Goal: Task Accomplishment & Management: Manage account settings

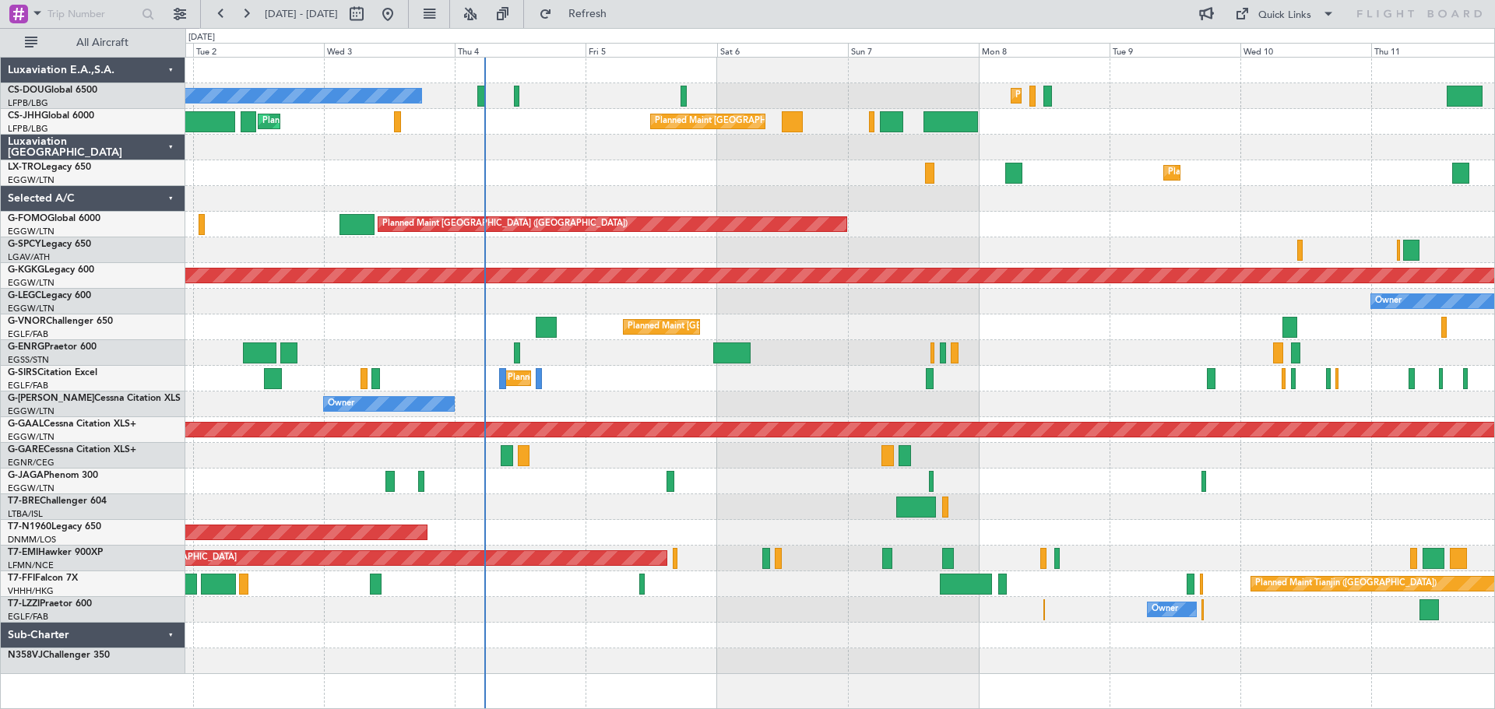
click at [987, 235] on div "Planned Maint [GEOGRAPHIC_DATA] ([GEOGRAPHIC_DATA]) Planned Maint [GEOGRAPHIC_D…" at bounding box center [839, 366] width 1309 height 617
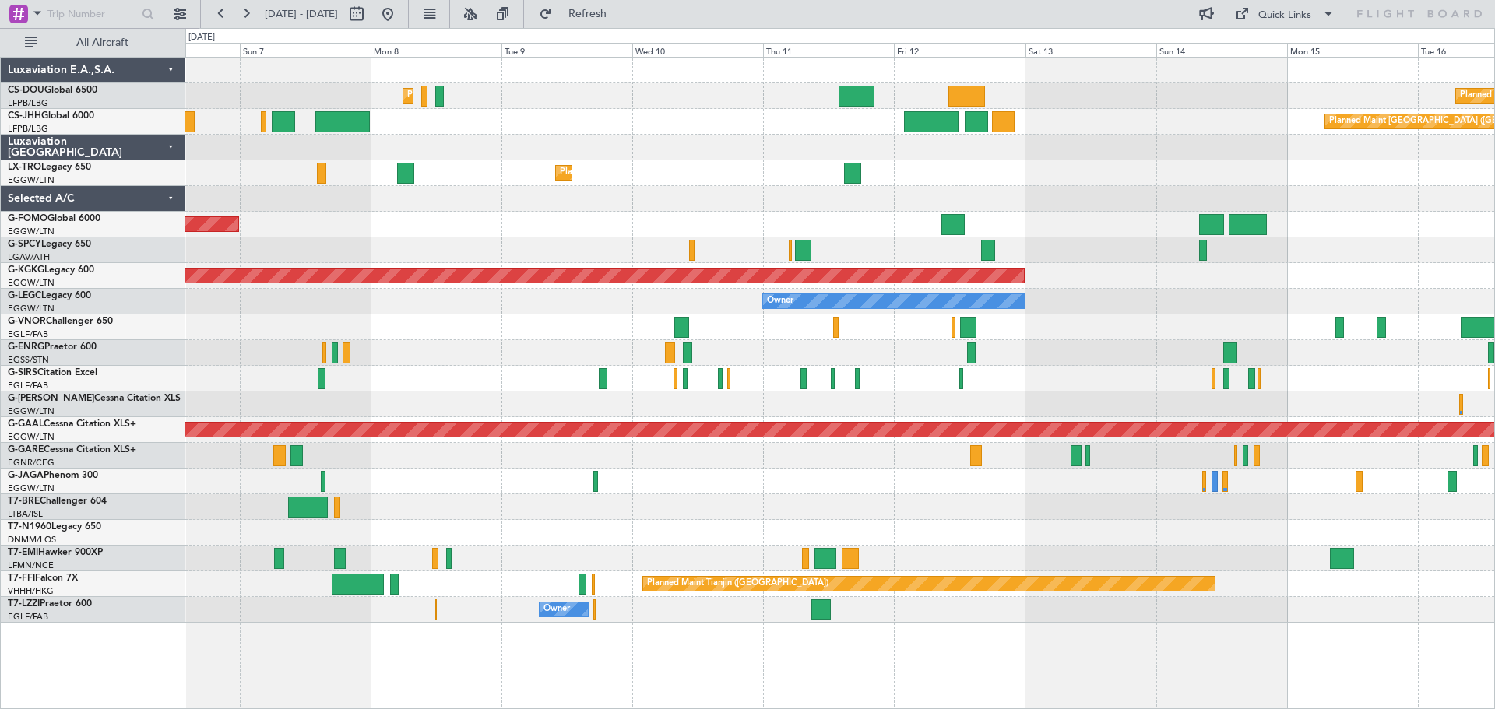
click at [595, 194] on div at bounding box center [839, 199] width 1309 height 26
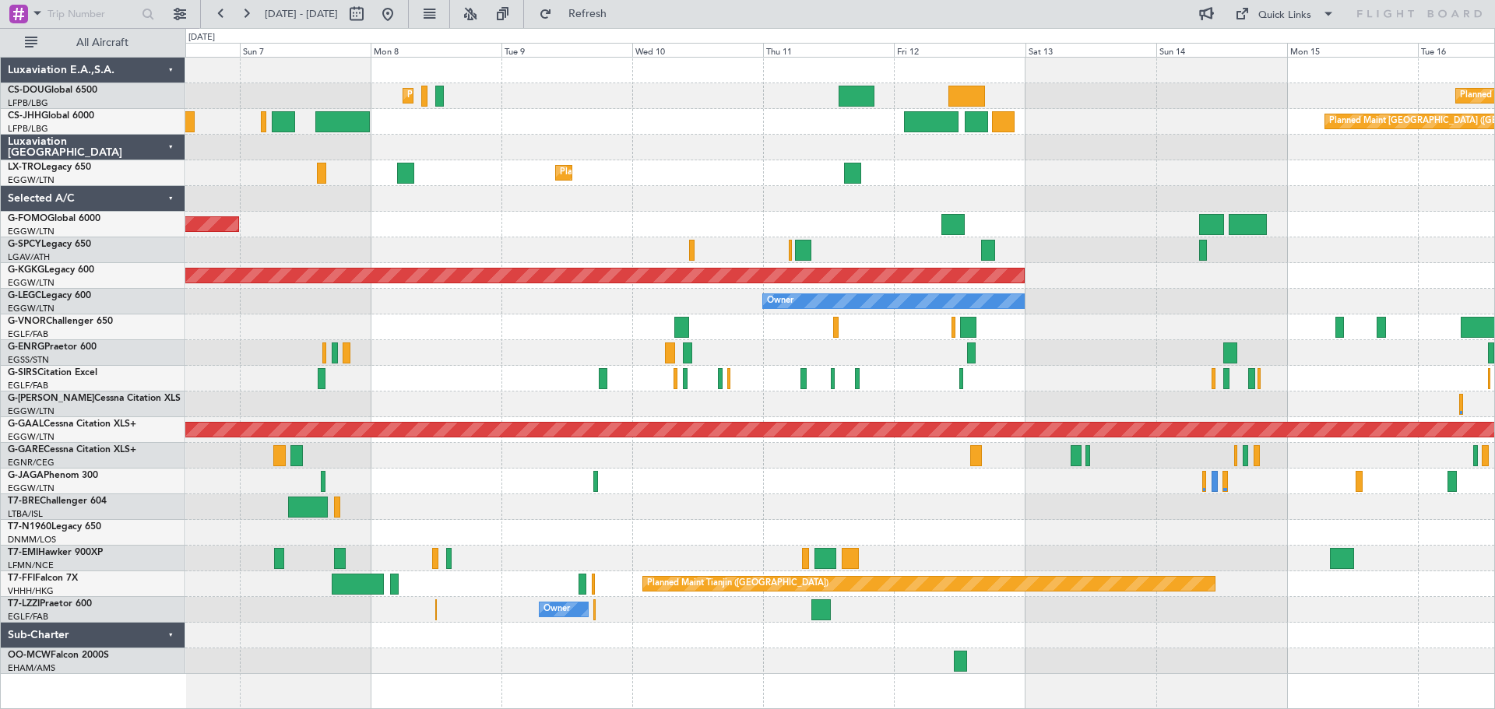
click at [894, 156] on div at bounding box center [839, 148] width 1309 height 26
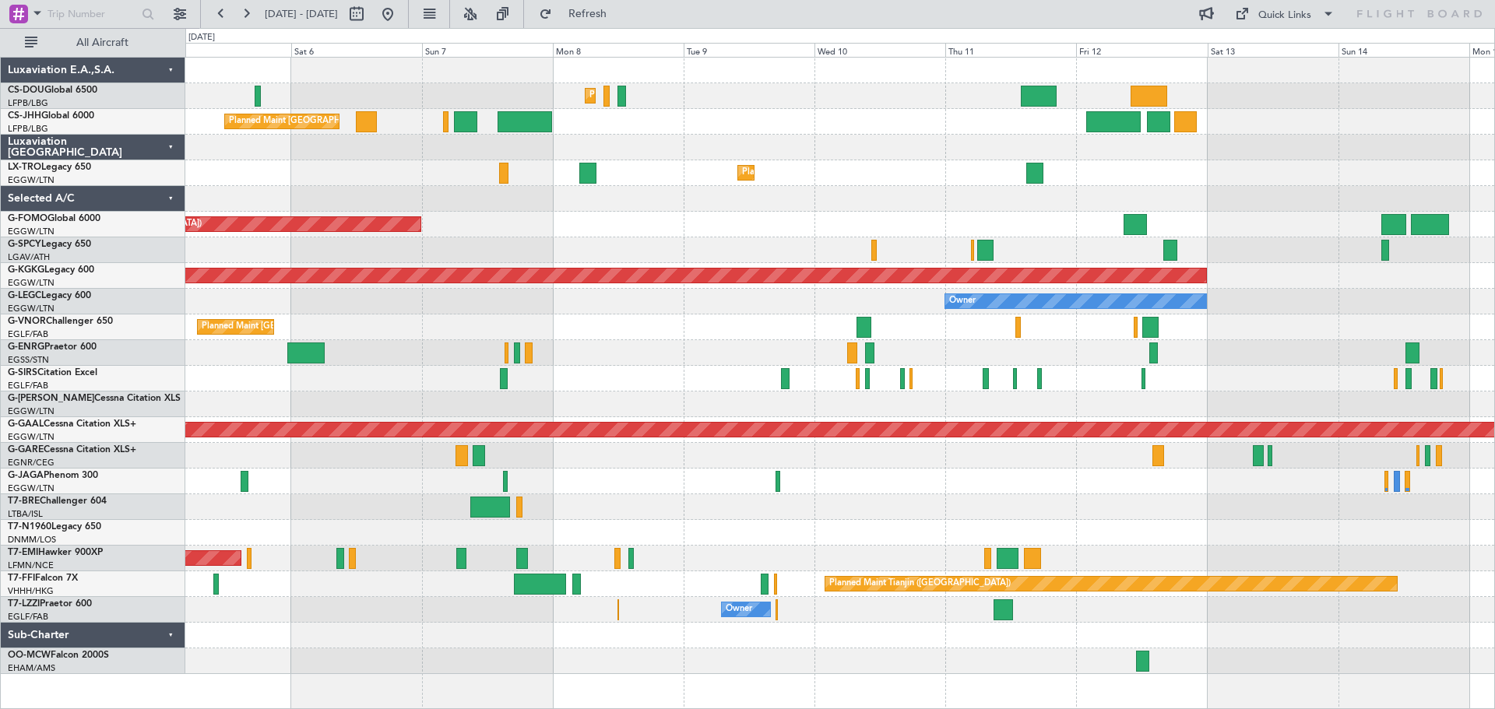
click at [734, 138] on div at bounding box center [839, 148] width 1309 height 26
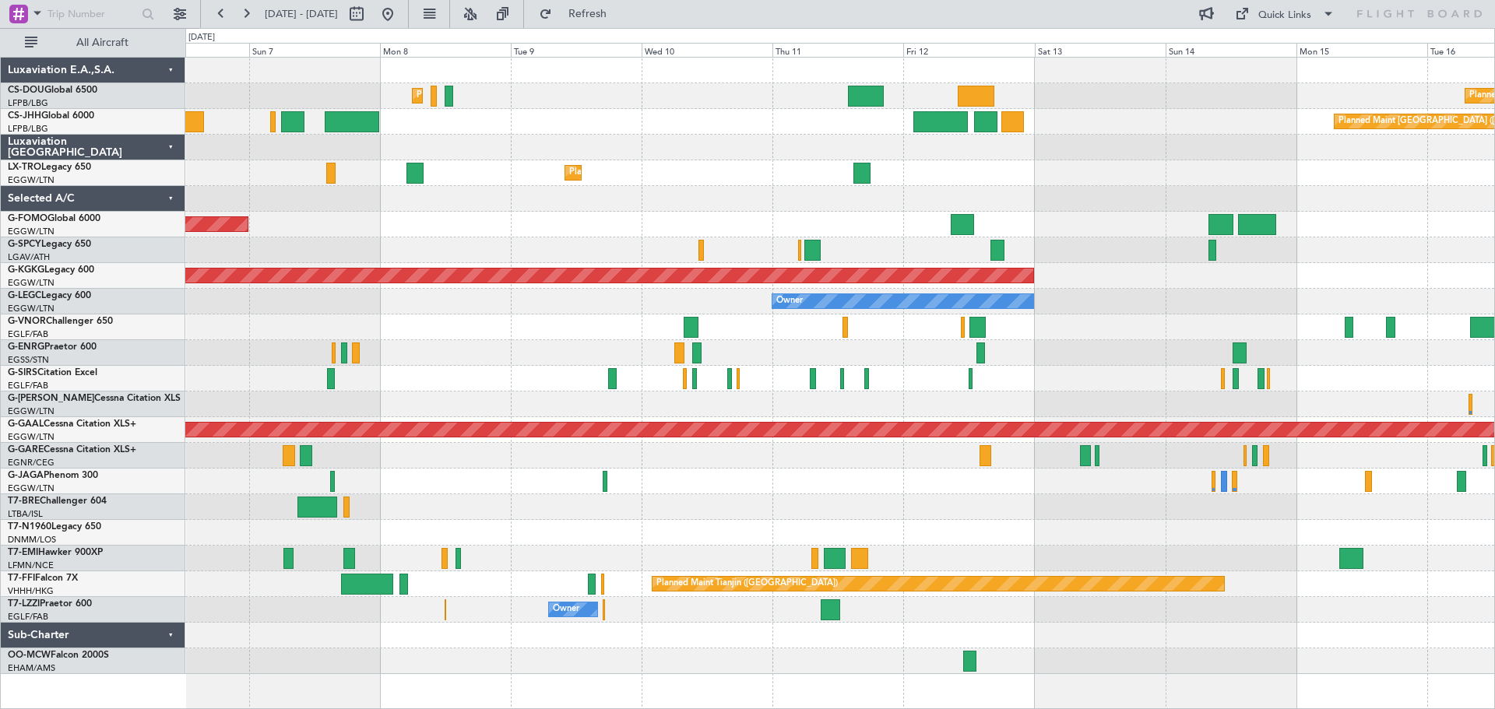
click at [881, 168] on div "Planned Maint Dusseldorf" at bounding box center [839, 173] width 1309 height 26
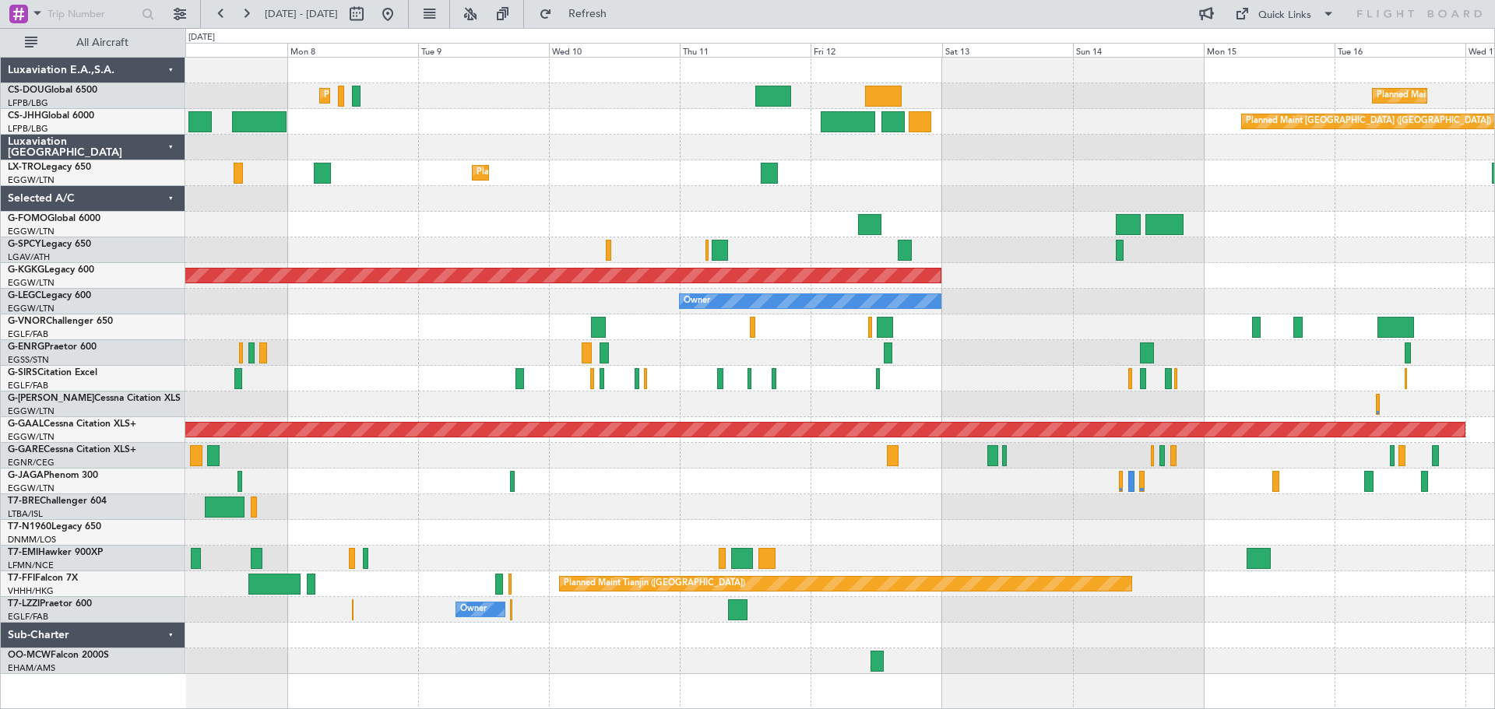
click at [826, 147] on div at bounding box center [839, 148] width 1309 height 26
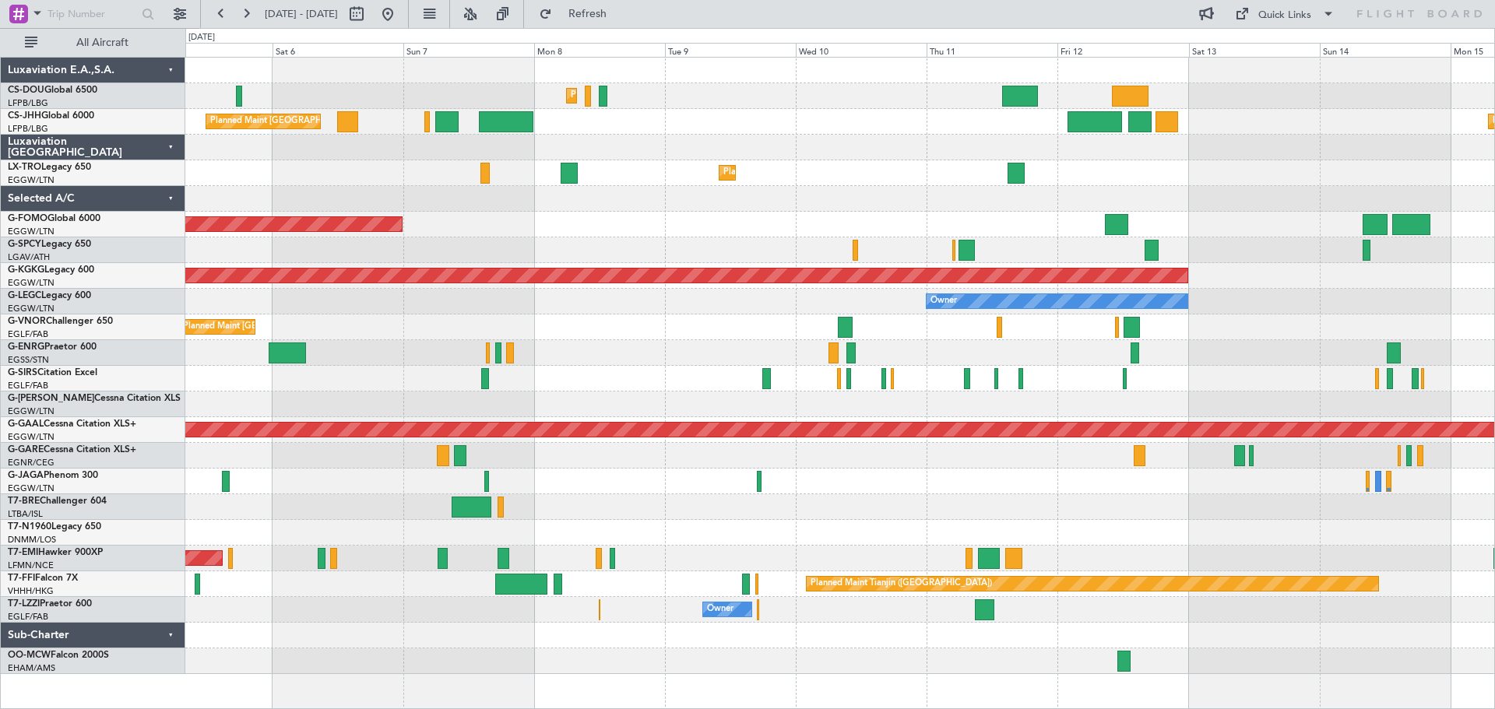
click at [888, 158] on div "Planned Maint [GEOGRAPHIC_DATA] ([GEOGRAPHIC_DATA]) Planned Maint [GEOGRAPHIC_D…" at bounding box center [839, 366] width 1309 height 617
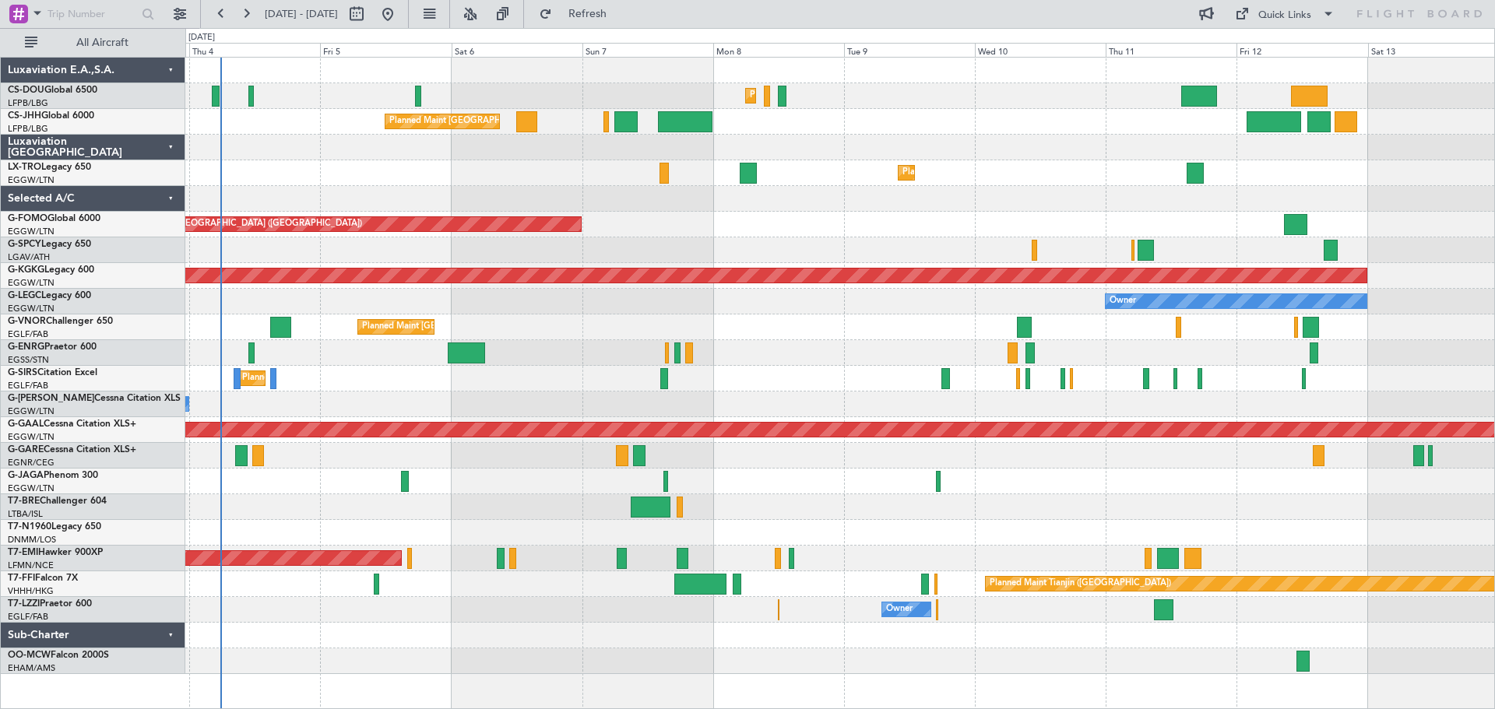
click at [971, 174] on div "Planned Maint [GEOGRAPHIC_DATA] ([GEOGRAPHIC_DATA]) Planned Maint [GEOGRAPHIC_D…" at bounding box center [839, 366] width 1309 height 617
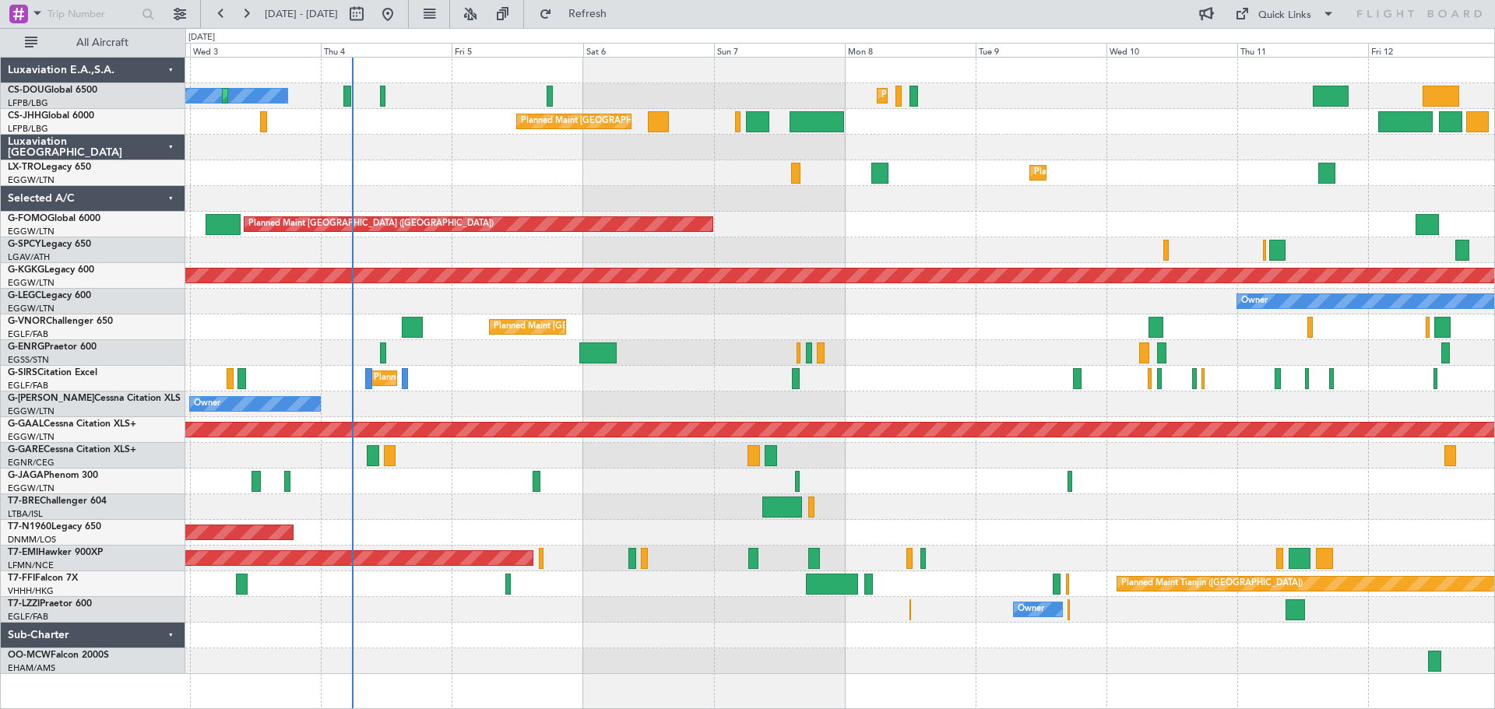
click at [660, 168] on div "Planned Maint Dusseldorf" at bounding box center [839, 173] width 1309 height 26
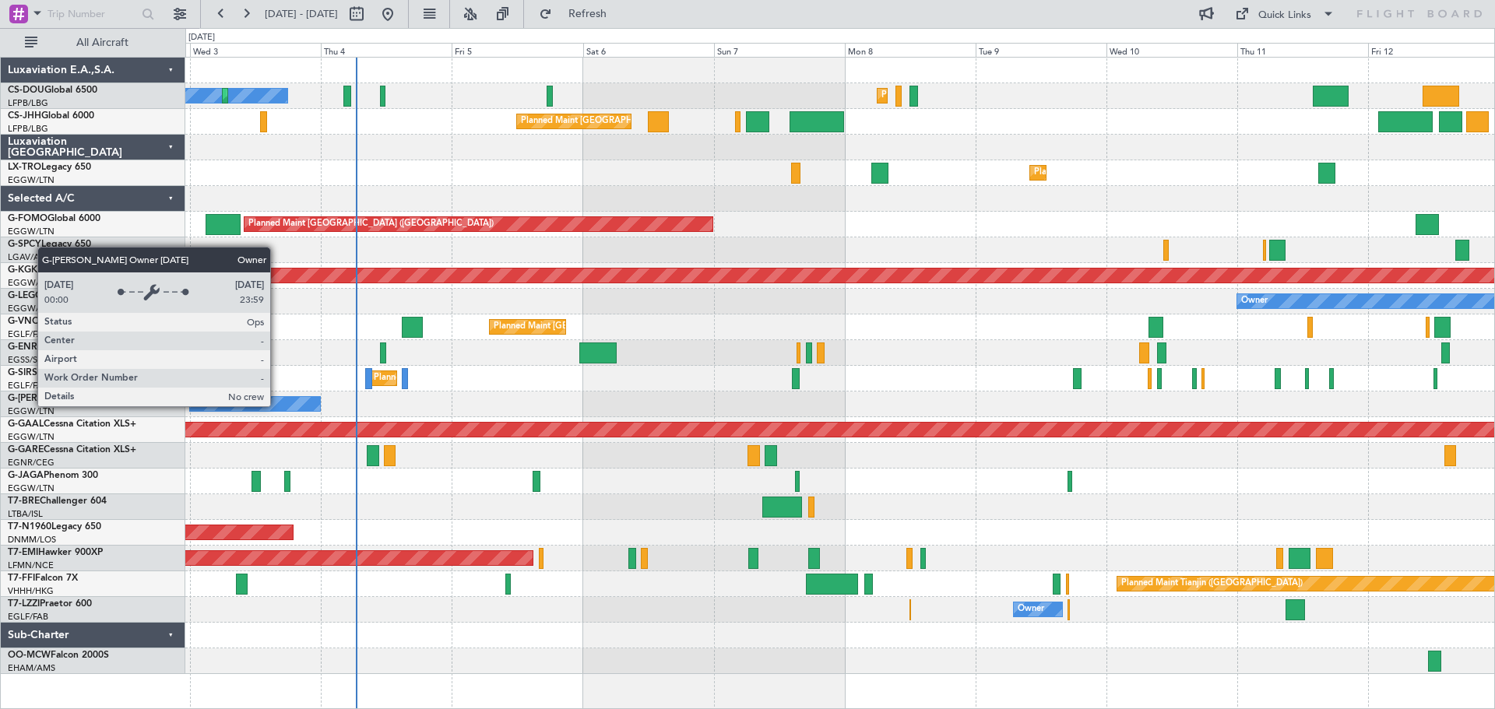
click at [277, 406] on div "Owner" at bounding box center [255, 404] width 130 height 14
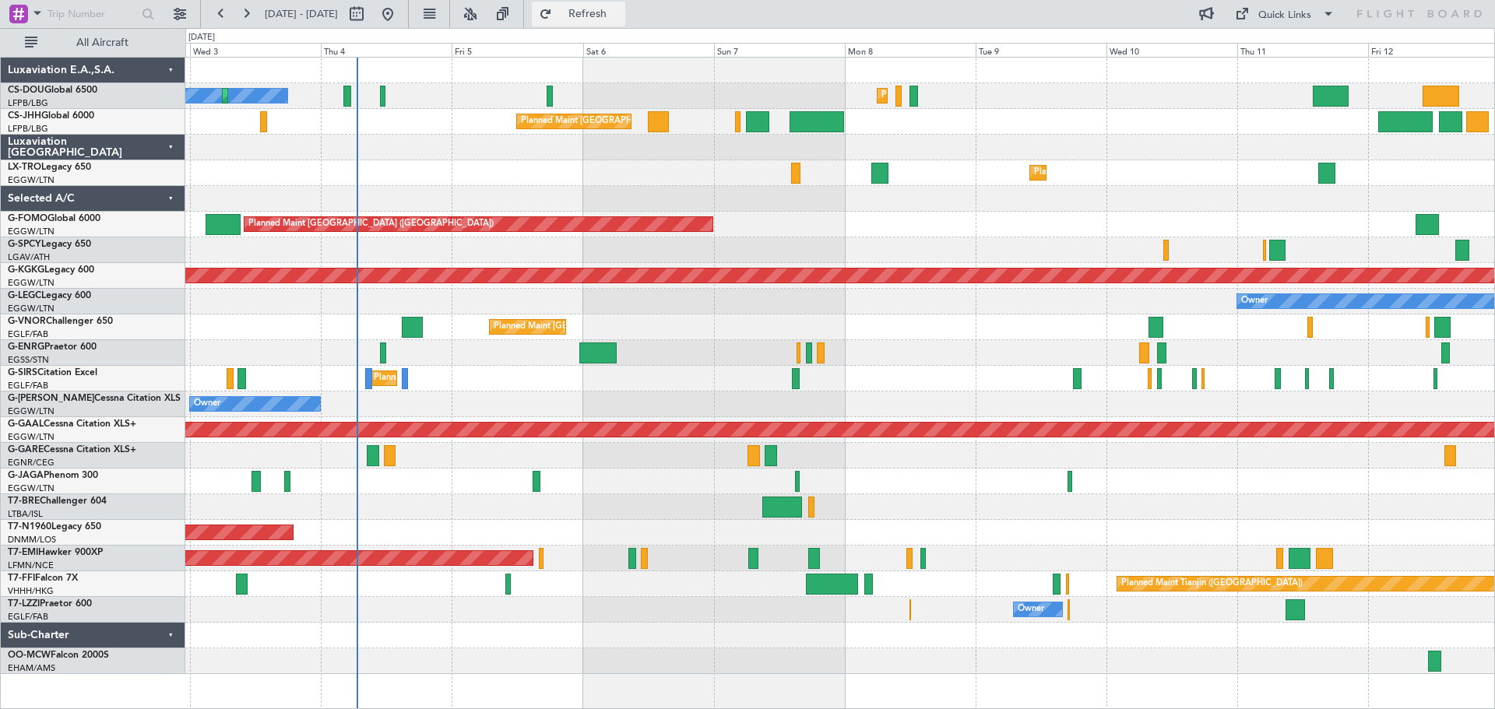
click at [621, 9] on span "Refresh" at bounding box center [587, 14] width 65 height 11
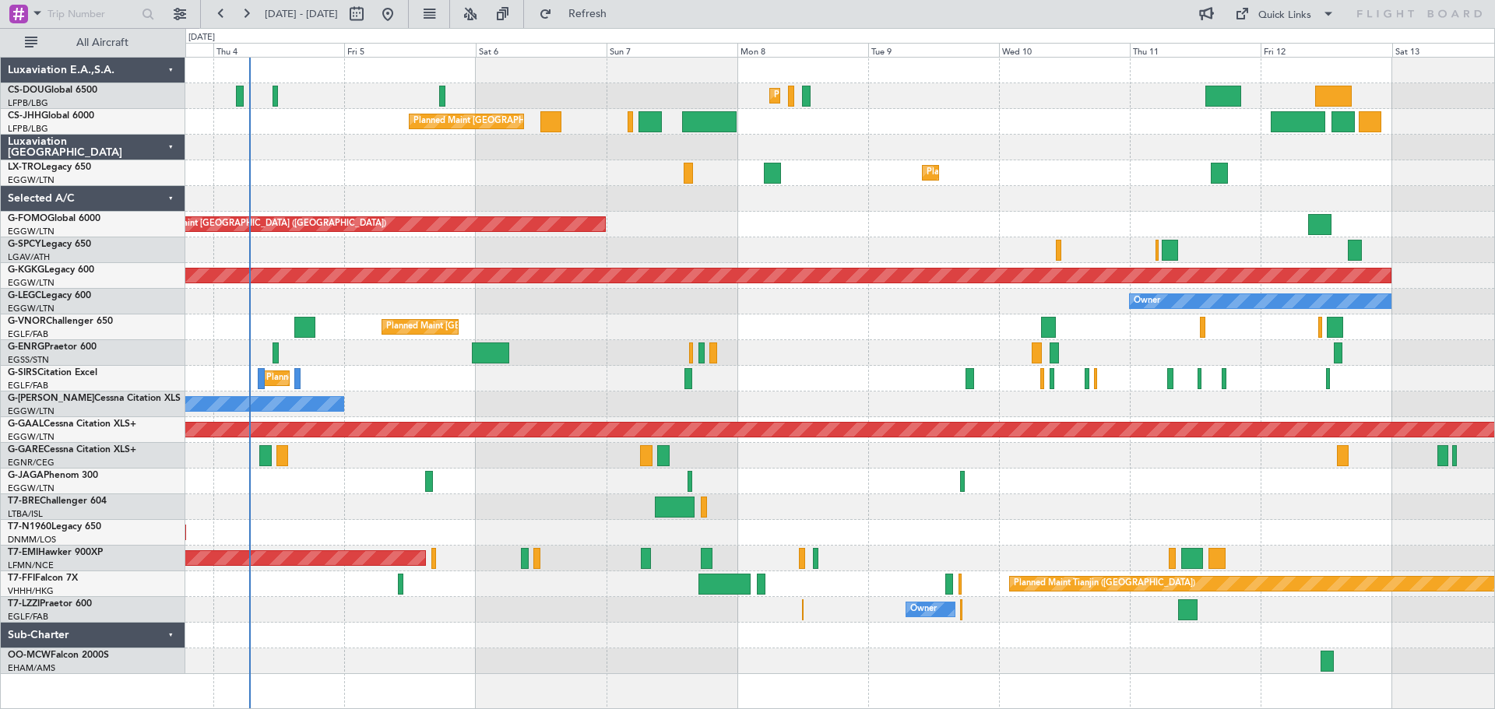
click at [496, 187] on div "Planned Maint [GEOGRAPHIC_DATA] ([GEOGRAPHIC_DATA]) Planned Maint [GEOGRAPHIC_D…" at bounding box center [839, 366] width 1309 height 617
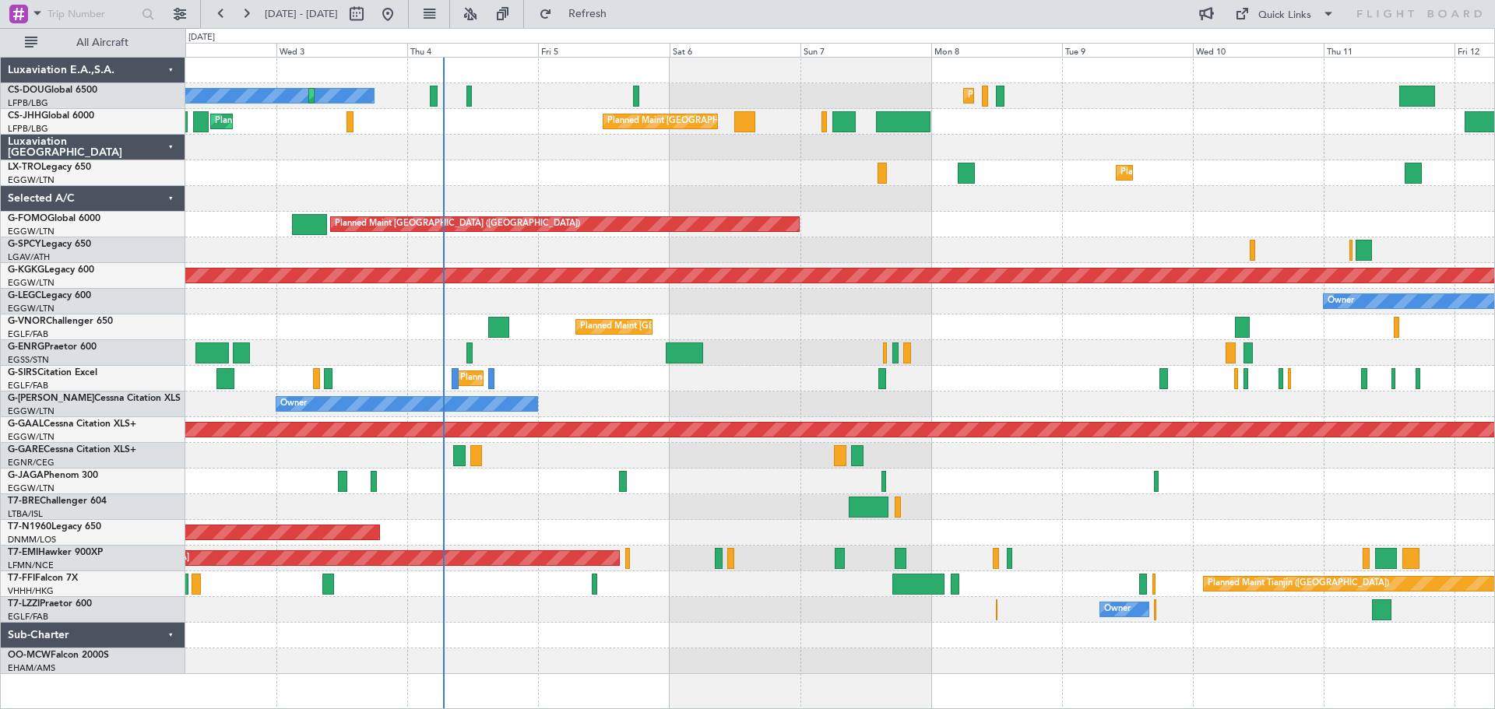
click at [690, 188] on div at bounding box center [839, 199] width 1309 height 26
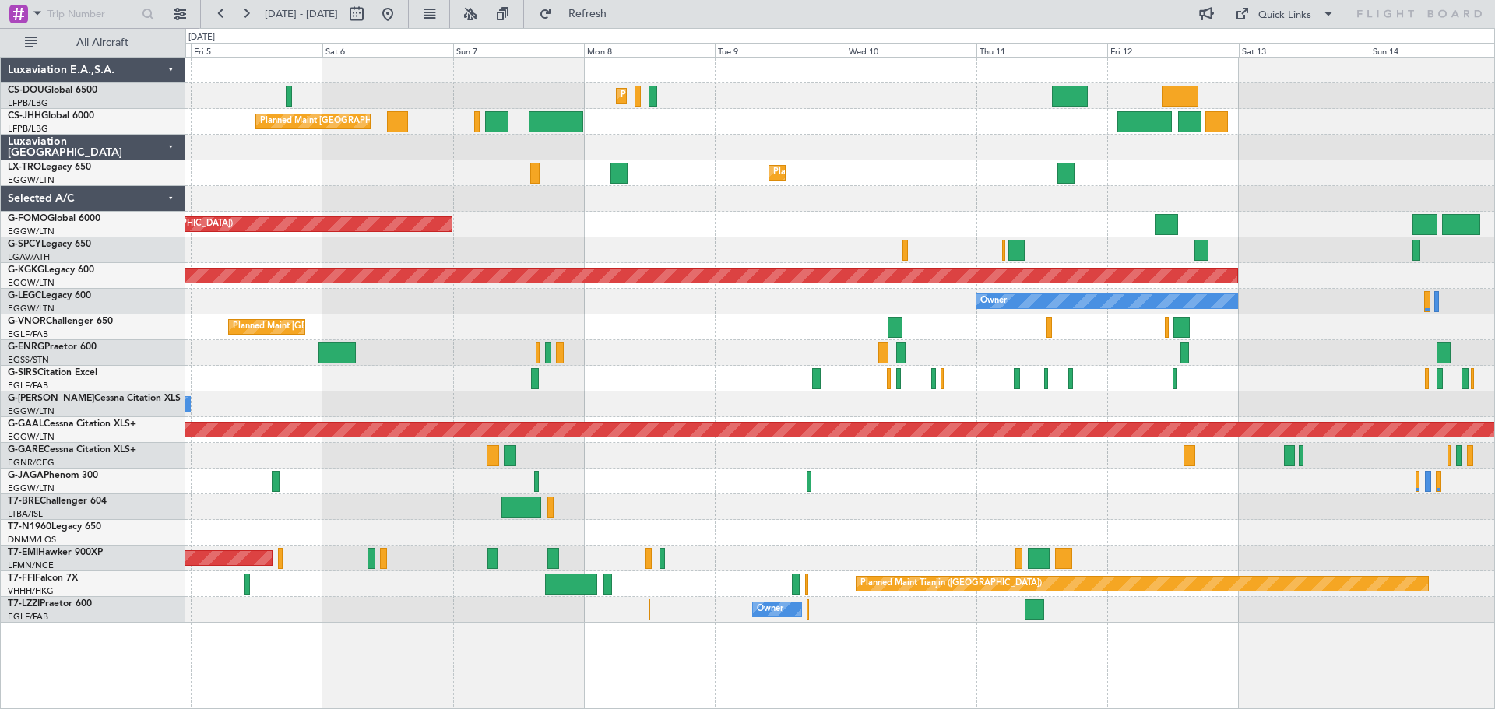
click at [897, 207] on div at bounding box center [839, 199] width 1309 height 26
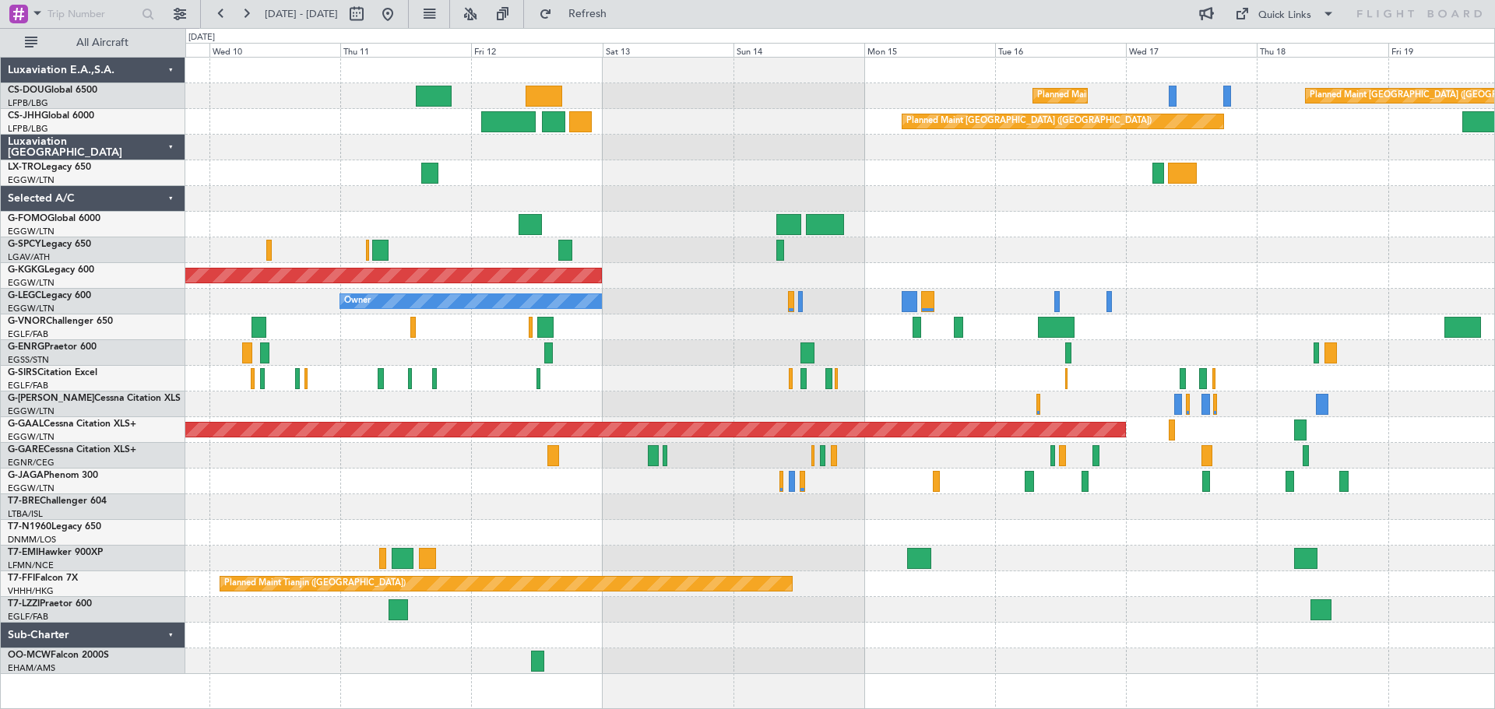
click at [632, 178] on div "Planned Maint Dusseldorf" at bounding box center [839, 173] width 1309 height 26
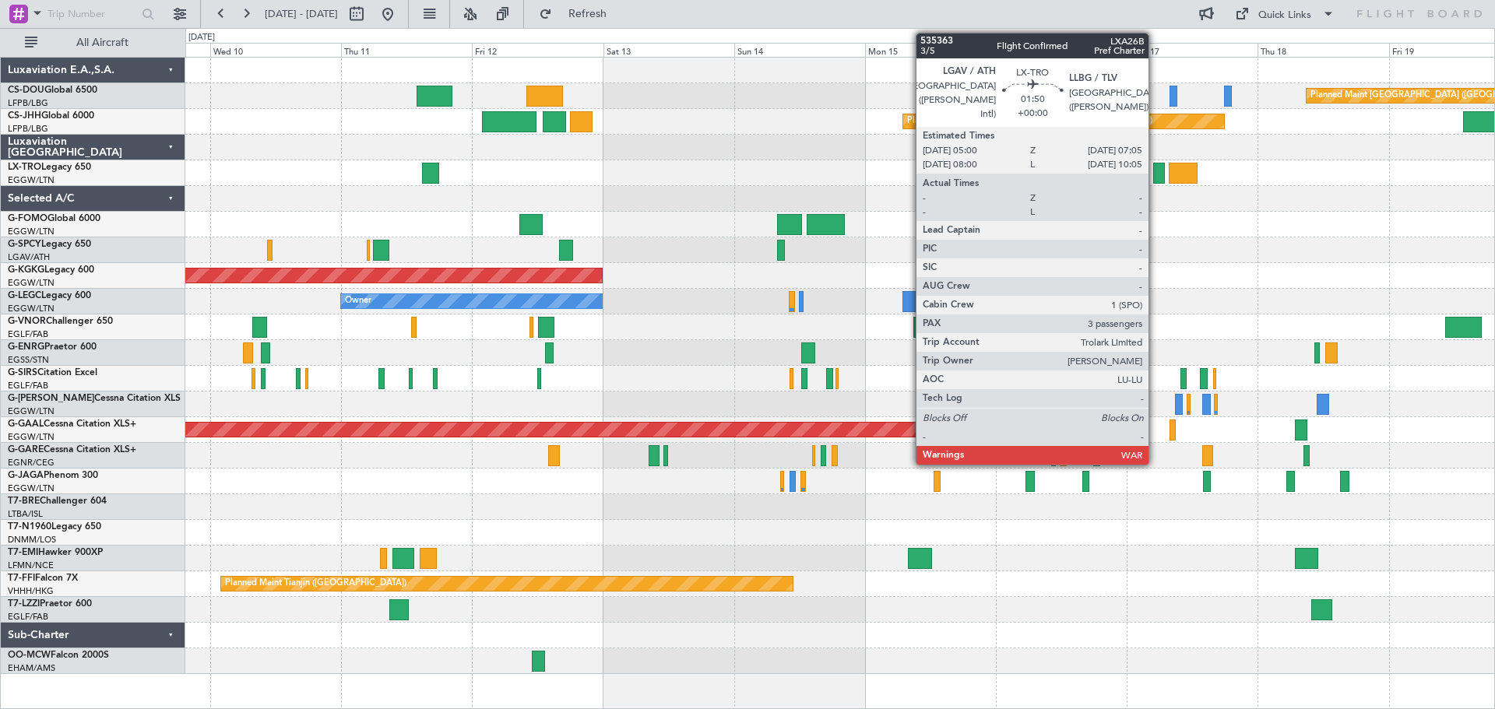
click at [1156, 175] on div at bounding box center [1159, 173] width 12 height 21
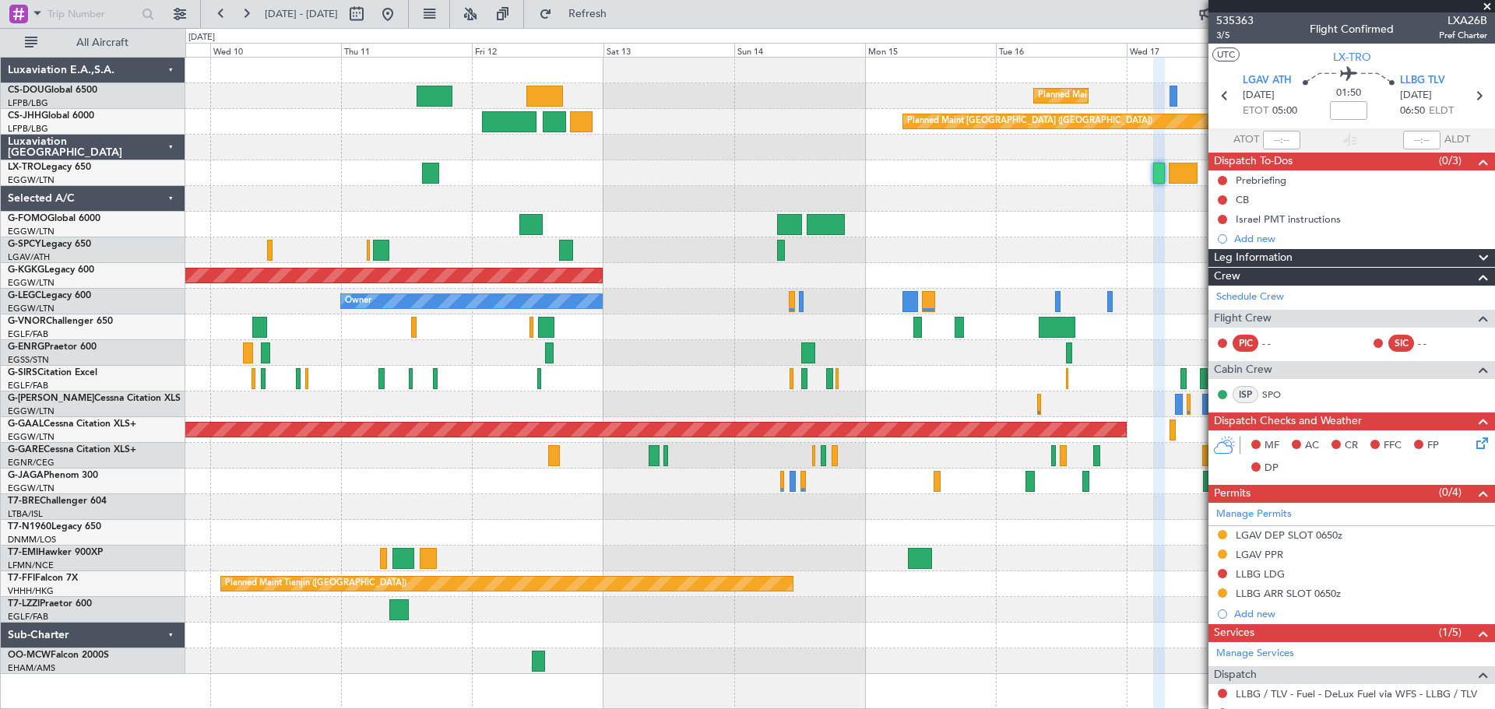
click at [1487, 6] on span at bounding box center [1487, 7] width 16 height 14
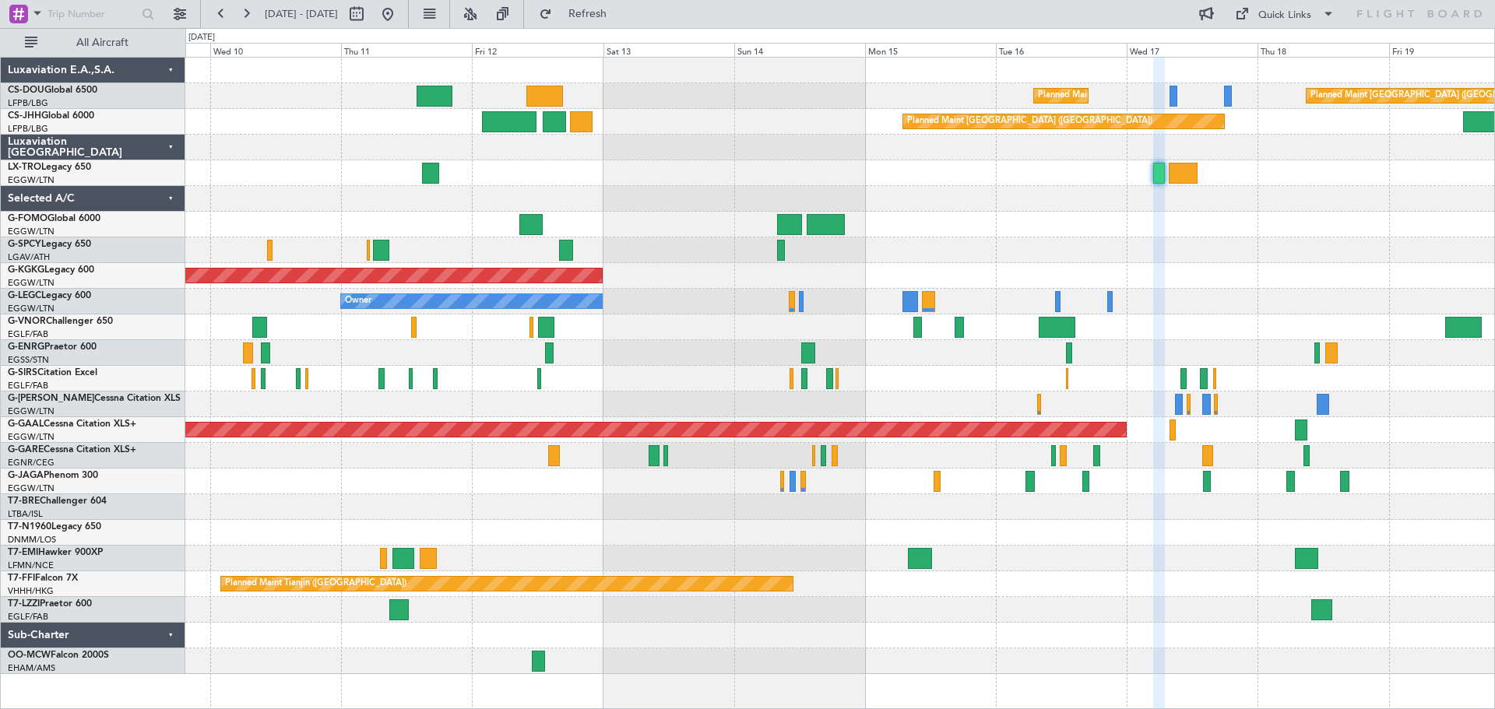
type input "0"
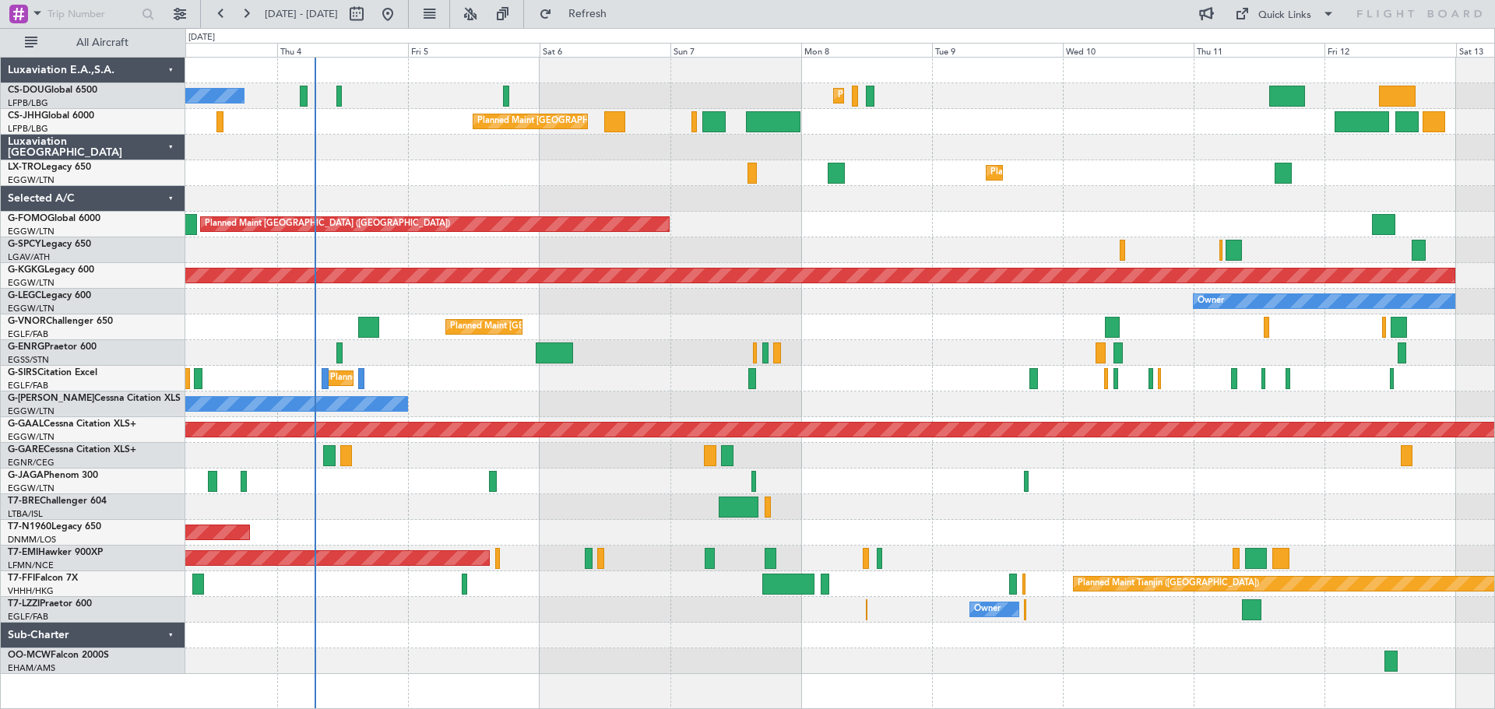
click at [1474, 166] on div "Planned Maint Dusseldorf" at bounding box center [839, 173] width 1309 height 26
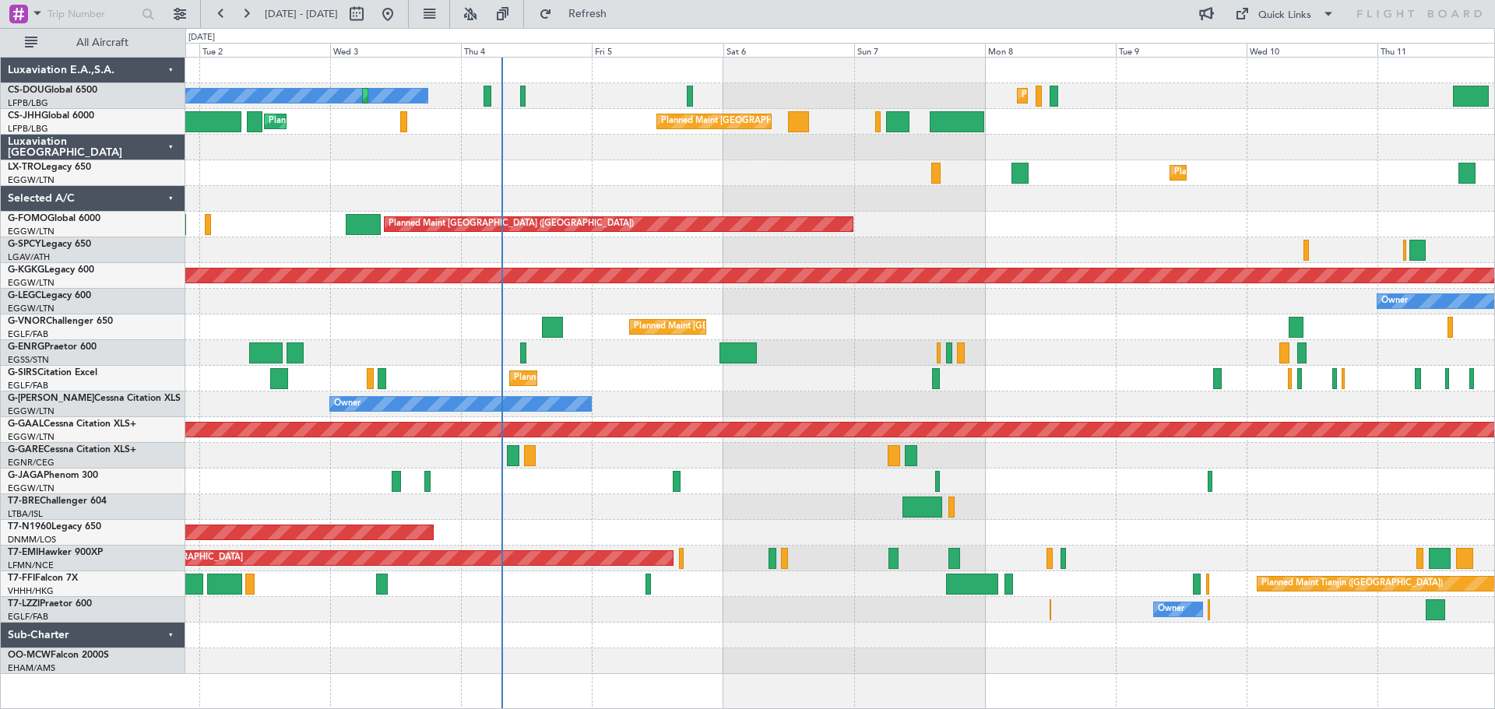
click at [462, 318] on div "Planned Maint [GEOGRAPHIC_DATA] ([GEOGRAPHIC_DATA])" at bounding box center [839, 328] width 1309 height 26
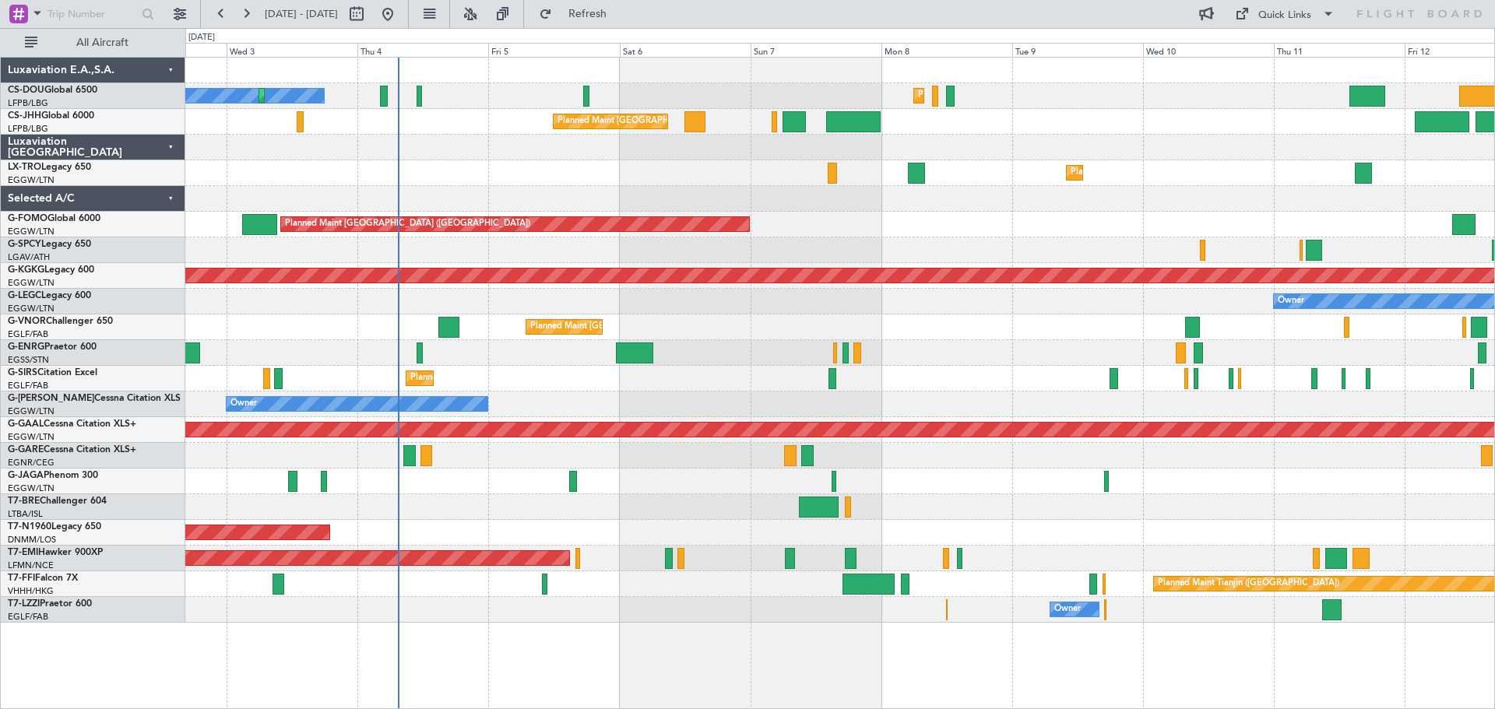
click at [518, 195] on div "No Crew Planned Maint [GEOGRAPHIC_DATA] ([GEOGRAPHIC_DATA]) Planned Maint [GEOG…" at bounding box center [839, 340] width 1309 height 565
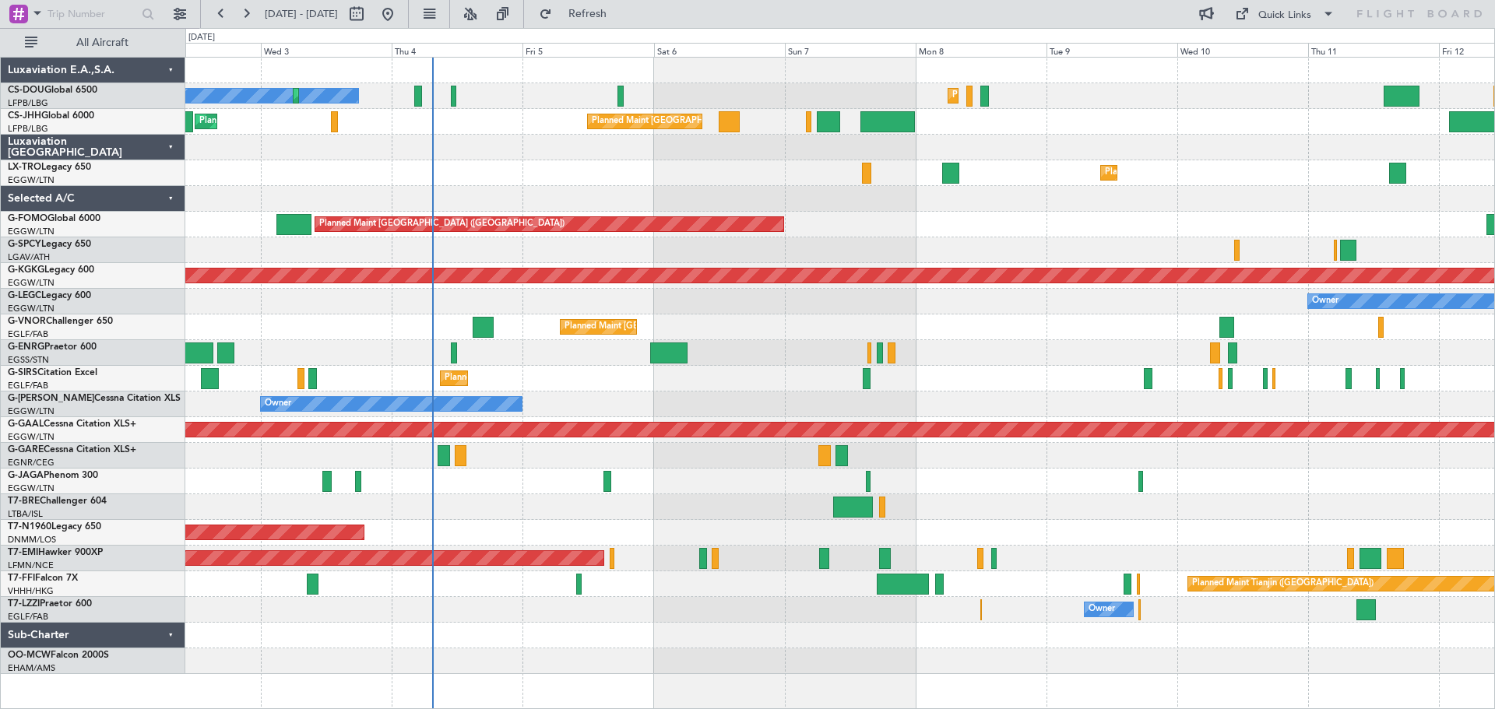
click at [712, 298] on div "Owner Owner" at bounding box center [839, 302] width 1309 height 26
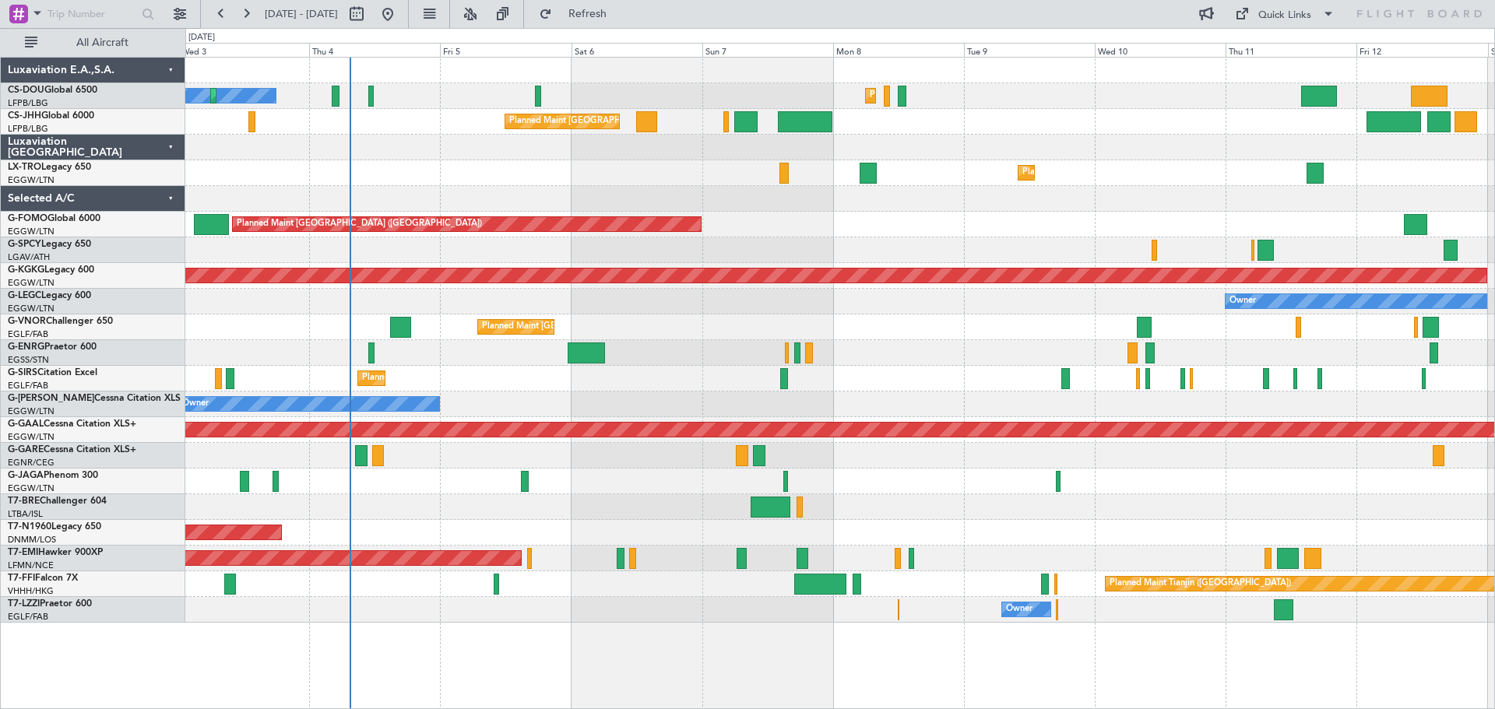
click at [936, 208] on div at bounding box center [839, 199] width 1309 height 26
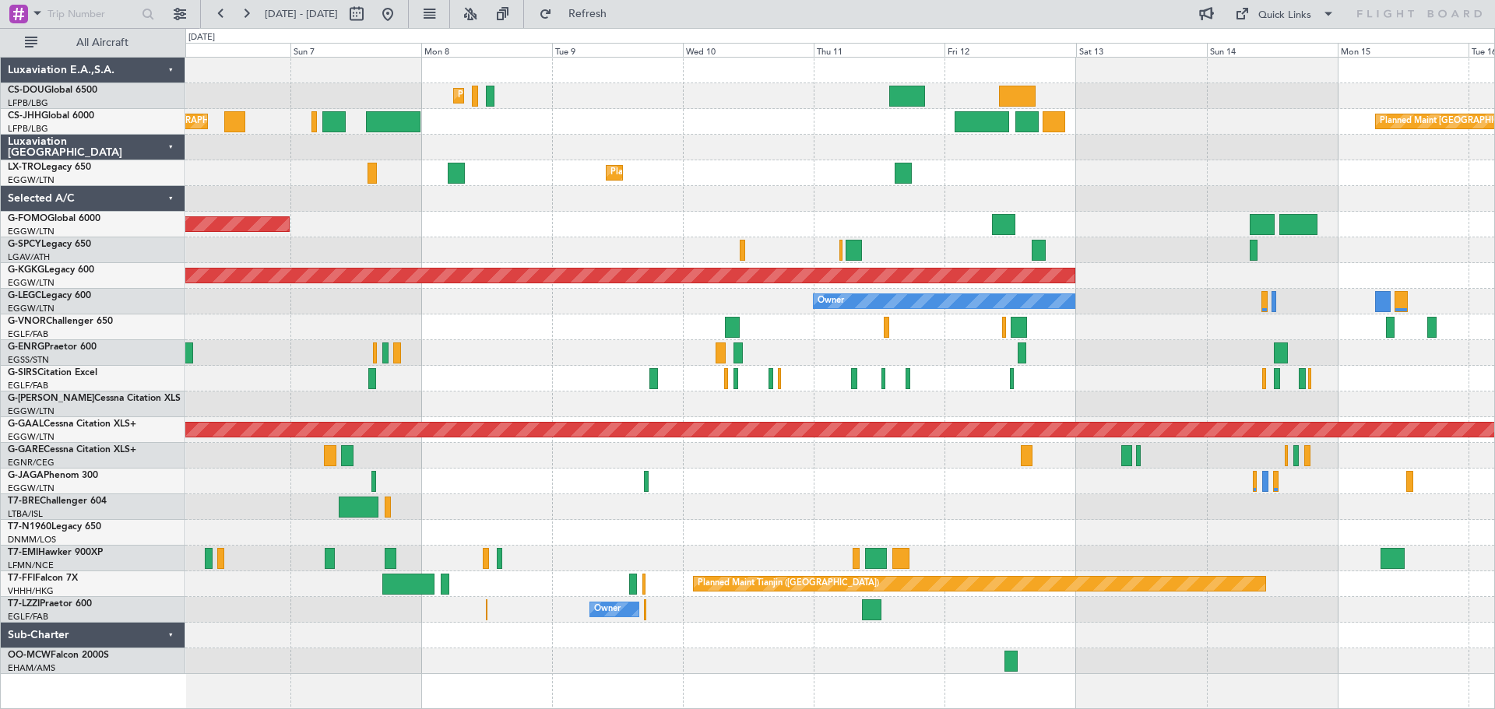
click at [454, 299] on div "Owner" at bounding box center [839, 302] width 1309 height 26
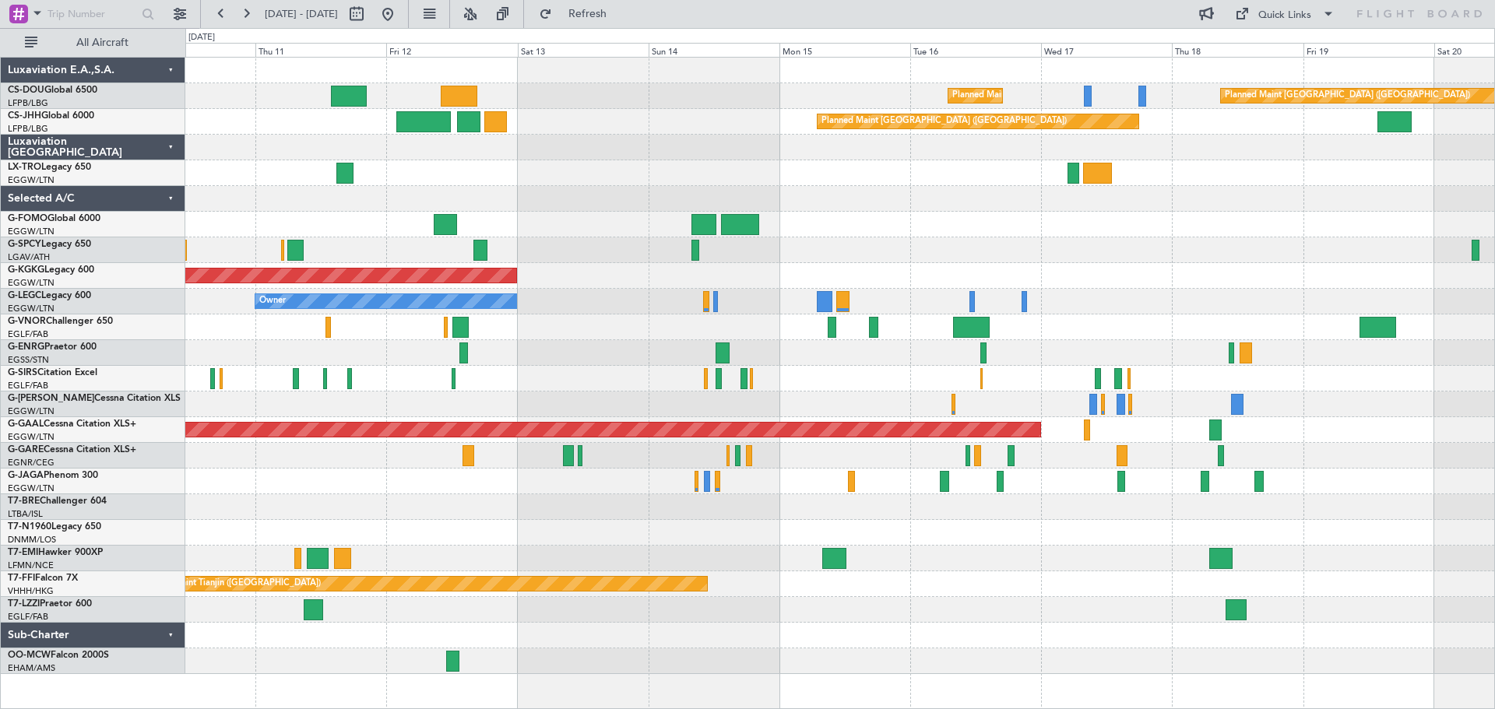
click at [614, 254] on div "Planned Maint [GEOGRAPHIC_DATA] ([GEOGRAPHIC_DATA]) Planned Maint [GEOGRAPHIC_D…" at bounding box center [839, 366] width 1309 height 617
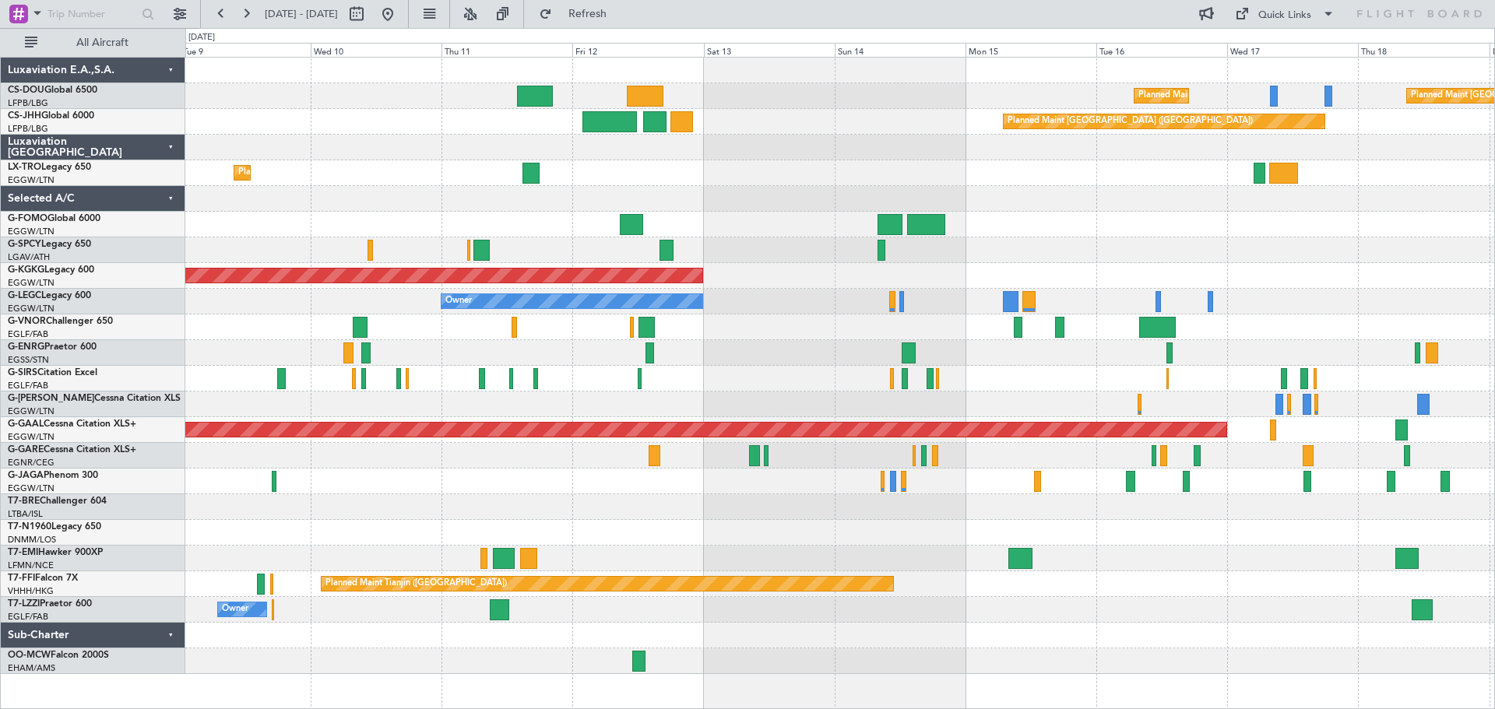
click at [932, 261] on div "Planned Maint [GEOGRAPHIC_DATA] ([GEOGRAPHIC_DATA]) Planned Maint [GEOGRAPHIC_D…" at bounding box center [839, 366] width 1309 height 617
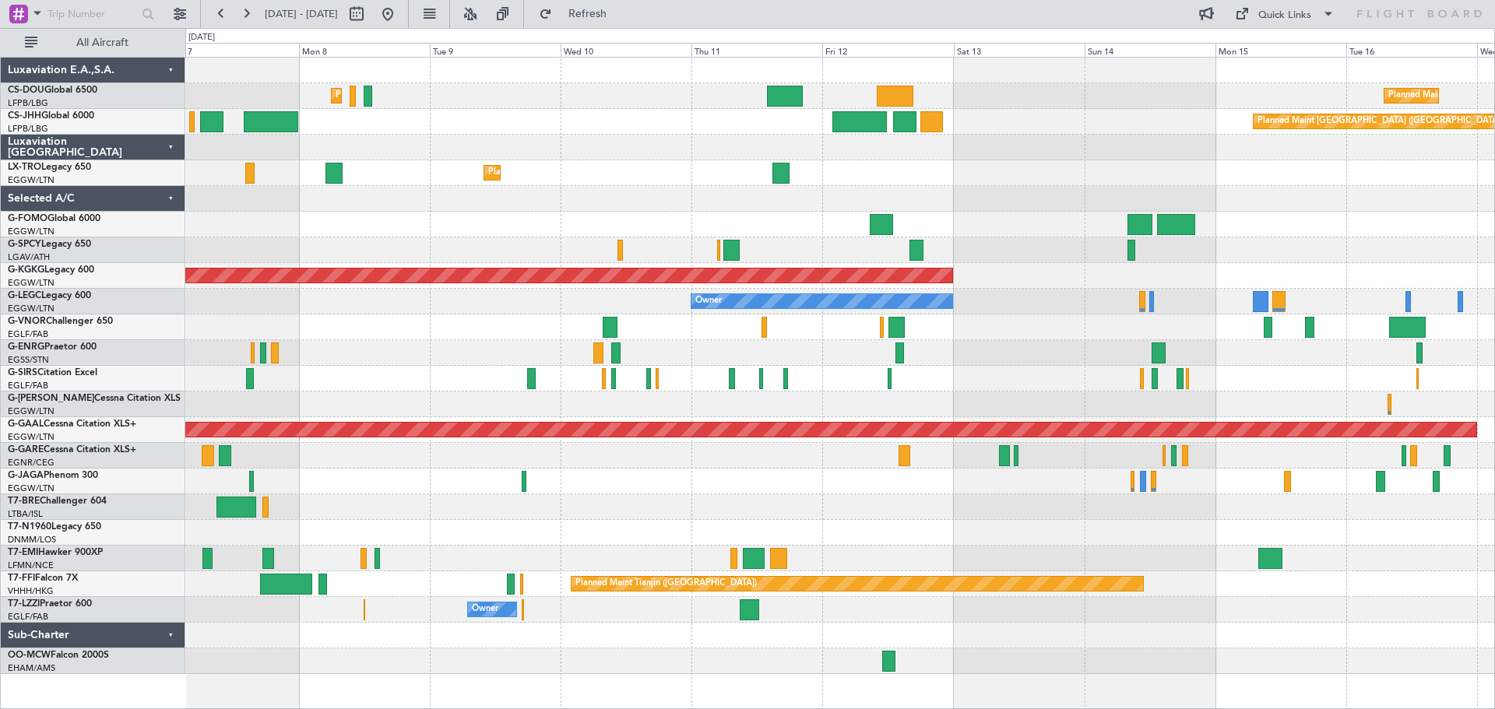
click at [551, 237] on div "Planned Maint [GEOGRAPHIC_DATA] ([GEOGRAPHIC_DATA]) Planned Maint [GEOGRAPHIC_D…" at bounding box center [839, 366] width 1309 height 617
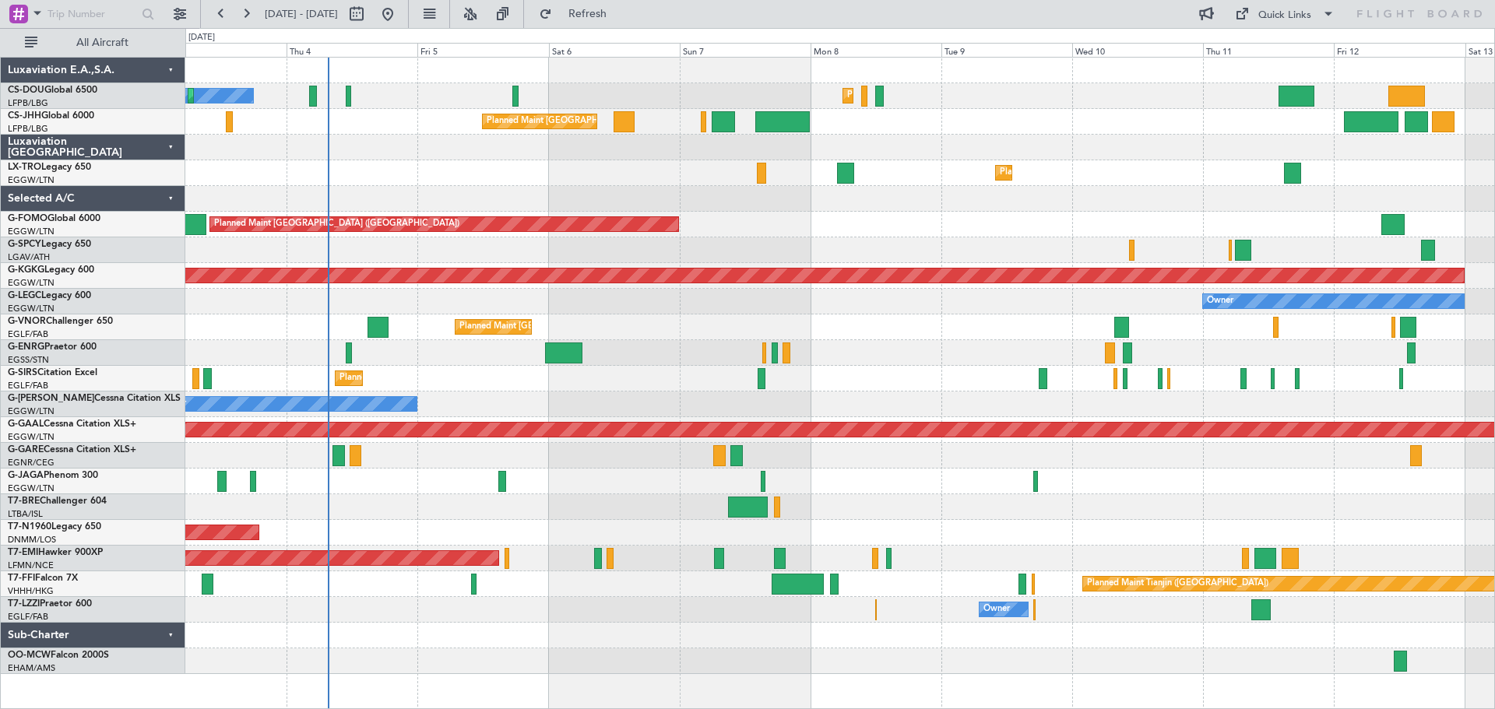
click at [1177, 212] on div "Planned Maint [GEOGRAPHIC_DATA] ([GEOGRAPHIC_DATA])" at bounding box center [839, 225] width 1309 height 26
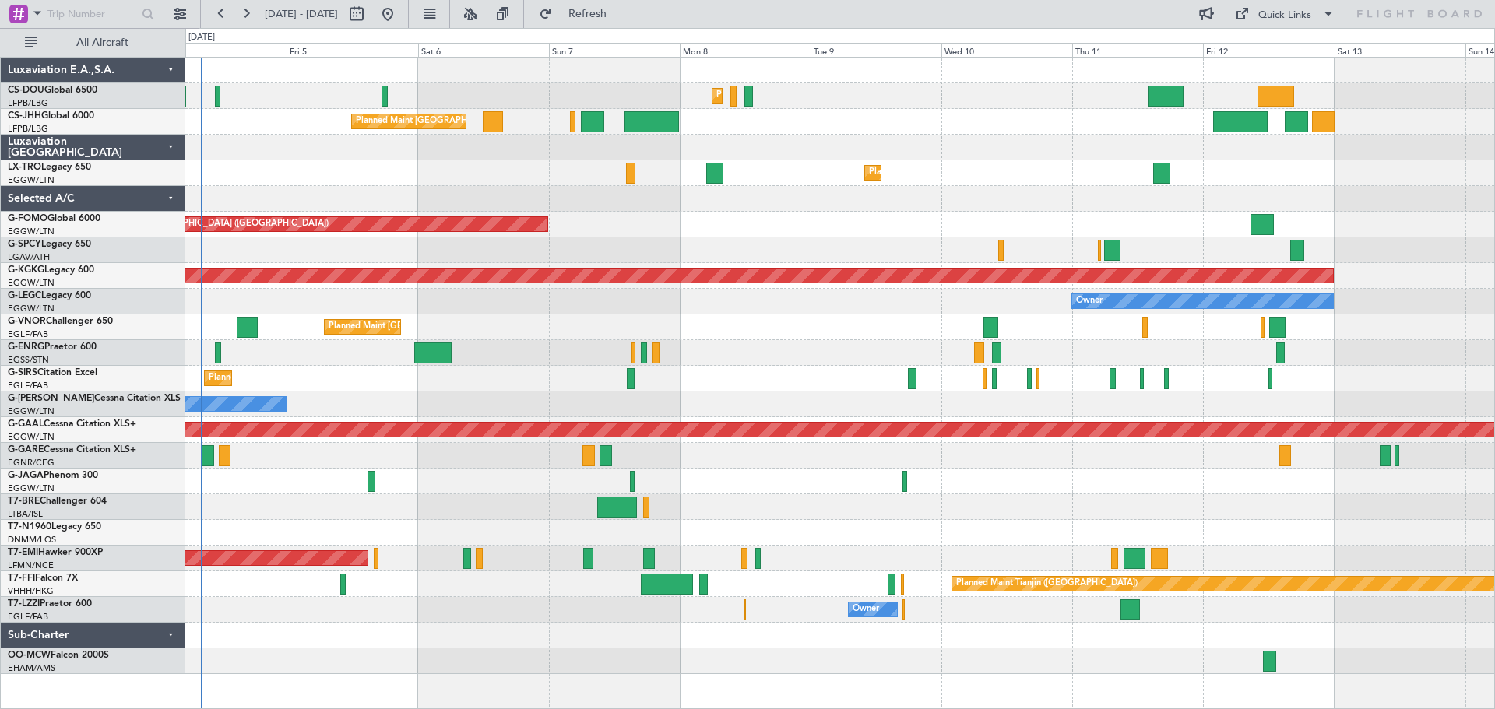
click at [982, 159] on div at bounding box center [839, 148] width 1309 height 26
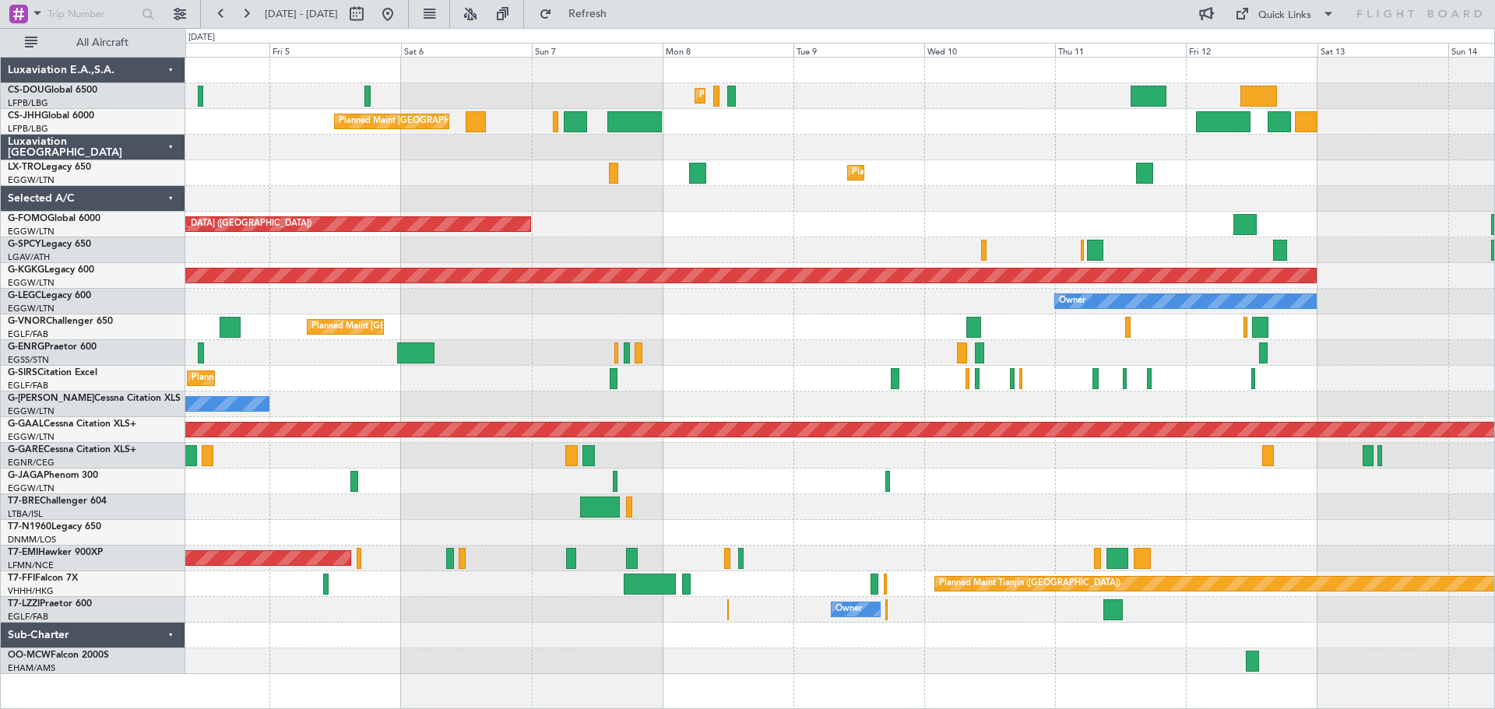
click at [1082, 202] on div at bounding box center [839, 199] width 1309 height 26
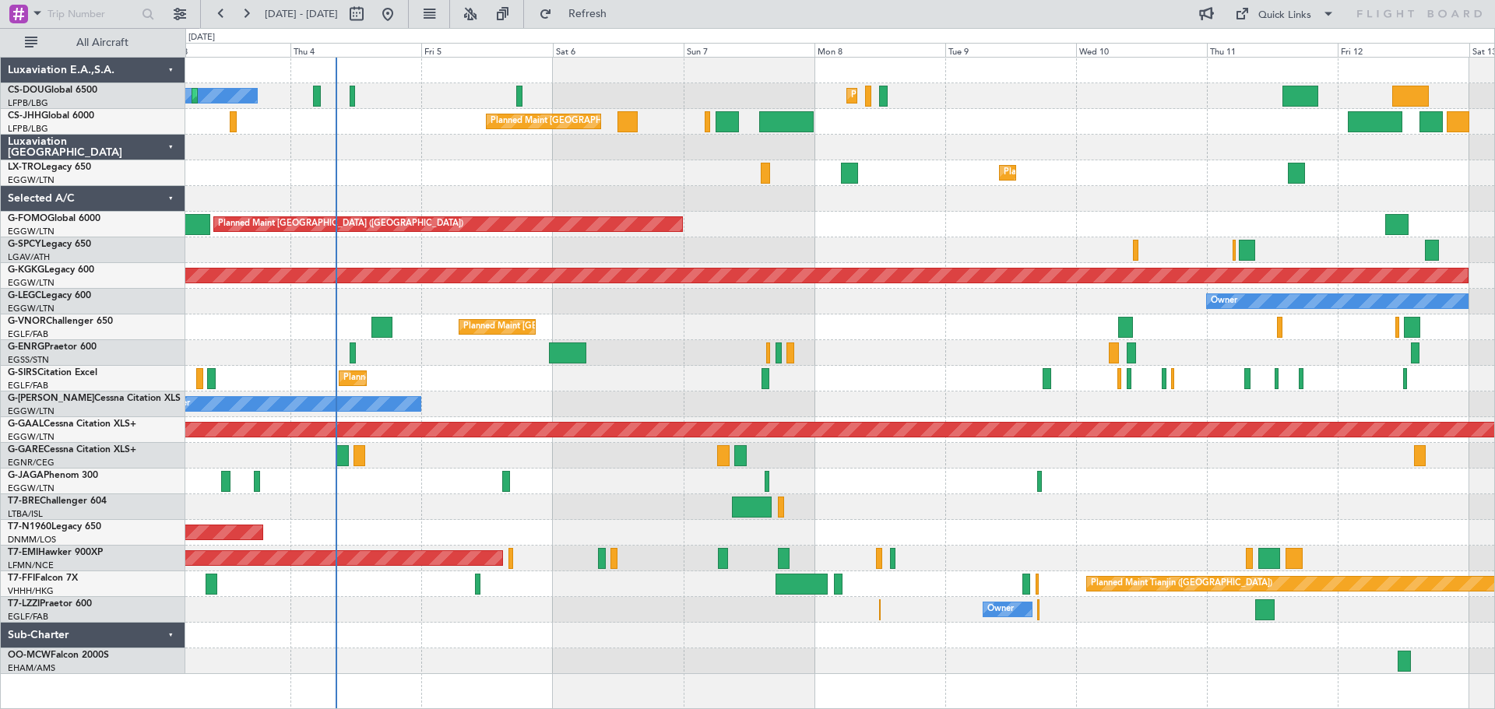
click at [900, 232] on div "Planned Maint [GEOGRAPHIC_DATA] ([GEOGRAPHIC_DATA])" at bounding box center [839, 225] width 1309 height 26
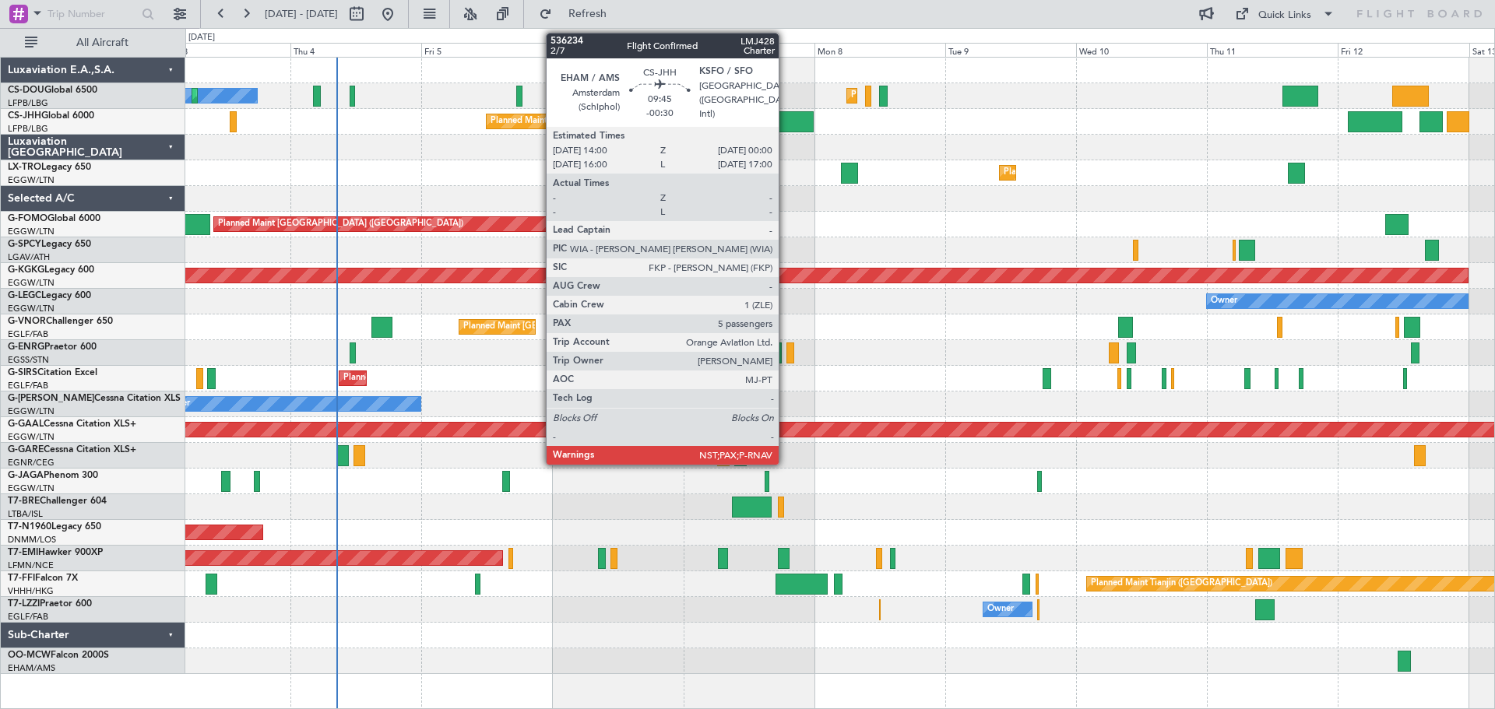
click at [786, 118] on div at bounding box center [786, 121] width 55 height 21
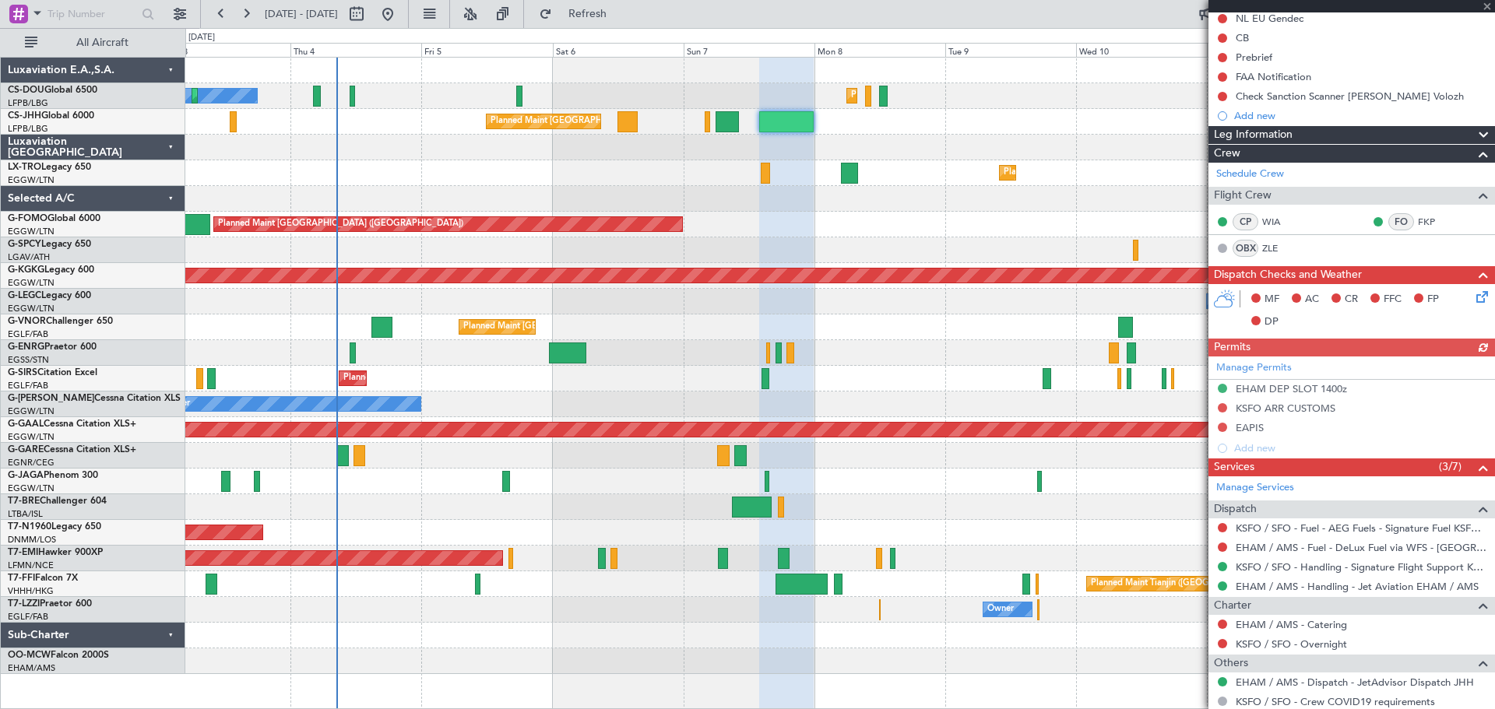
scroll to position [403, 0]
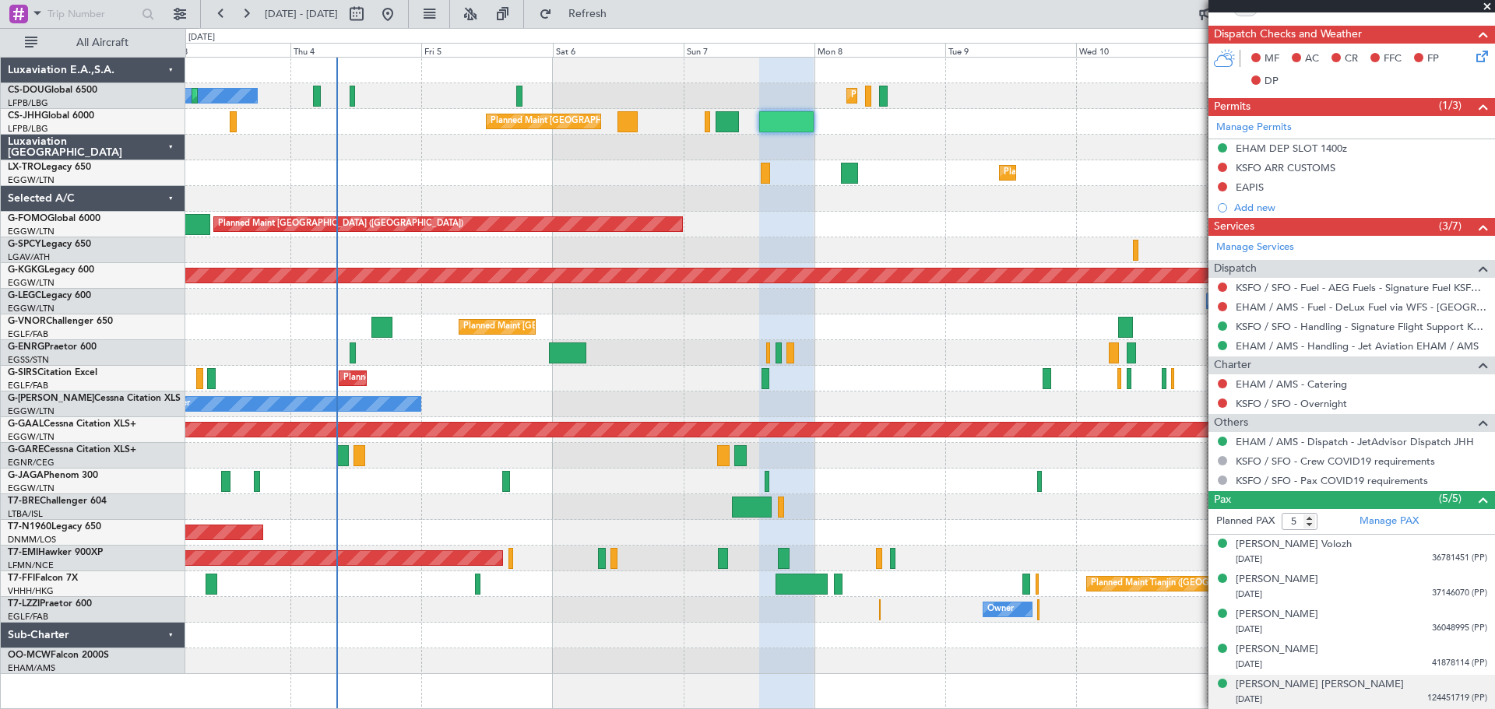
click at [1447, 695] on span "124451719 (PP)" at bounding box center [1457, 698] width 60 height 13
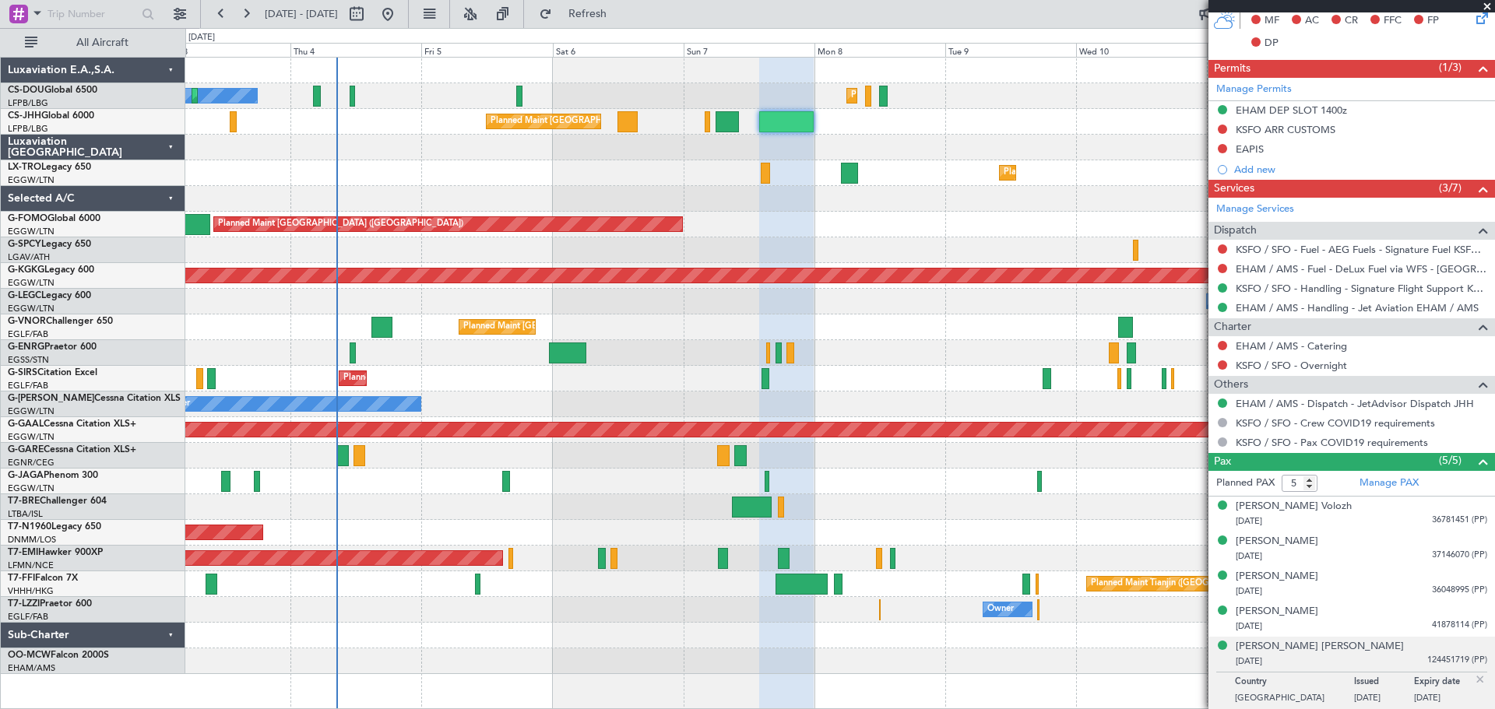
click at [1473, 681] on img at bounding box center [1480, 680] width 14 height 14
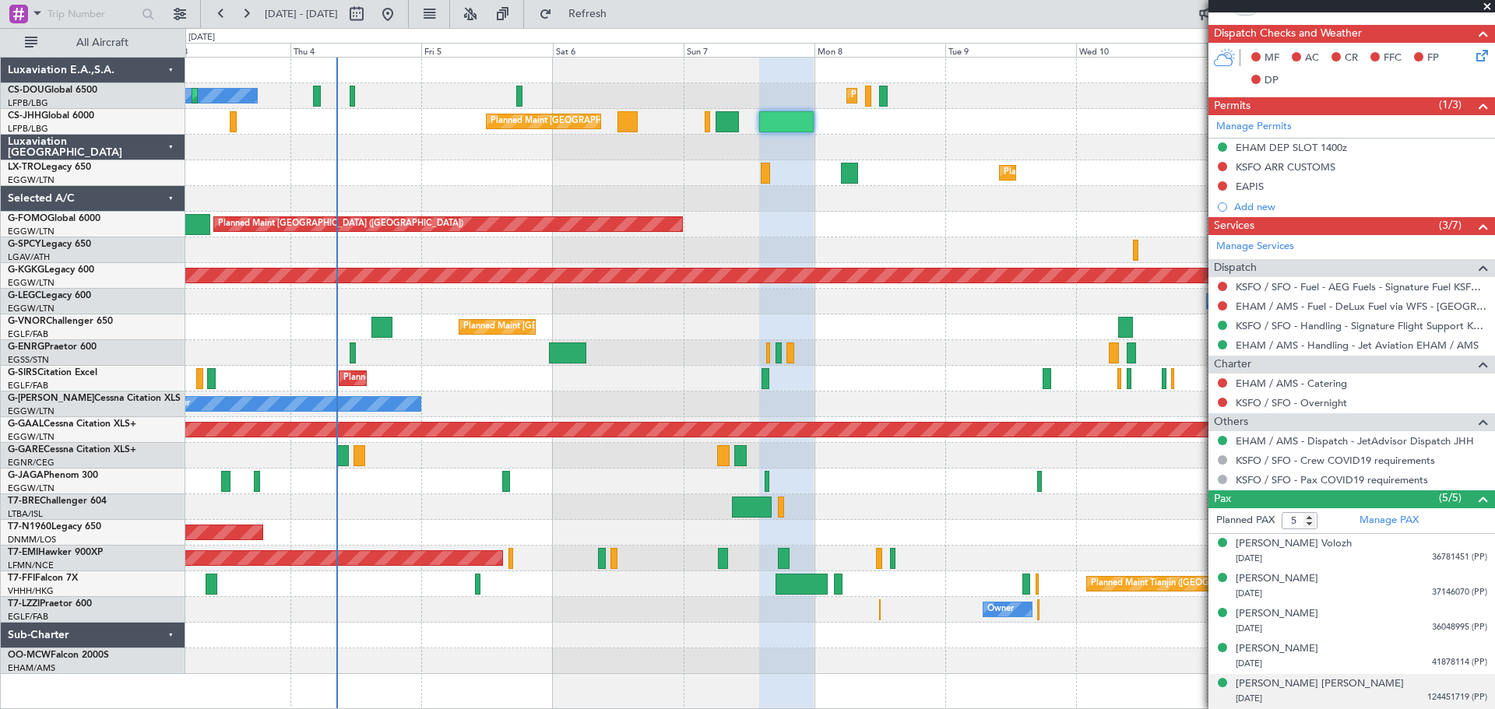
scroll to position [403, 0]
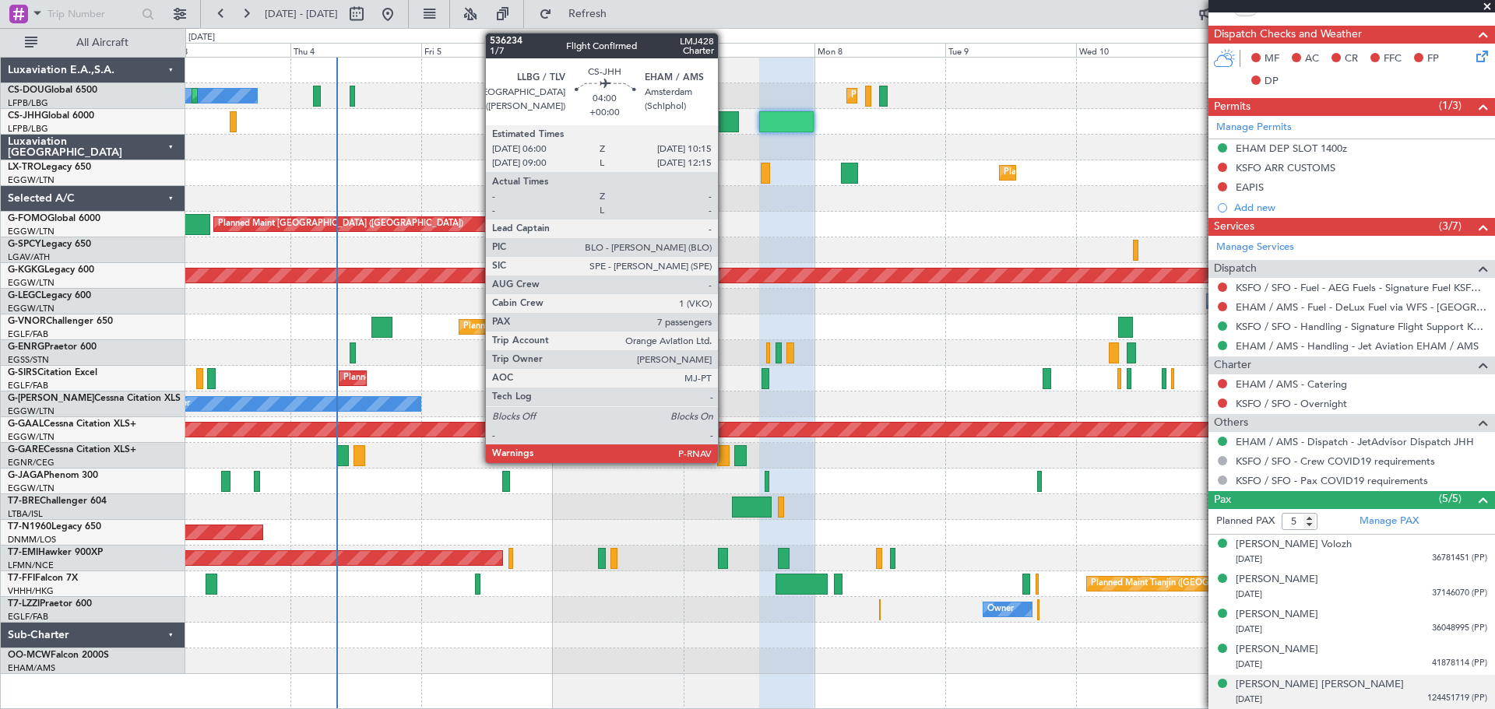
click at [725, 128] on div at bounding box center [727, 121] width 23 height 21
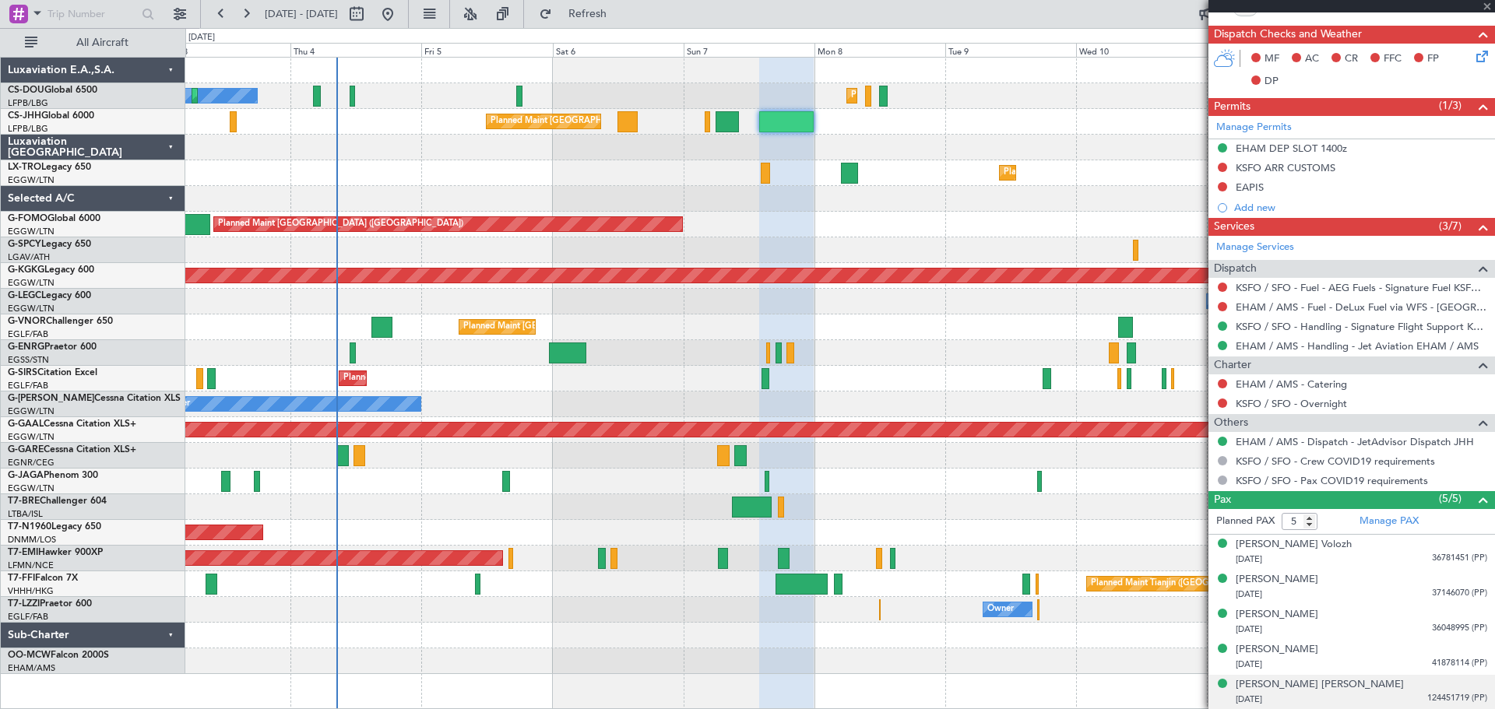
click at [725, 128] on div at bounding box center [727, 121] width 23 height 21
type input "7"
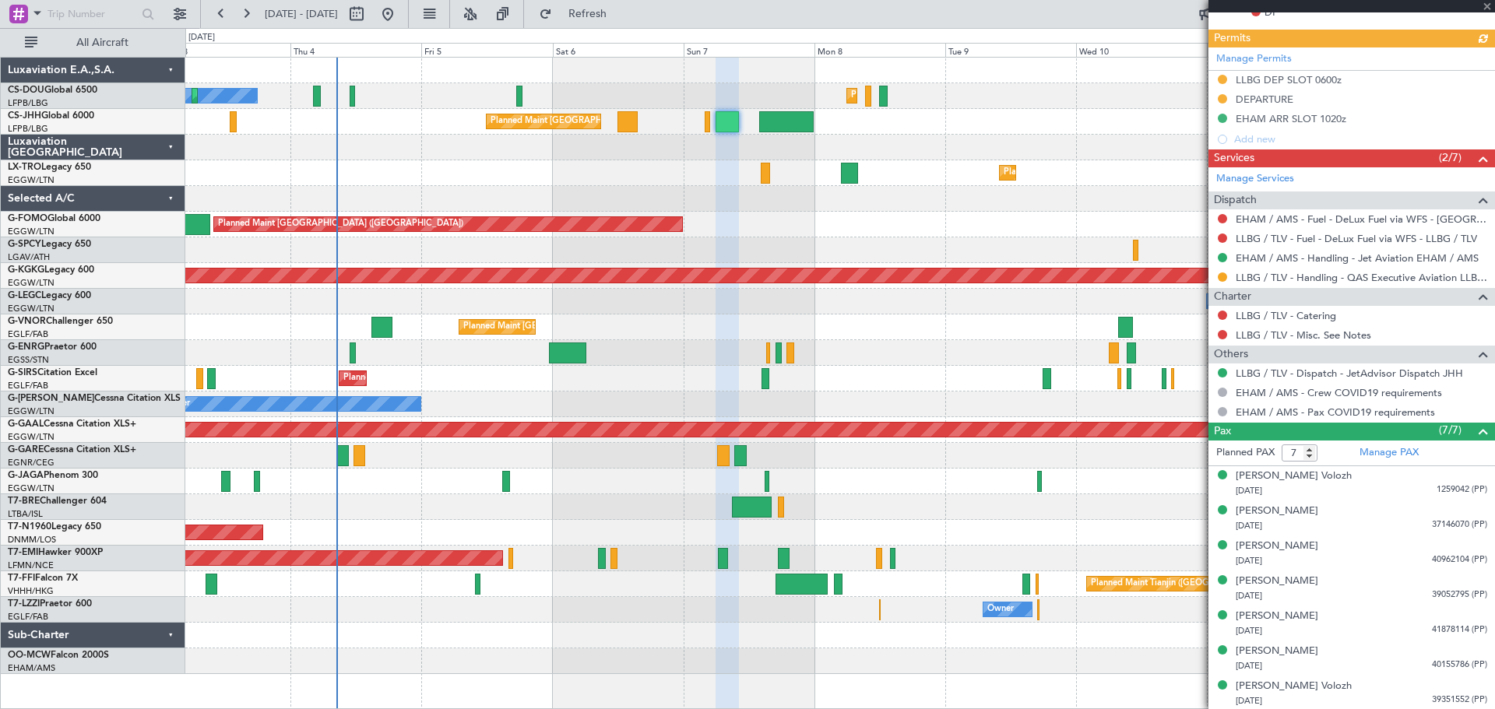
scroll to position [473, 0]
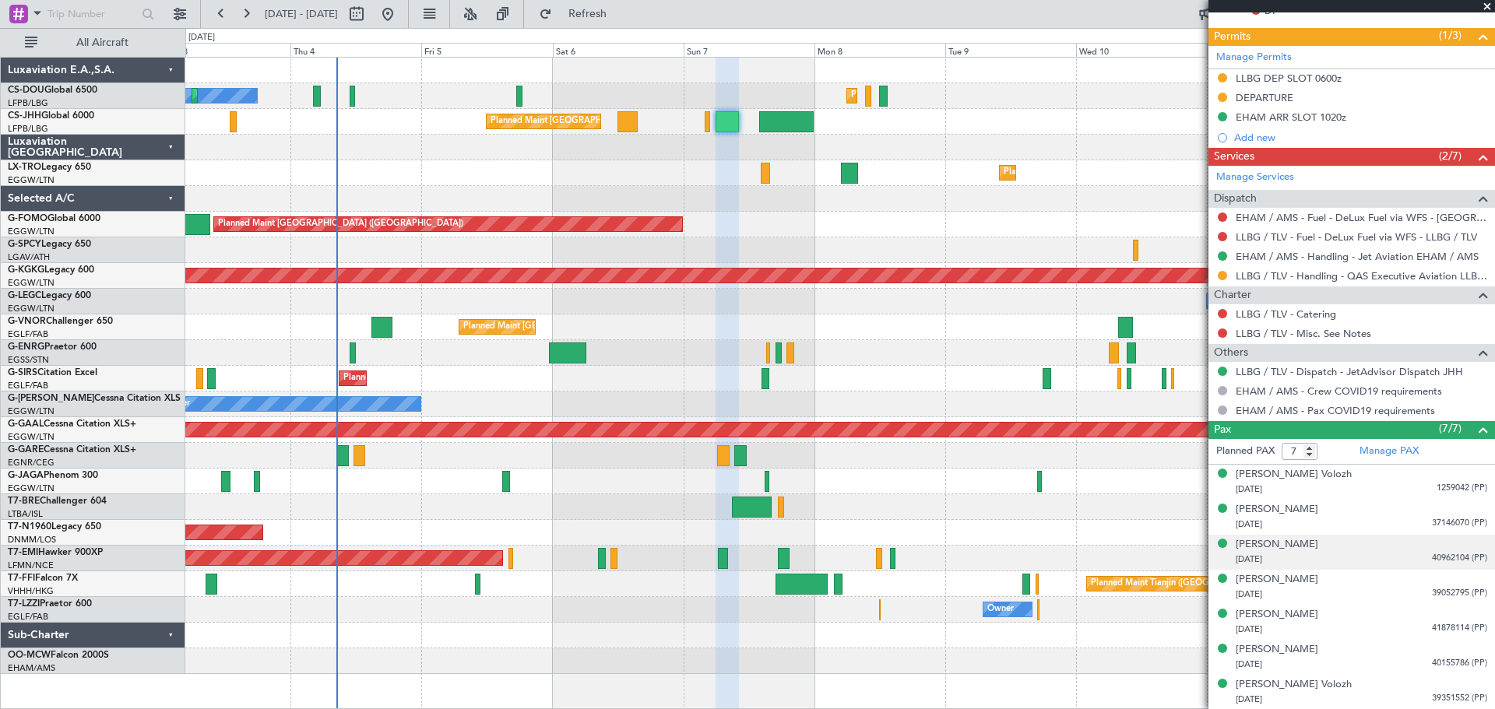
click at [1433, 560] on span "40962104 (PP)" at bounding box center [1459, 558] width 55 height 13
click at [1473, 576] on img at bounding box center [1480, 578] width 14 height 14
click at [1442, 662] on span "40155786 (PP)" at bounding box center [1459, 663] width 55 height 13
click at [1473, 680] on img at bounding box center [1480, 683] width 14 height 14
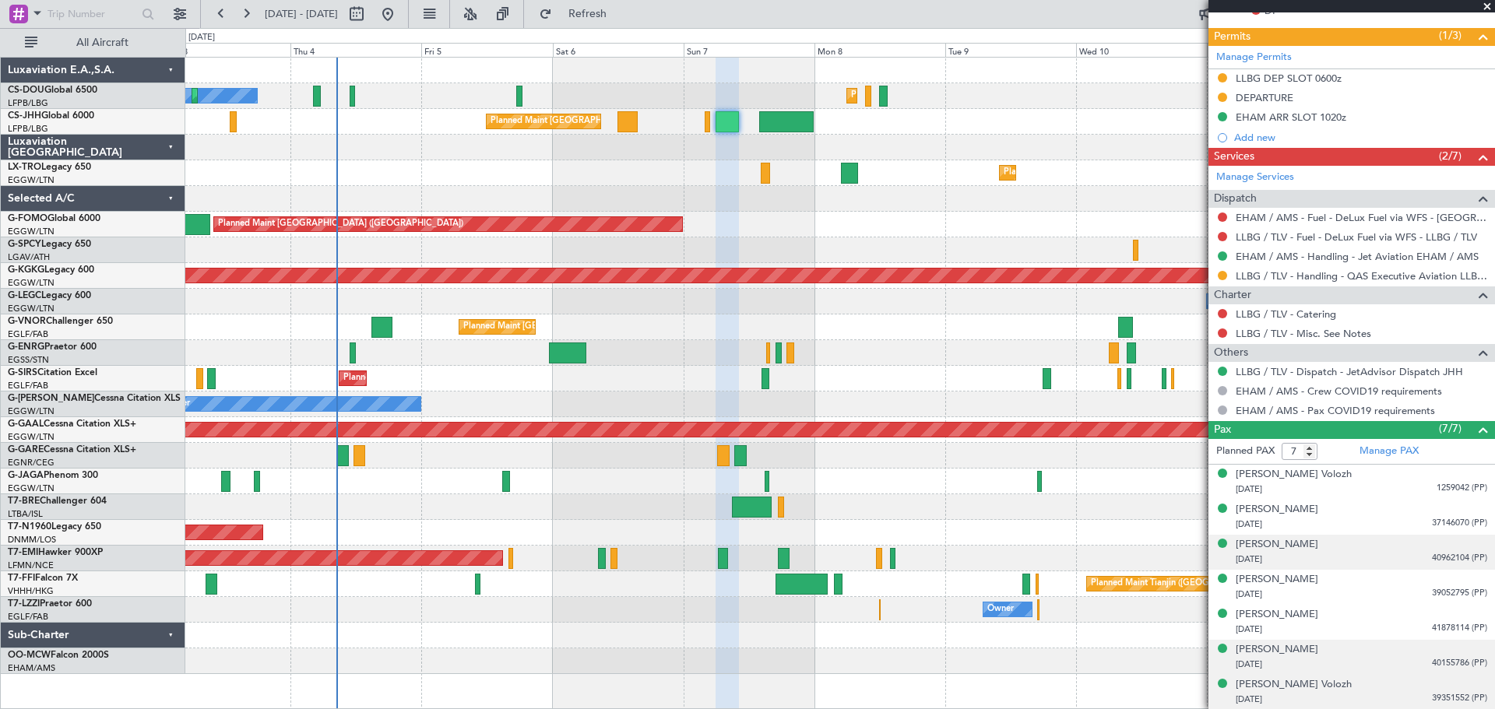
click at [1432, 697] on span "39351552 (PP)" at bounding box center [1459, 698] width 55 height 13
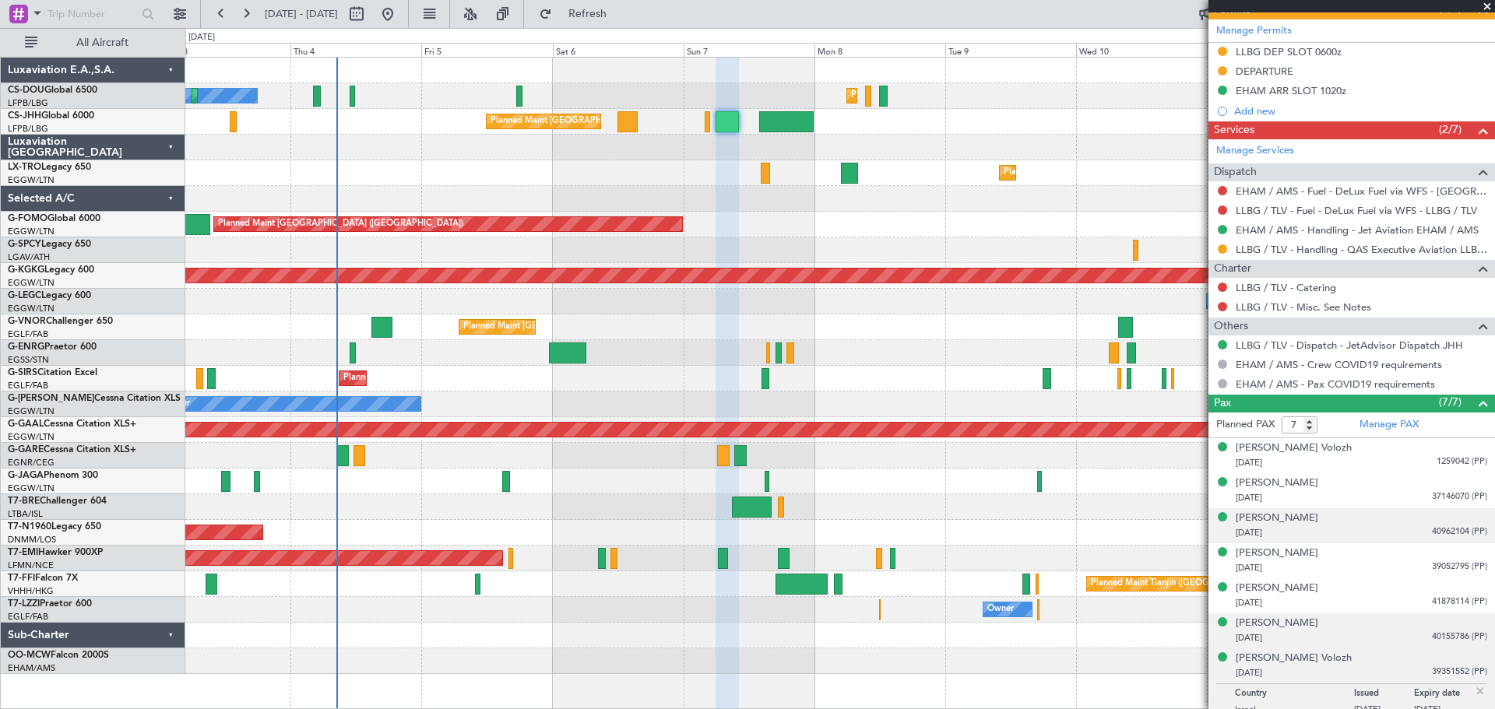
scroll to position [511, 0]
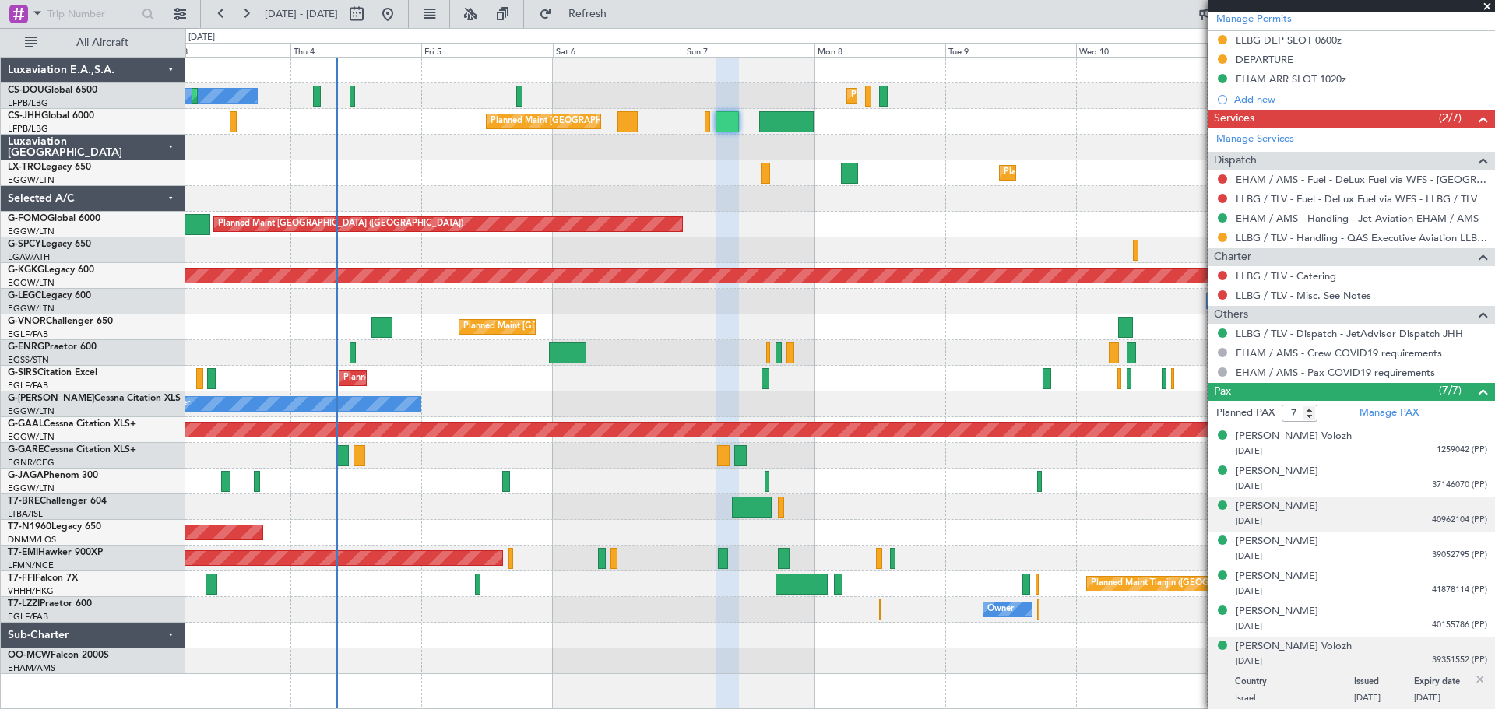
click at [1473, 677] on img at bounding box center [1480, 680] width 14 height 14
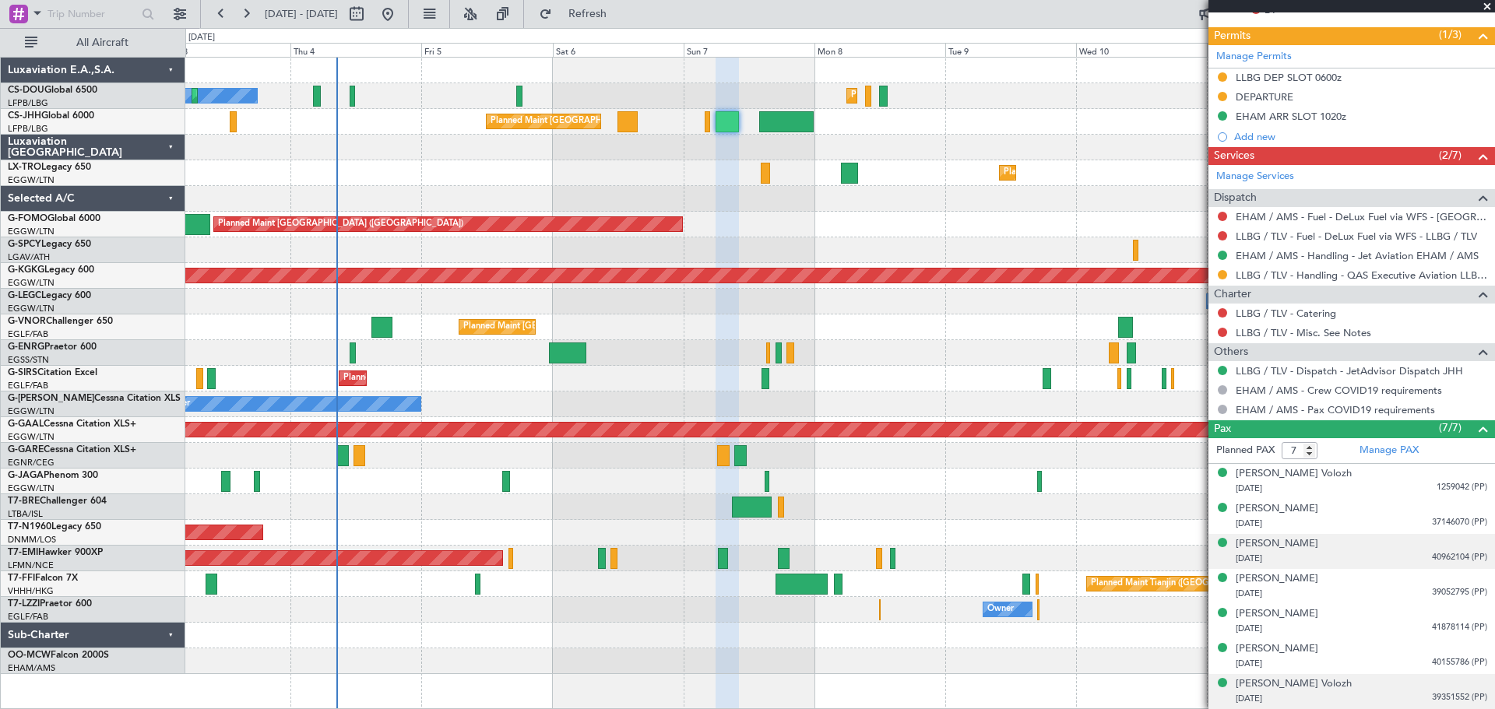
scroll to position [473, 0]
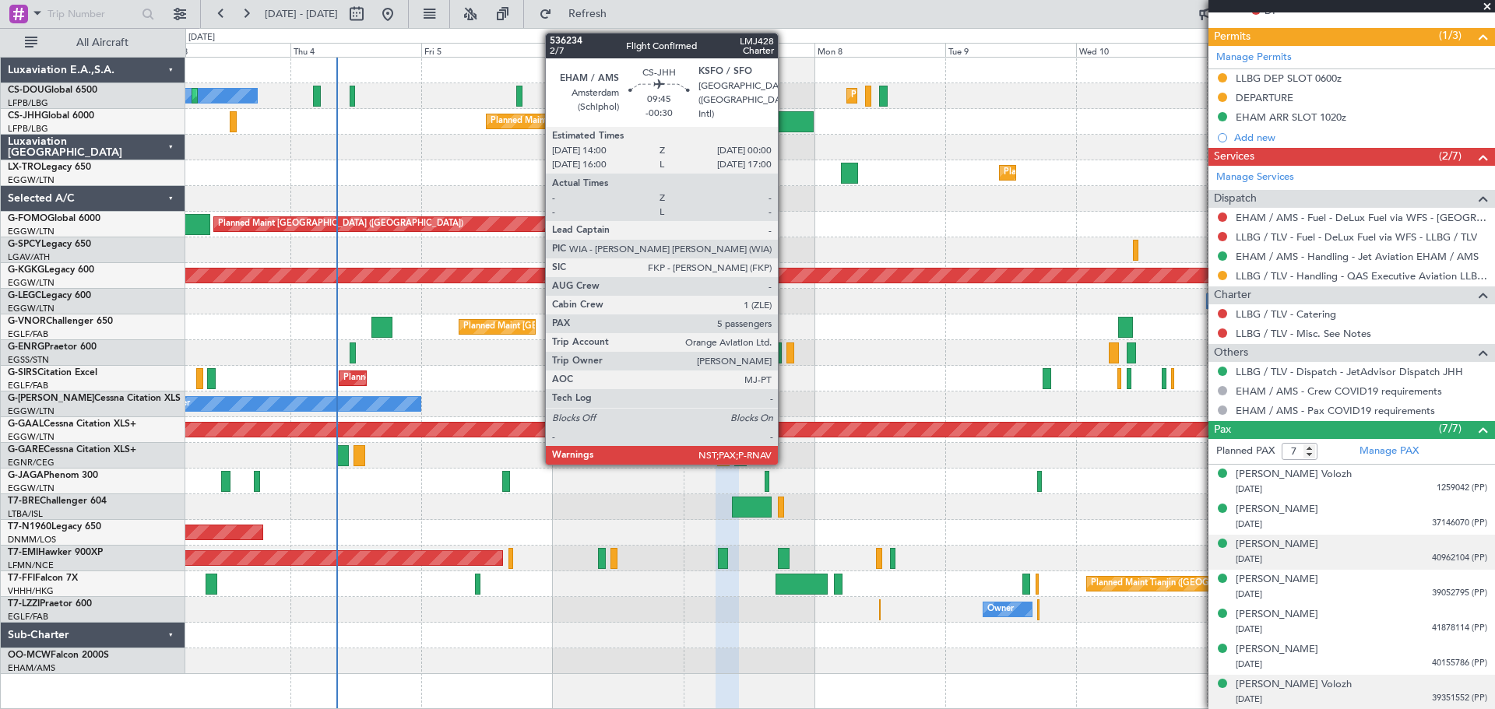
click at [785, 121] on div at bounding box center [786, 121] width 55 height 21
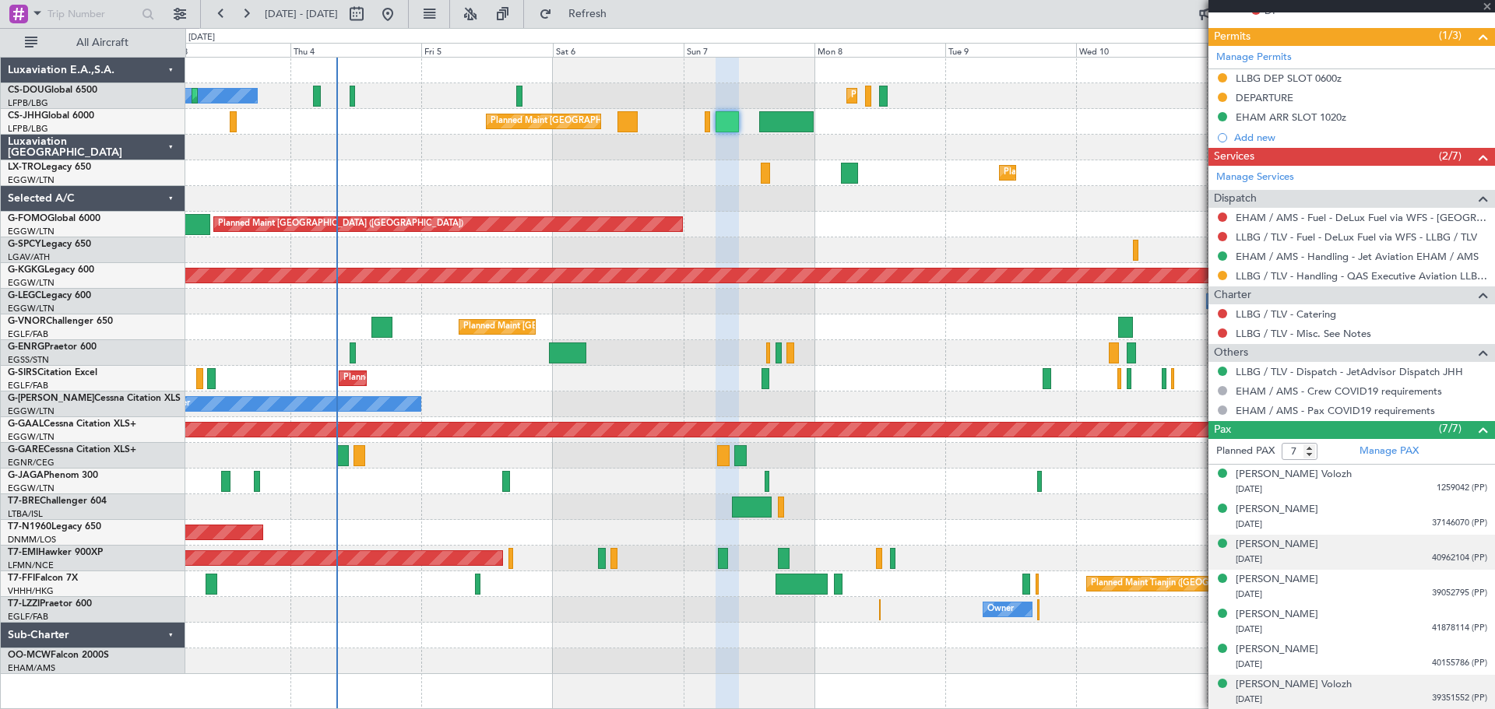
type input "-00:30"
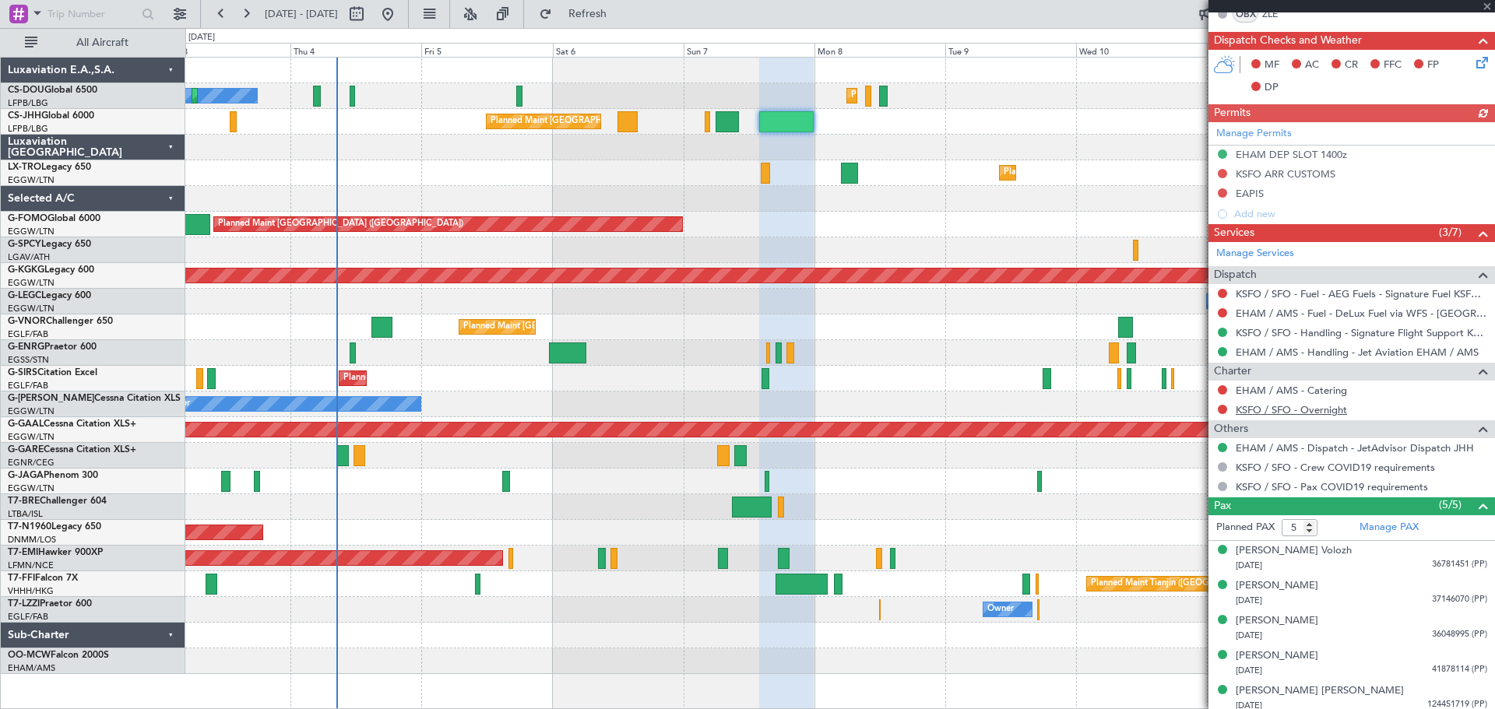
scroll to position [403, 0]
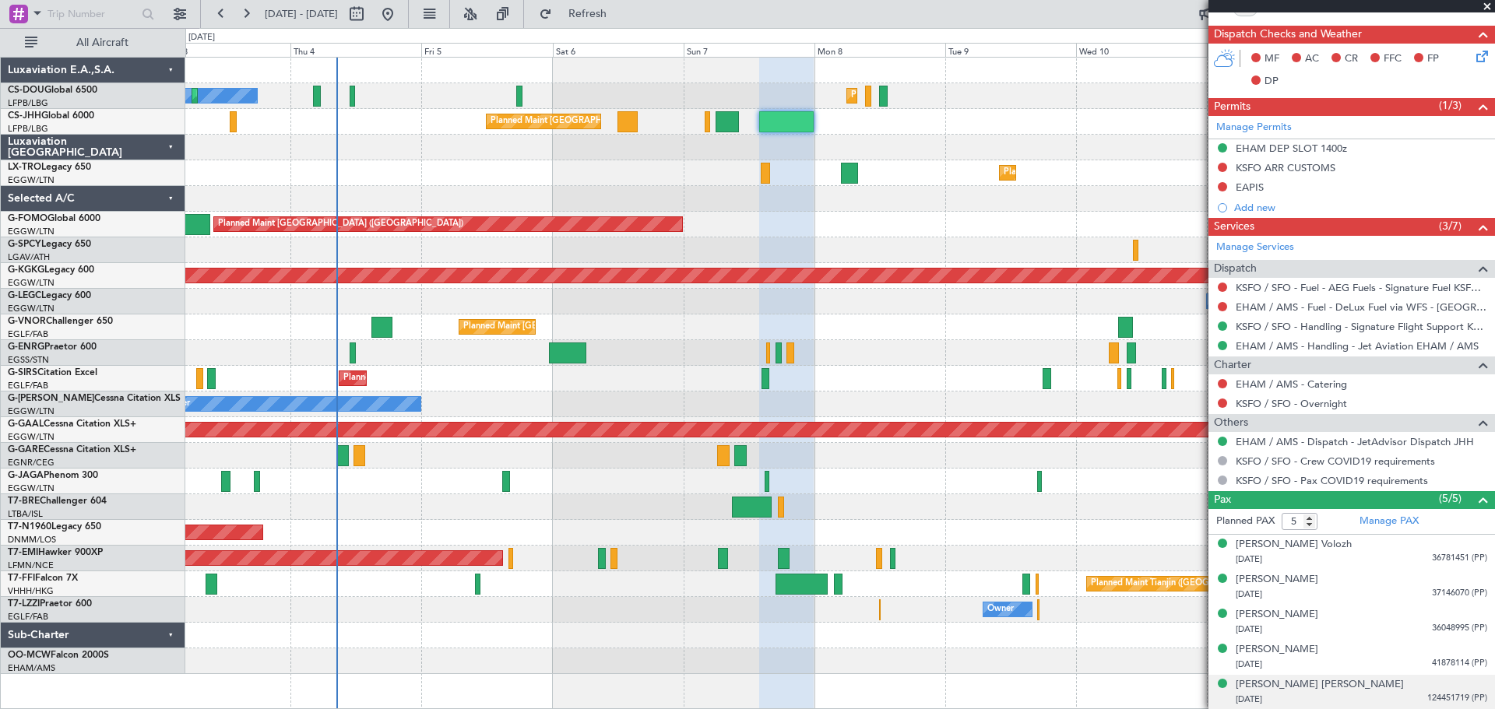
click at [1428, 695] on span "124451719 (PP)" at bounding box center [1457, 698] width 60 height 13
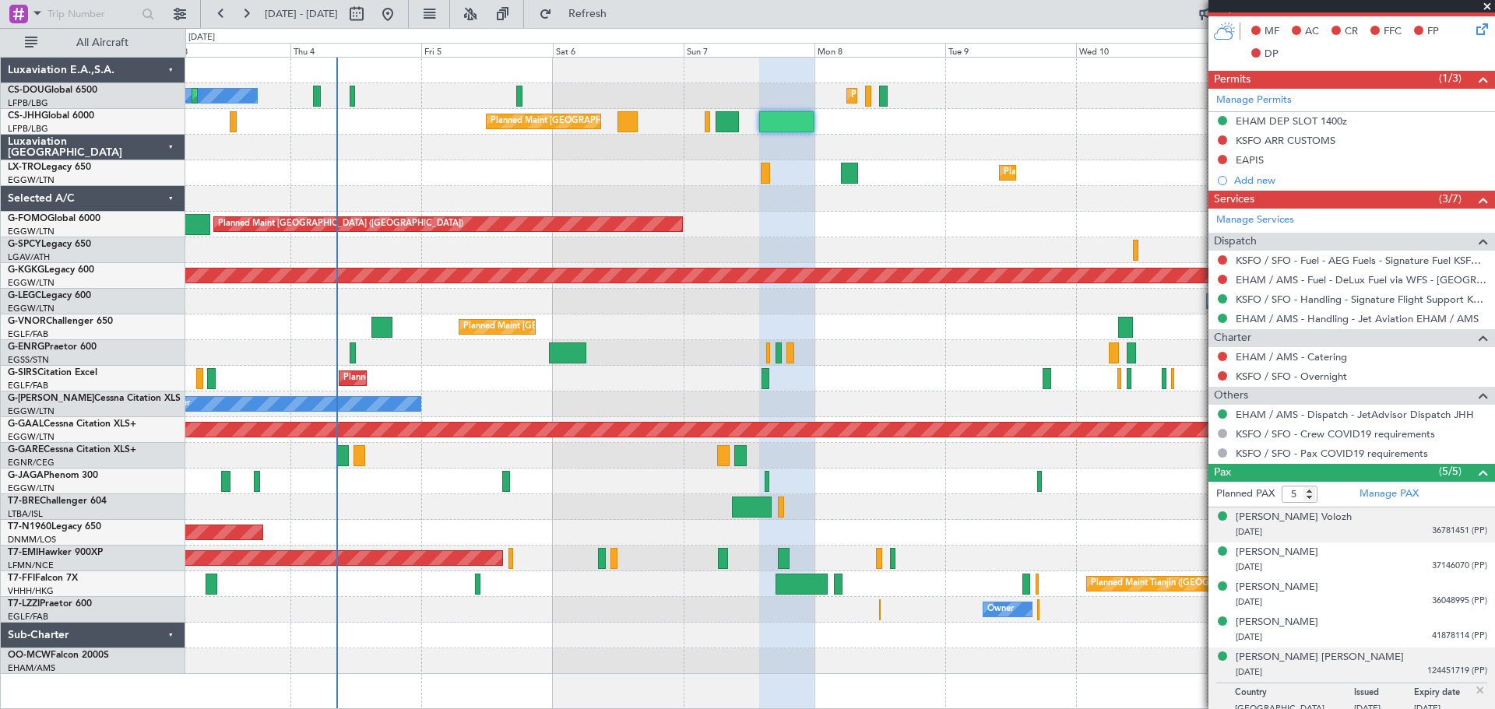
scroll to position [441, 0]
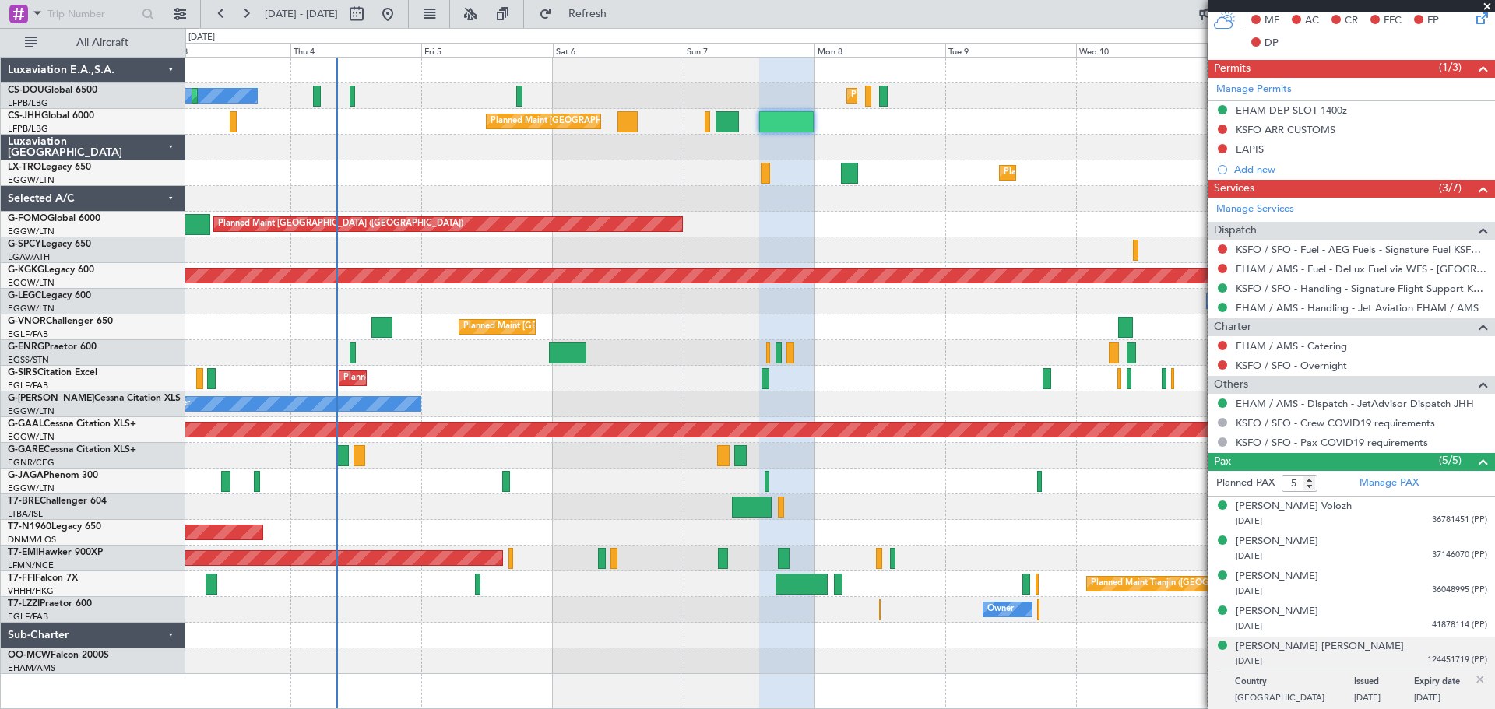
click at [1473, 680] on img at bounding box center [1480, 680] width 14 height 14
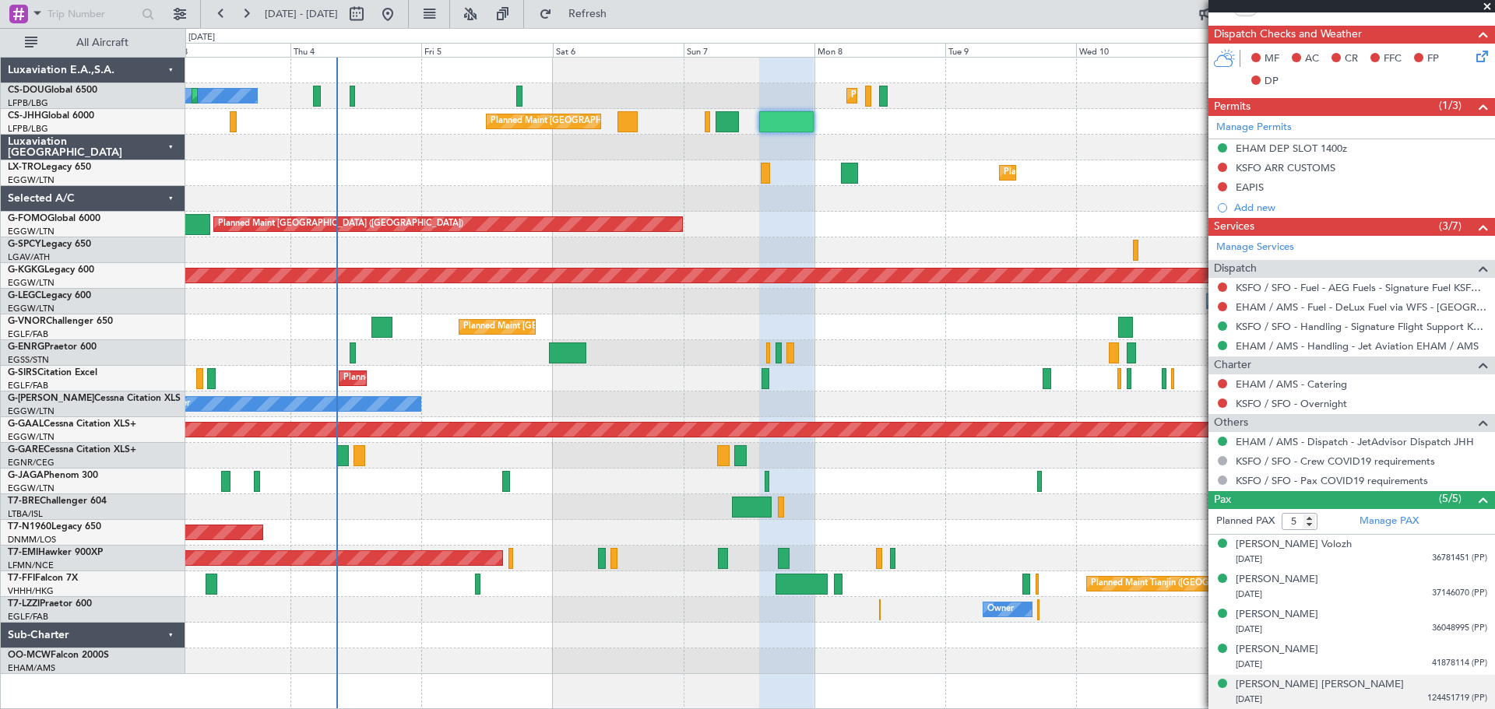
click at [1490, 5] on span at bounding box center [1487, 7] width 16 height 14
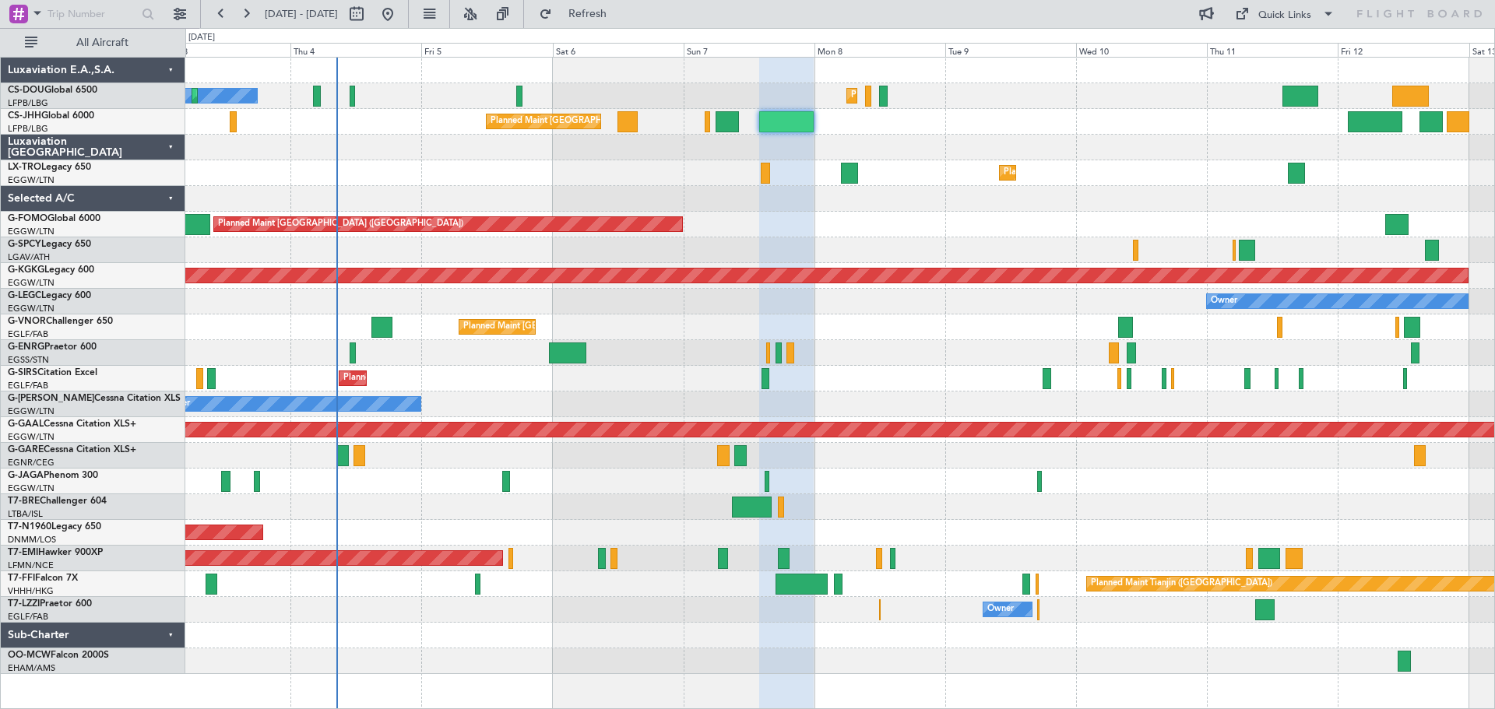
type input "0"
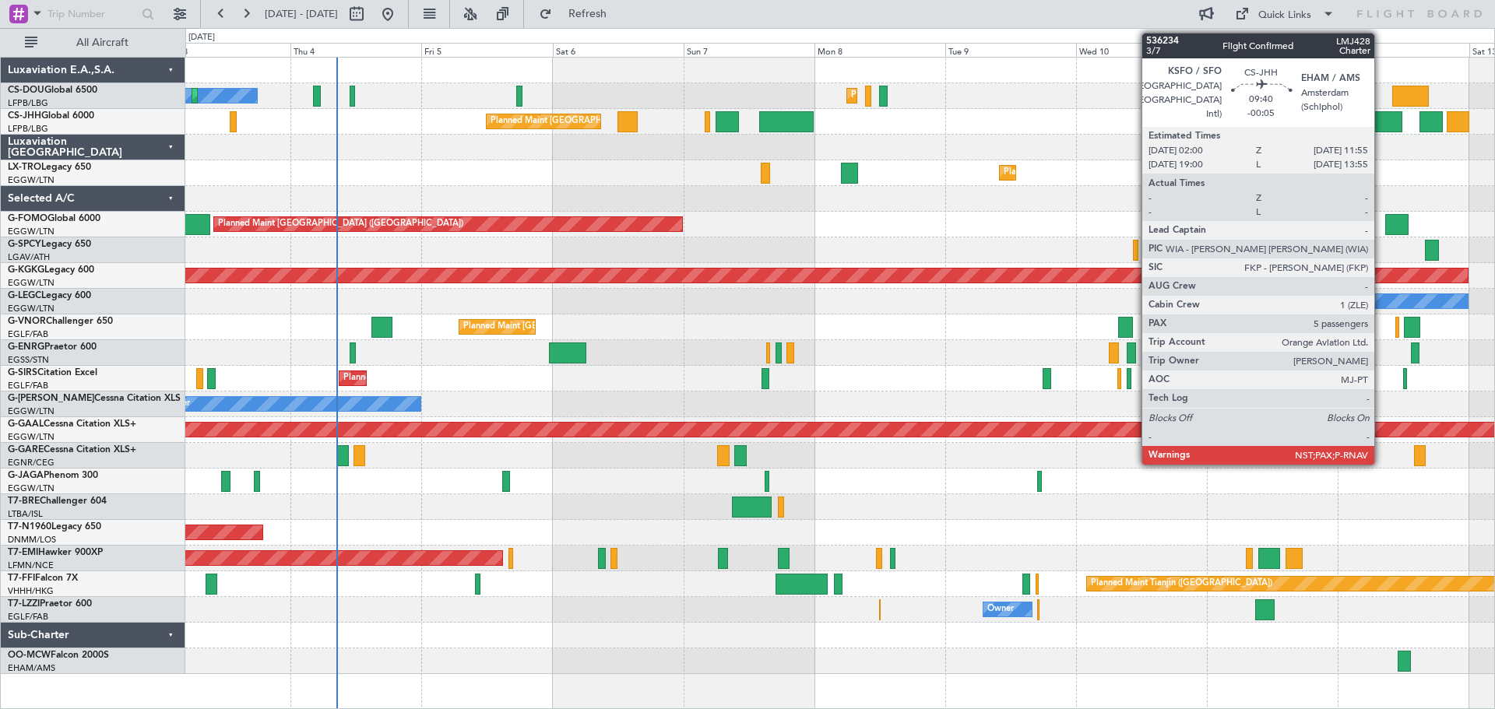
click at [1381, 120] on div at bounding box center [1375, 121] width 55 height 21
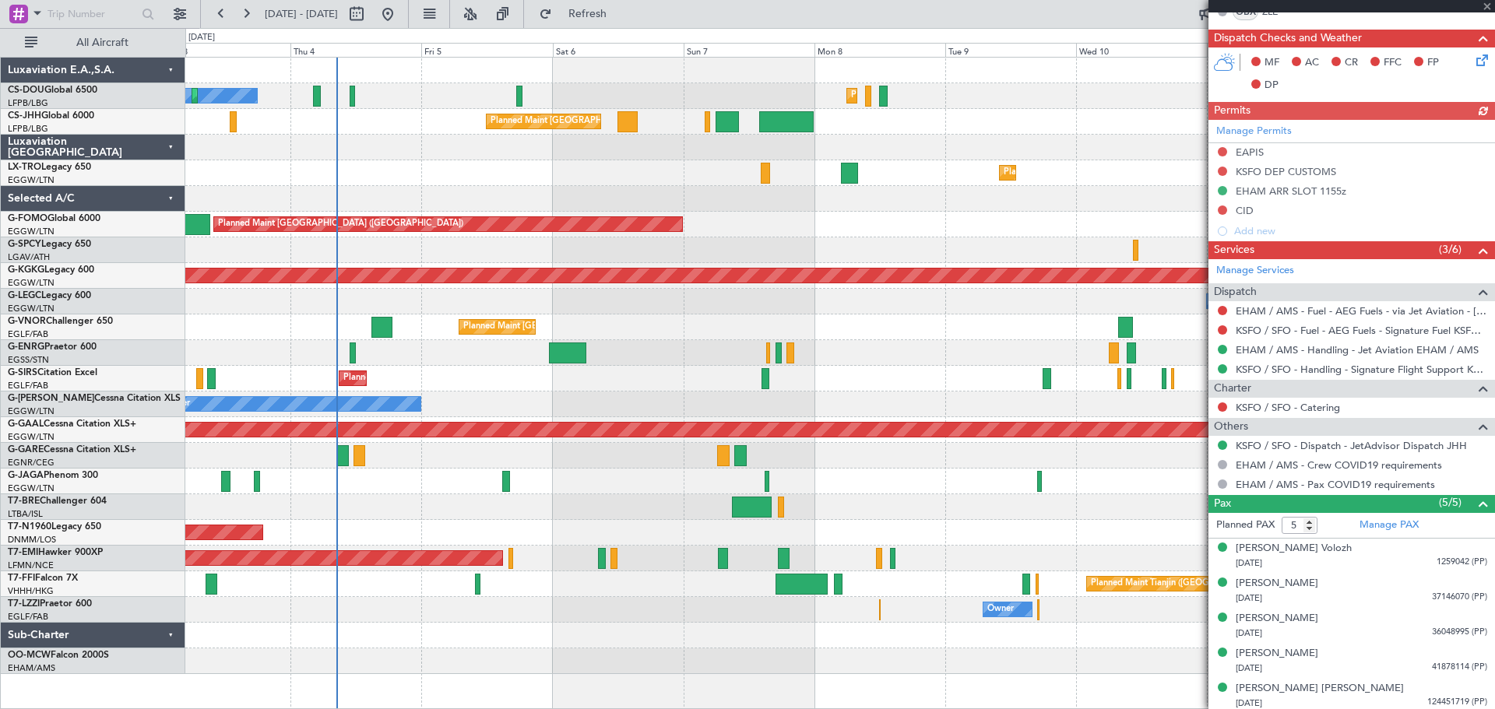
scroll to position [422, 0]
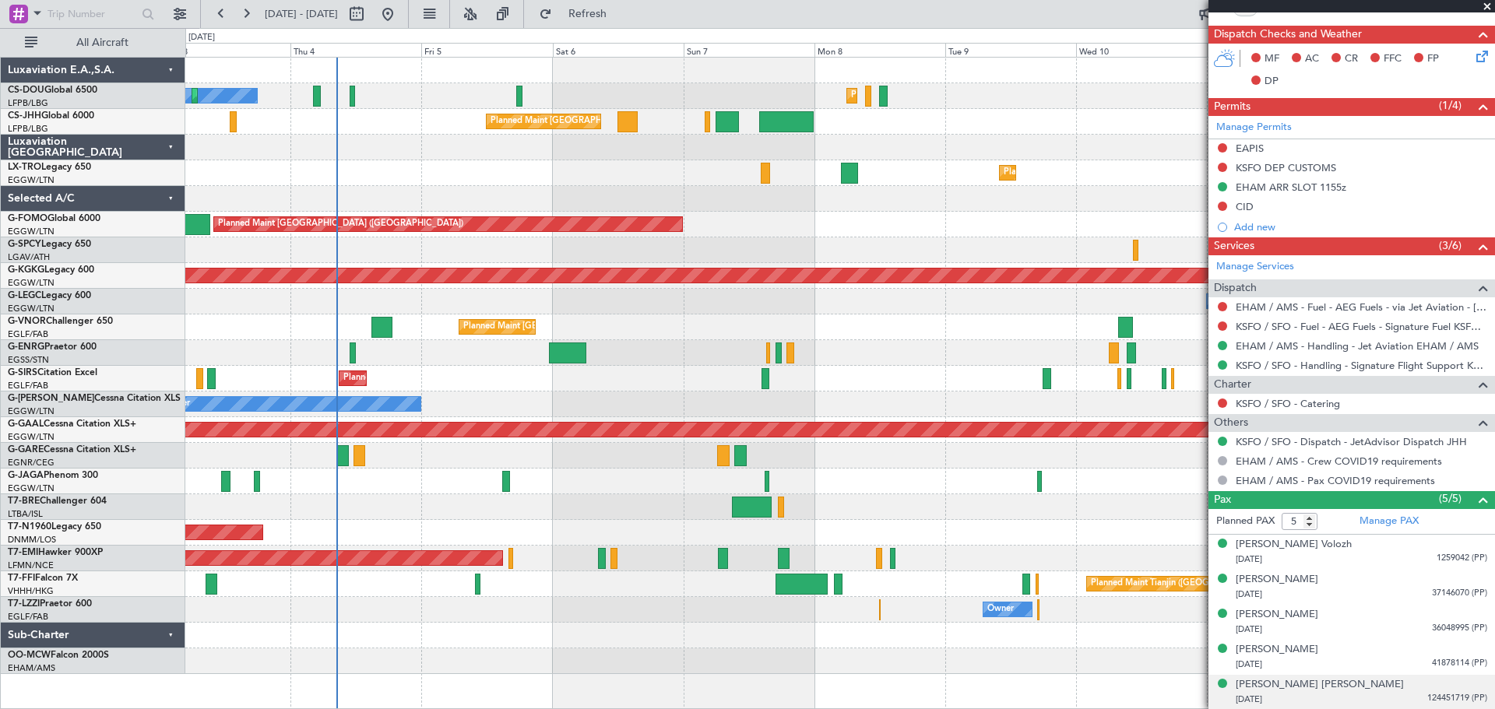
click at [1444, 695] on span "124451719 (PP)" at bounding box center [1457, 698] width 60 height 13
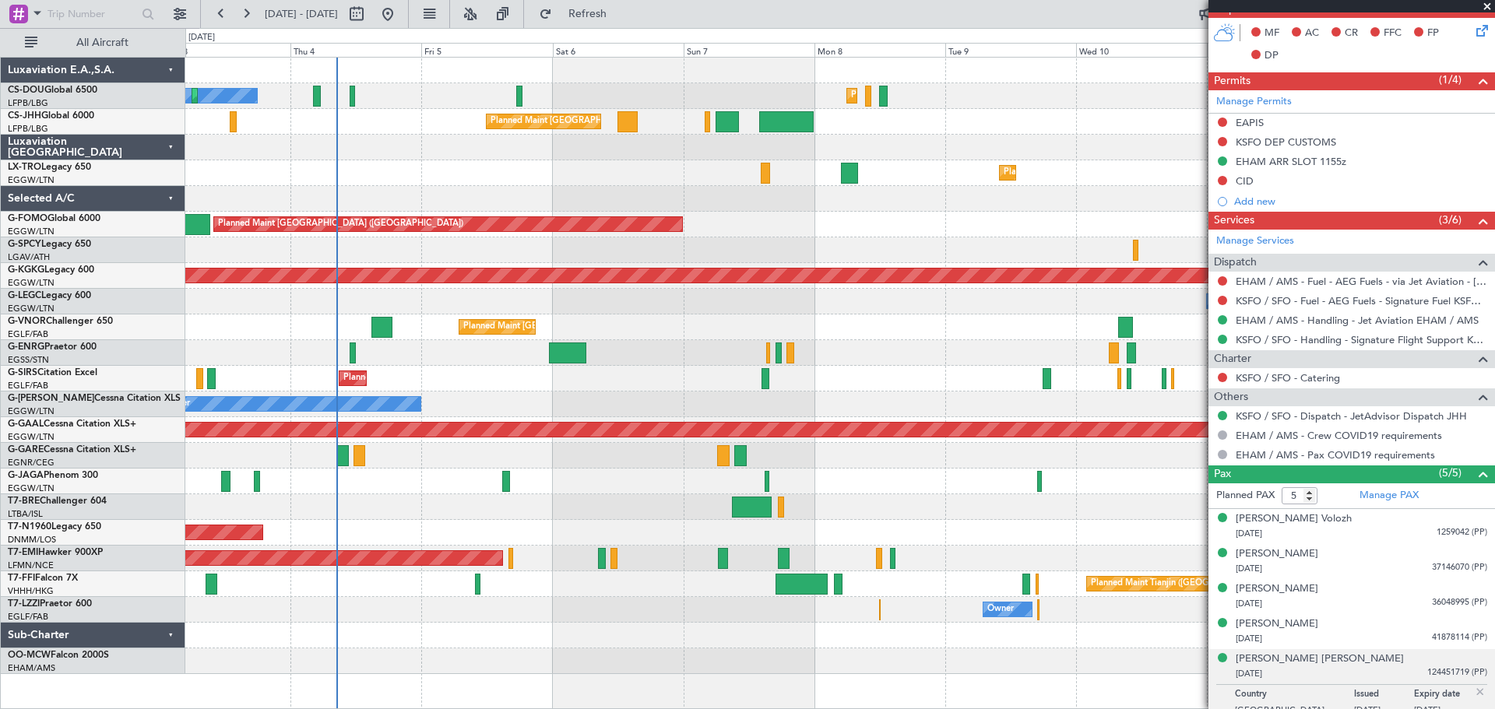
scroll to position [460, 0]
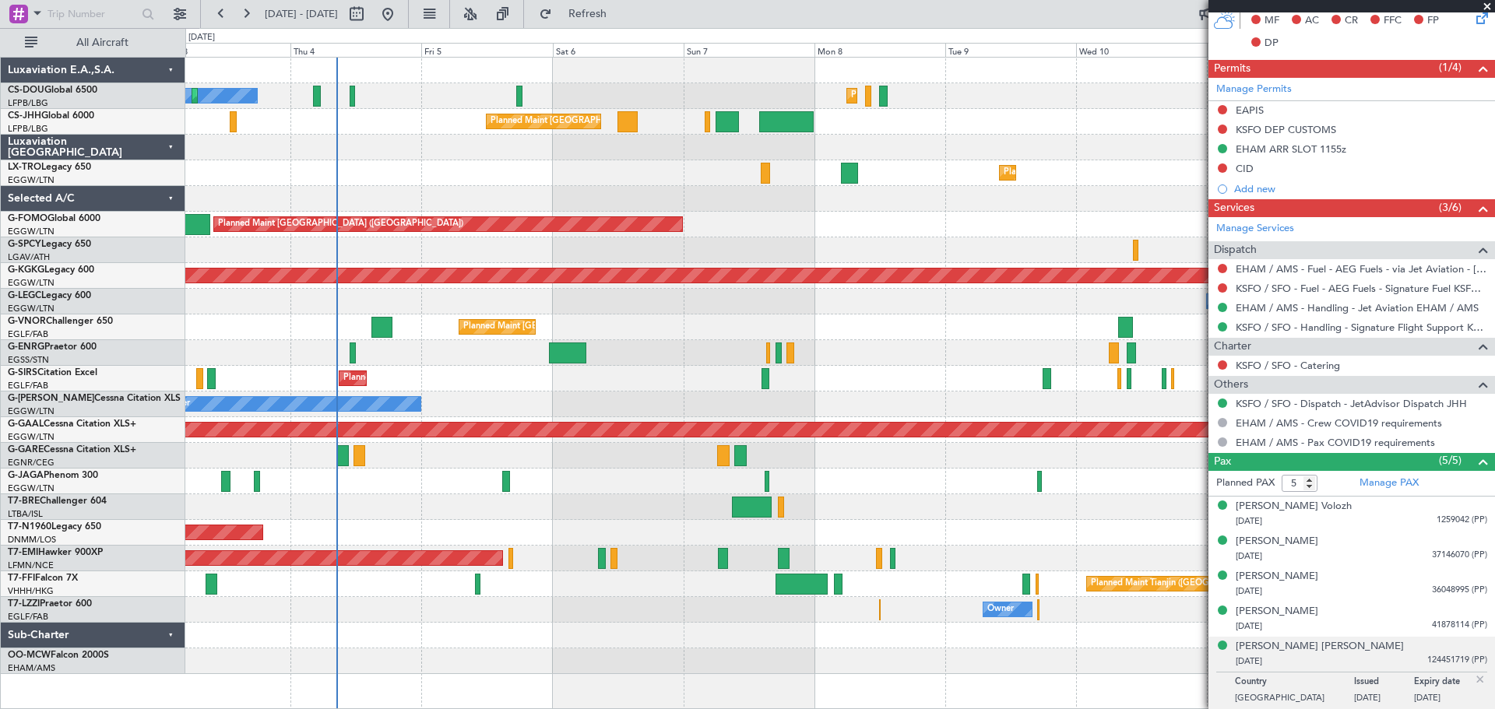
click at [1473, 677] on img at bounding box center [1480, 680] width 14 height 14
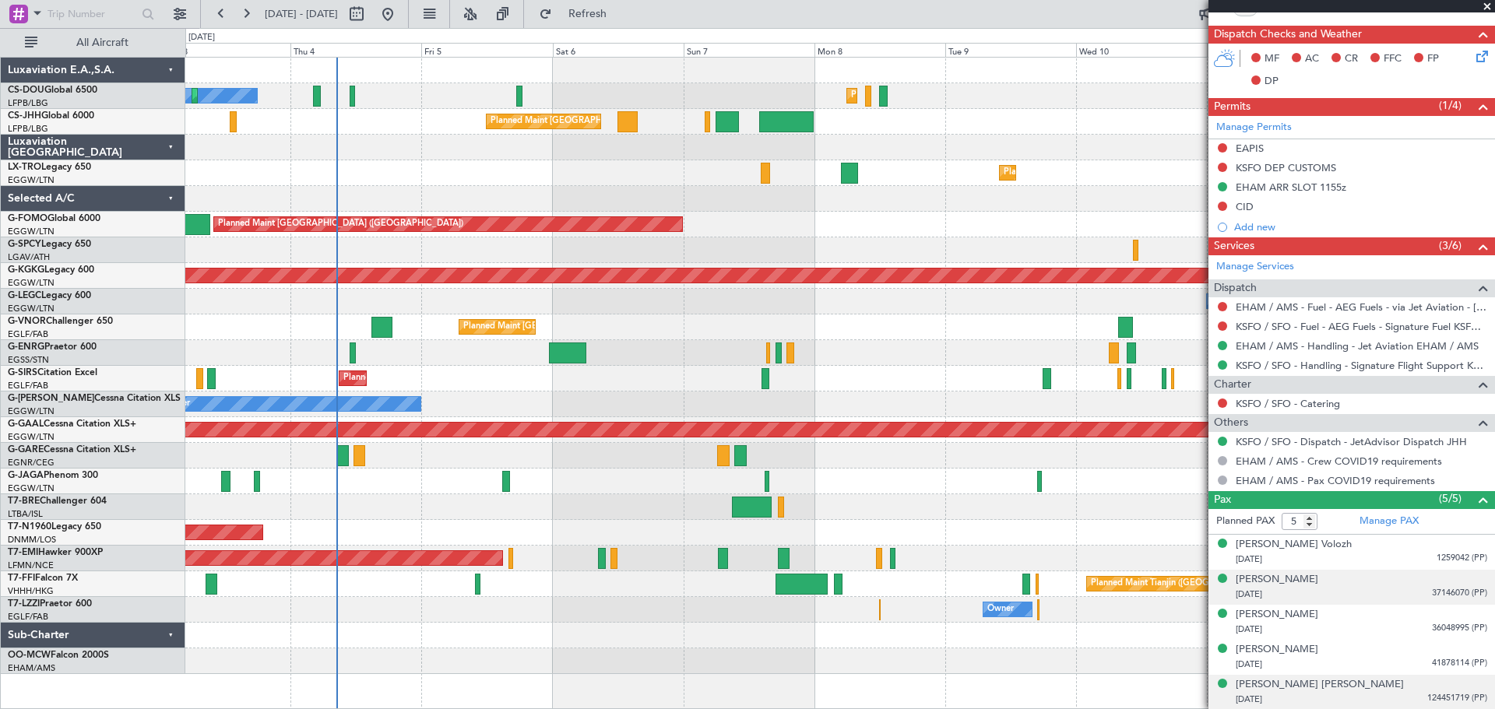
click at [1441, 592] on span "37146070 (PP)" at bounding box center [1459, 593] width 55 height 13
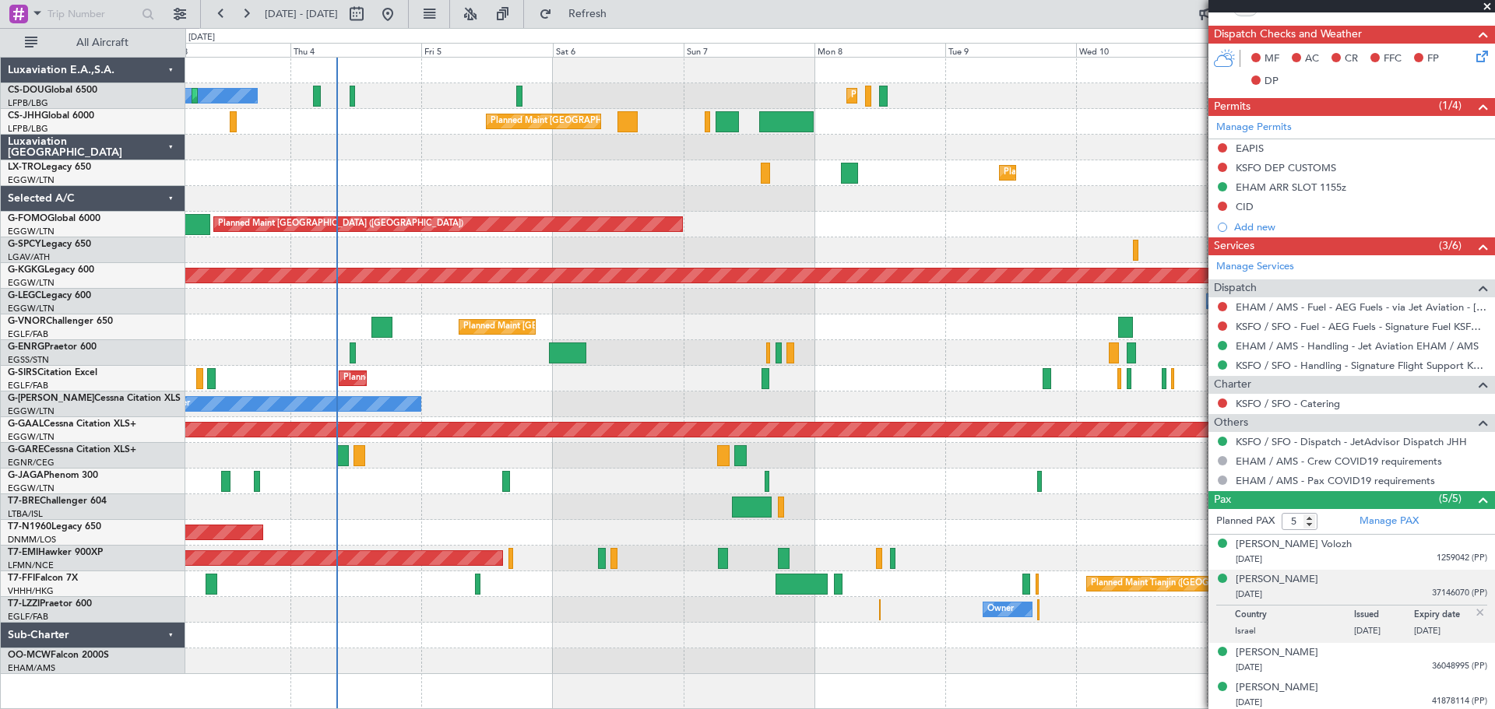
scroll to position [460, 0]
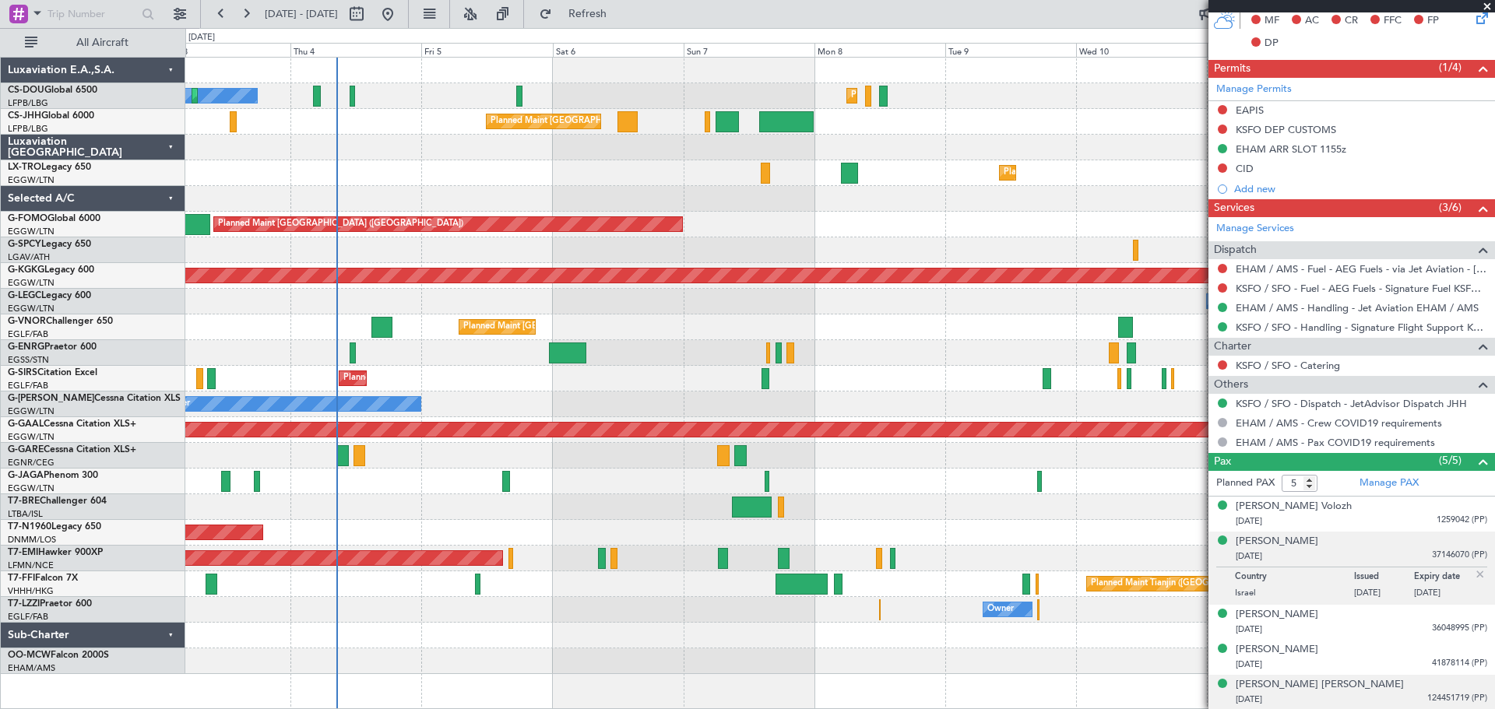
click at [1473, 575] on img at bounding box center [1480, 575] width 14 height 14
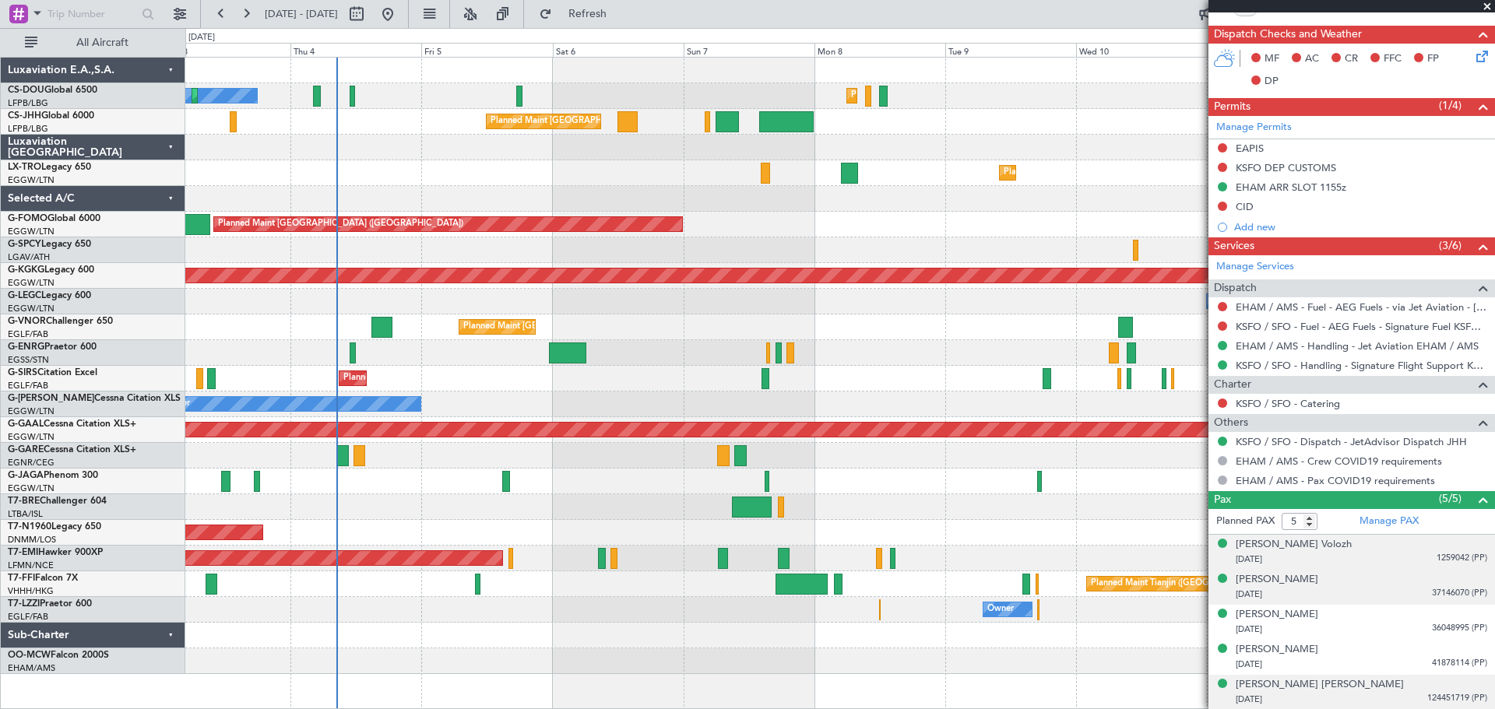
click at [1447, 554] on span "1259042 (PP)" at bounding box center [1462, 558] width 51 height 13
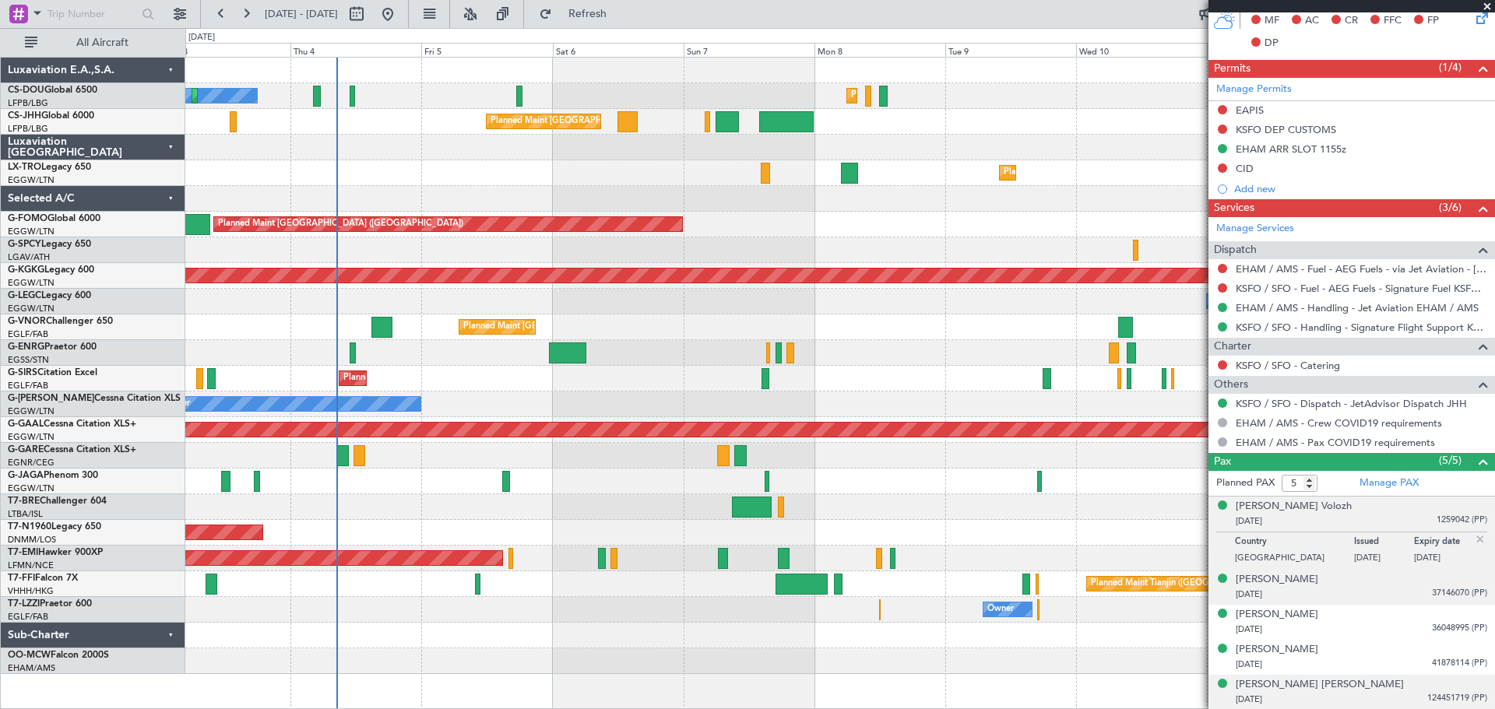
click at [1473, 539] on img at bounding box center [1480, 540] width 14 height 14
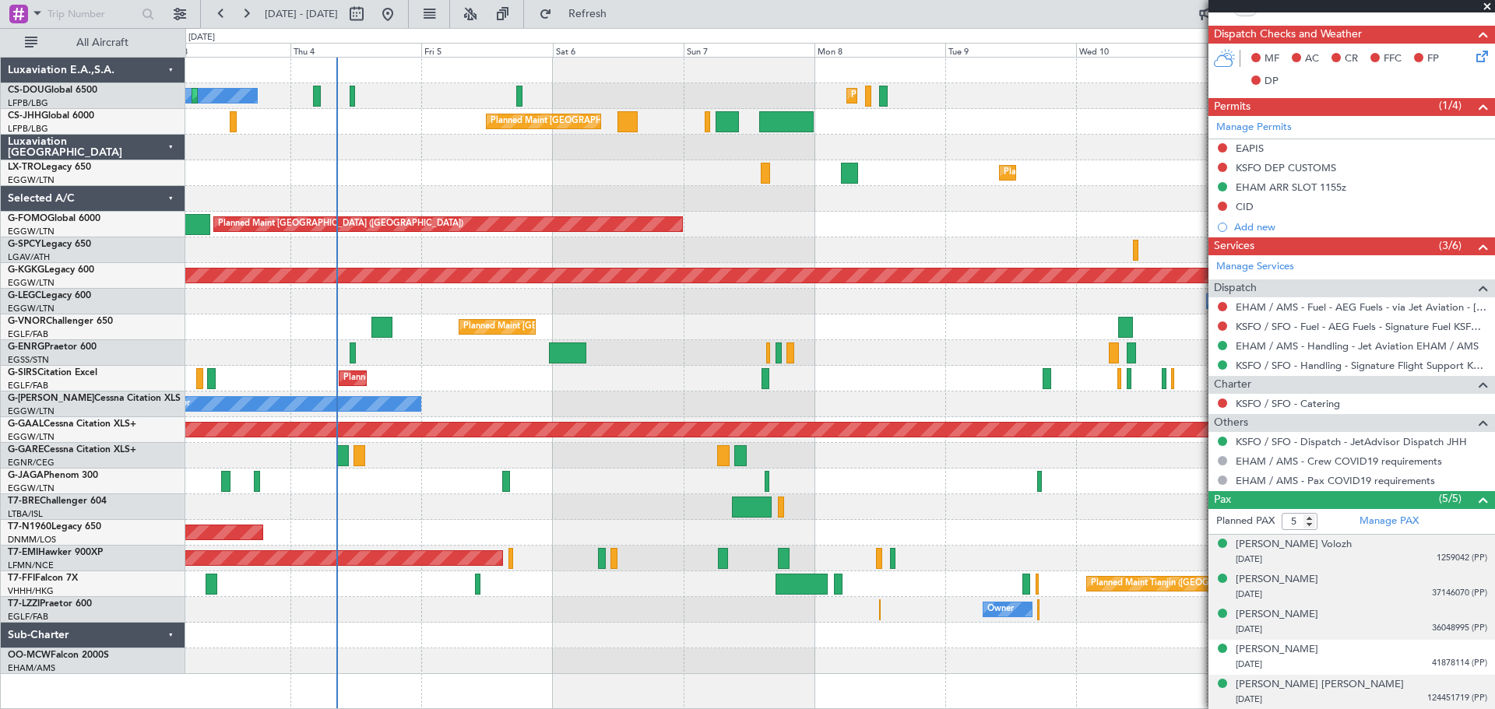
click at [1437, 623] on span "36048995 (PP)" at bounding box center [1459, 628] width 55 height 13
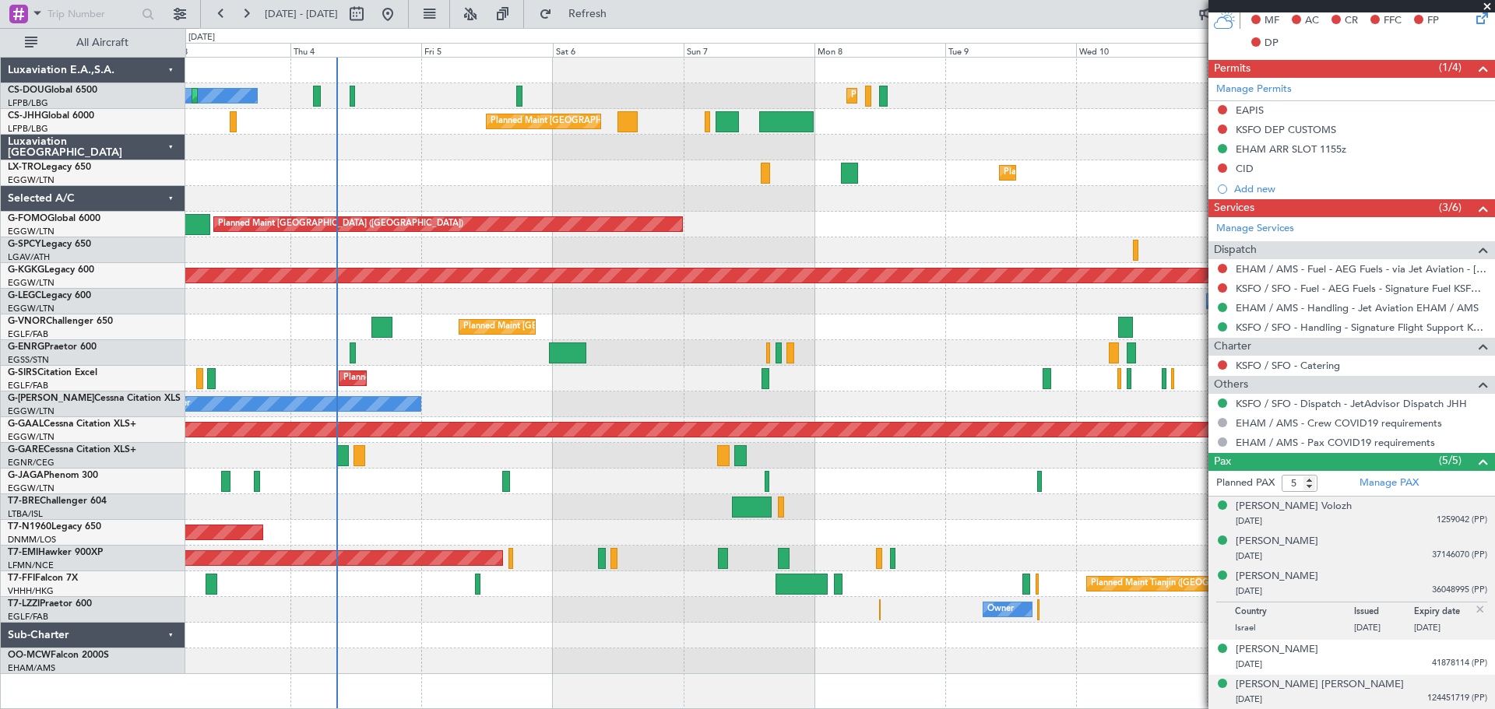
click at [1473, 609] on img at bounding box center [1480, 610] width 14 height 14
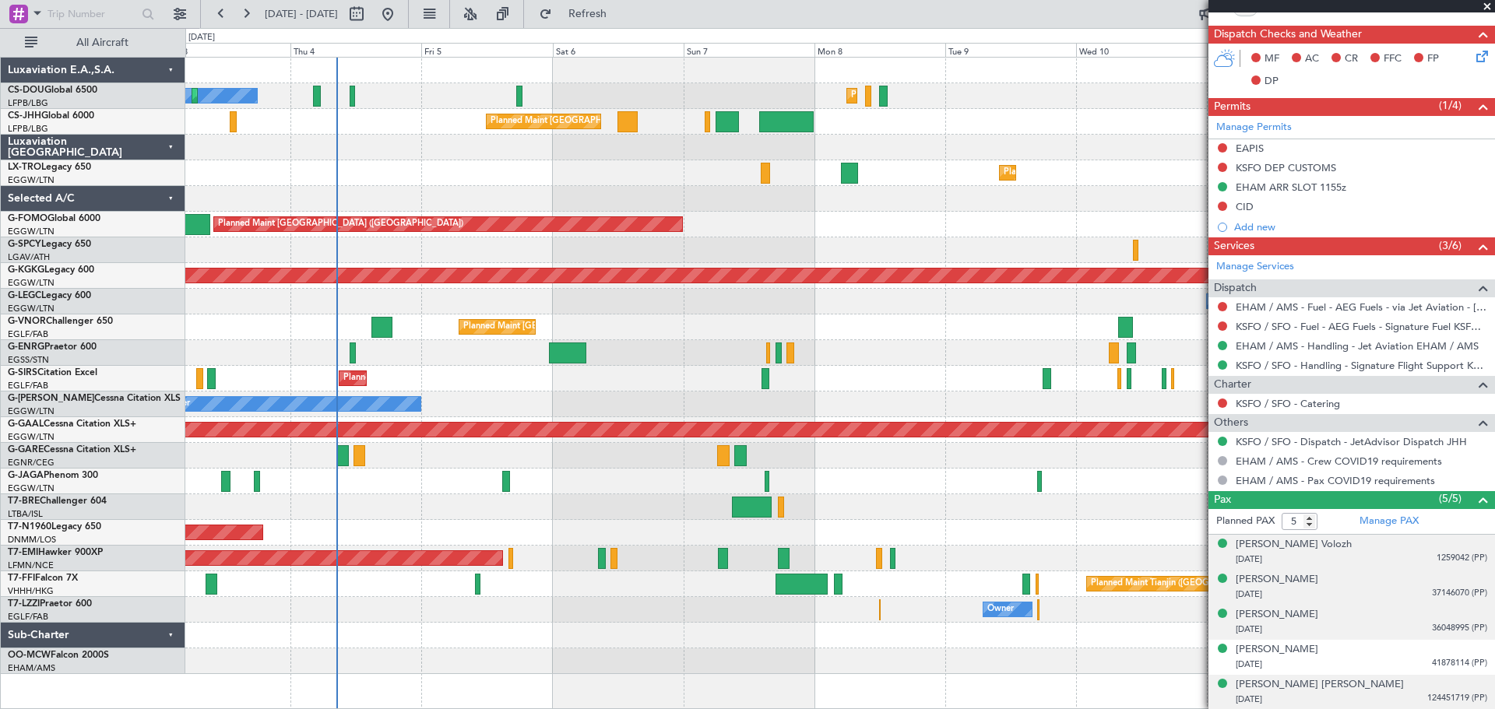
click at [1487, 7] on span at bounding box center [1487, 7] width 16 height 14
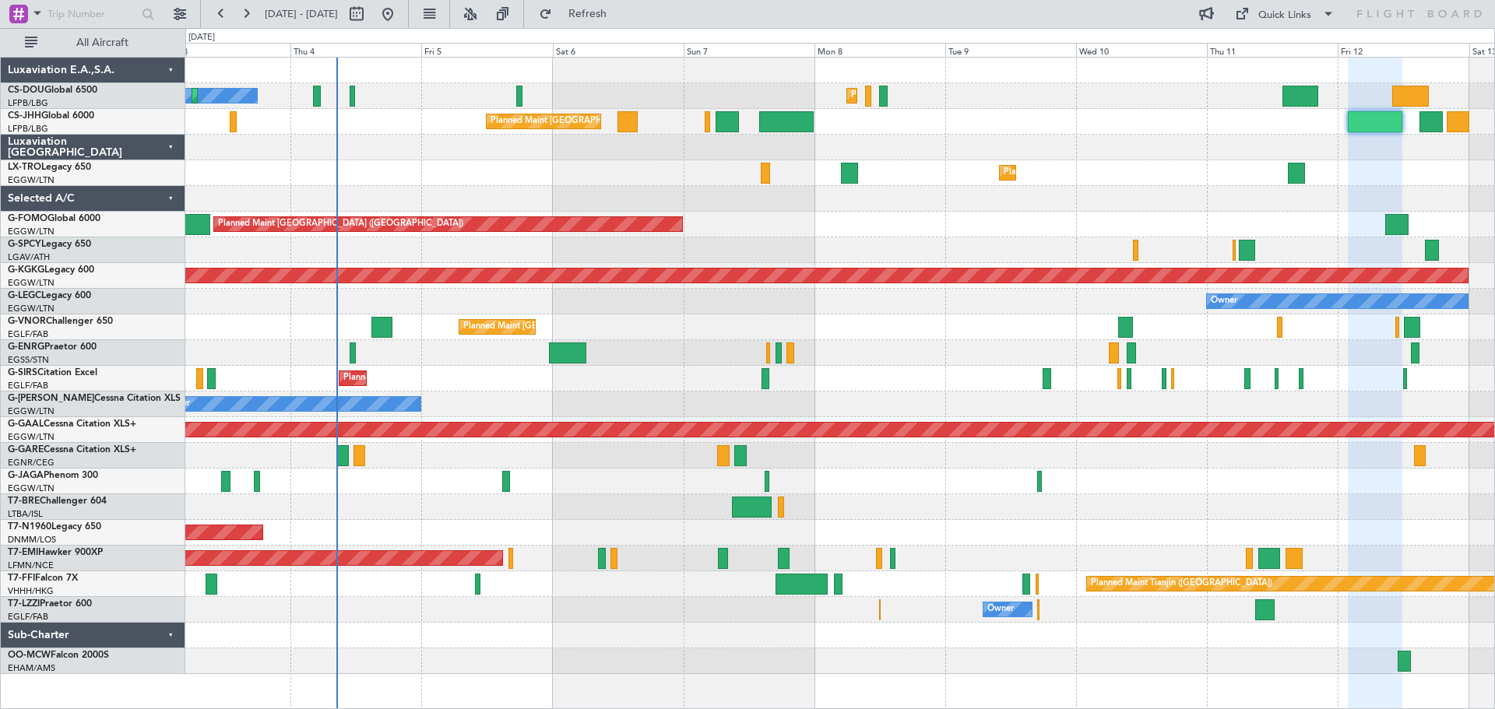
type input "0"
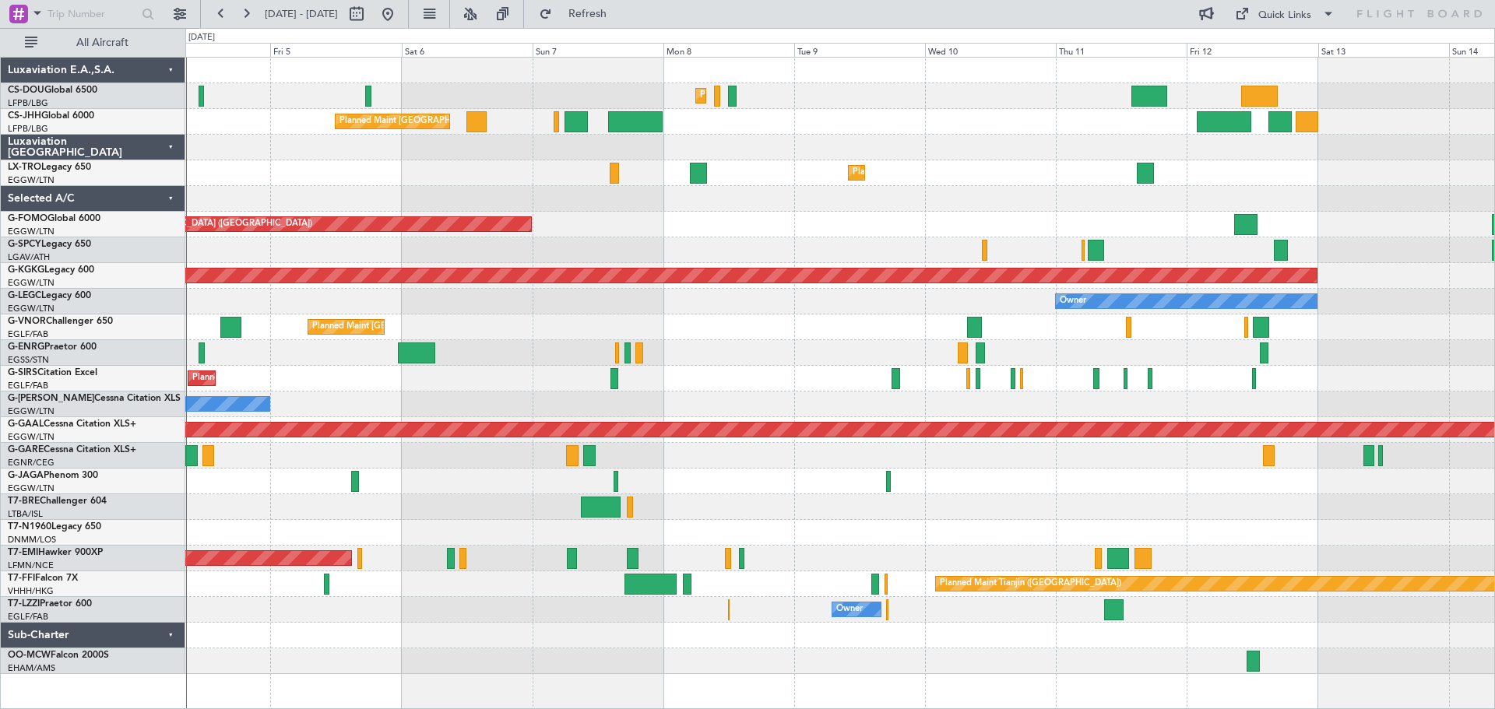
click at [1089, 199] on div at bounding box center [839, 199] width 1309 height 26
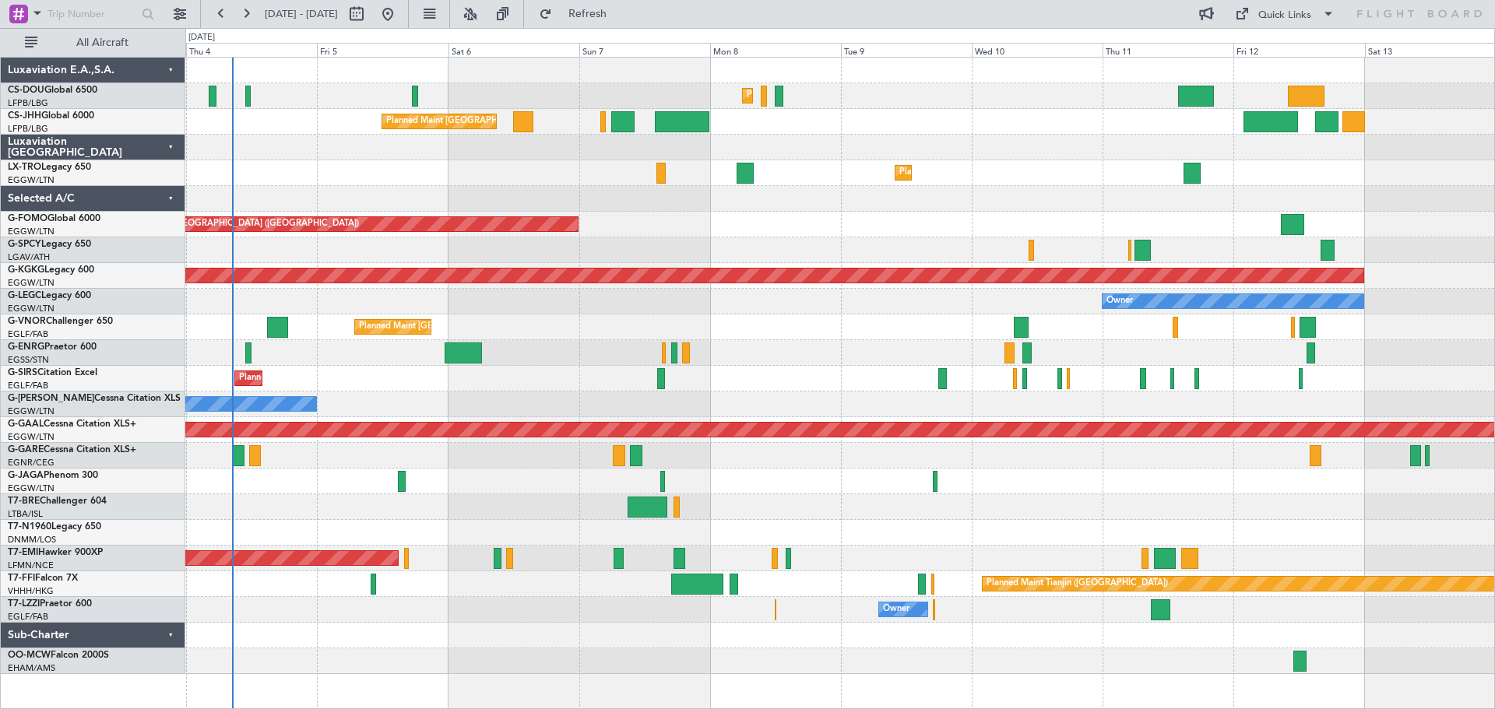
click at [816, 228] on div "Planned Maint [GEOGRAPHIC_DATA] ([GEOGRAPHIC_DATA])" at bounding box center [839, 225] width 1309 height 26
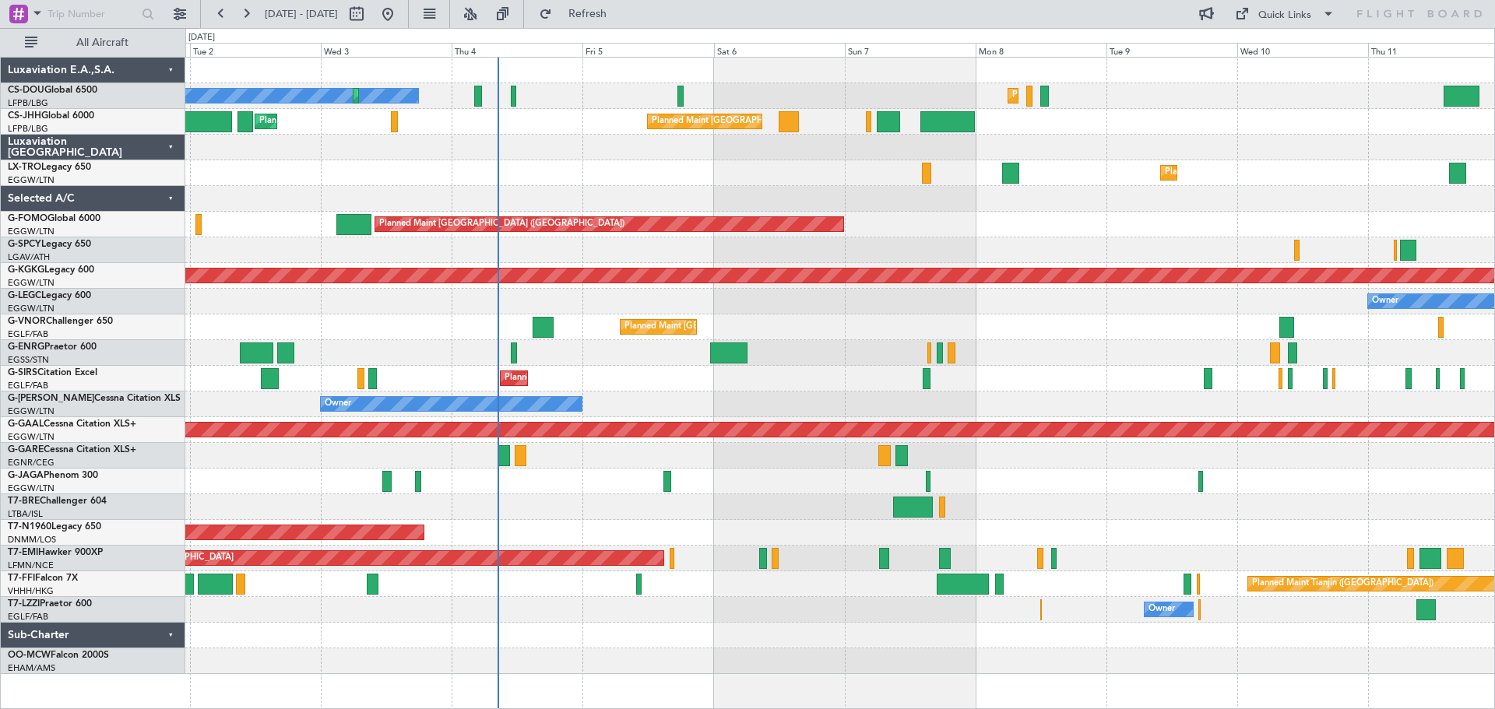
click at [1009, 247] on div "Cleaning [GEOGRAPHIC_DATA] ([PERSON_NAME] Intl) Planned Maint [GEOGRAPHIC_DATA]…" at bounding box center [839, 250] width 1309 height 26
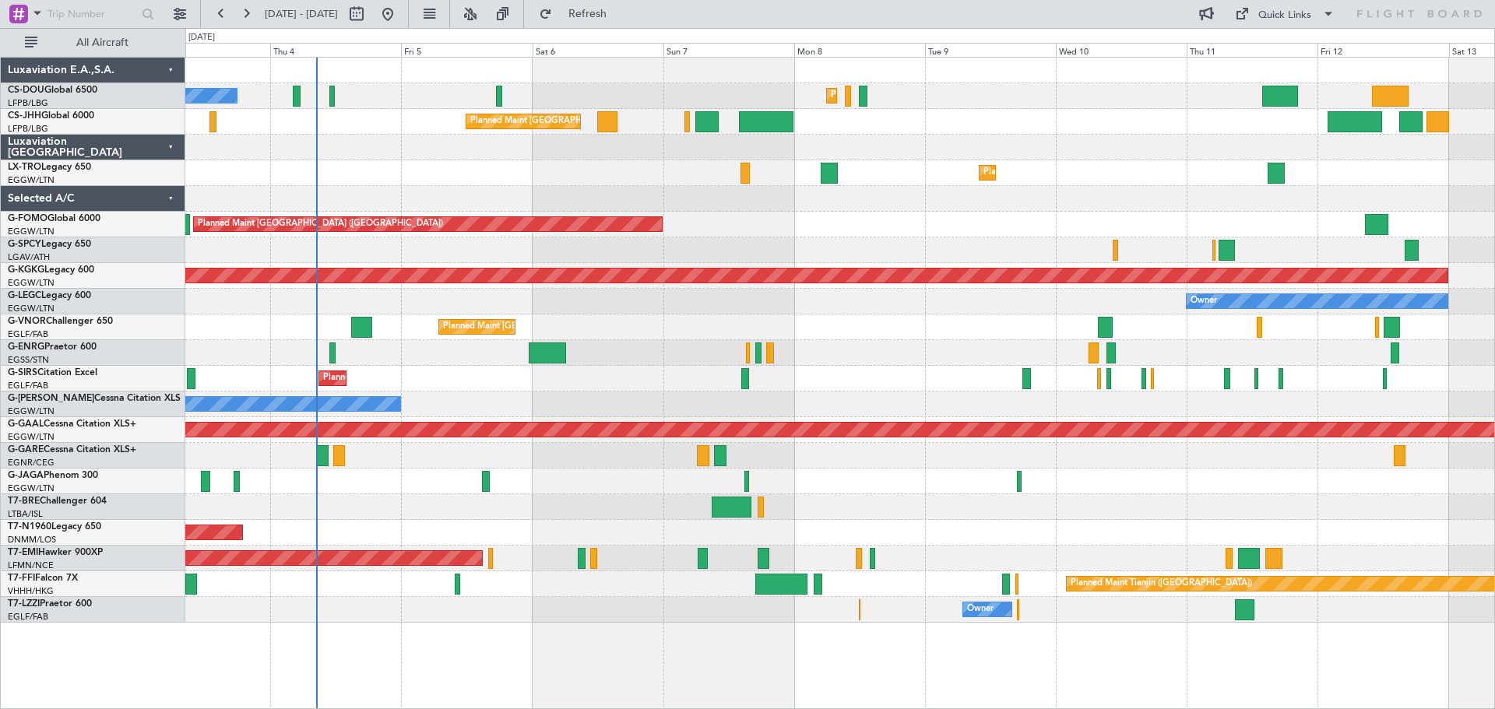
click at [839, 227] on div "Planned Maint [GEOGRAPHIC_DATA] ([GEOGRAPHIC_DATA])" at bounding box center [839, 225] width 1309 height 26
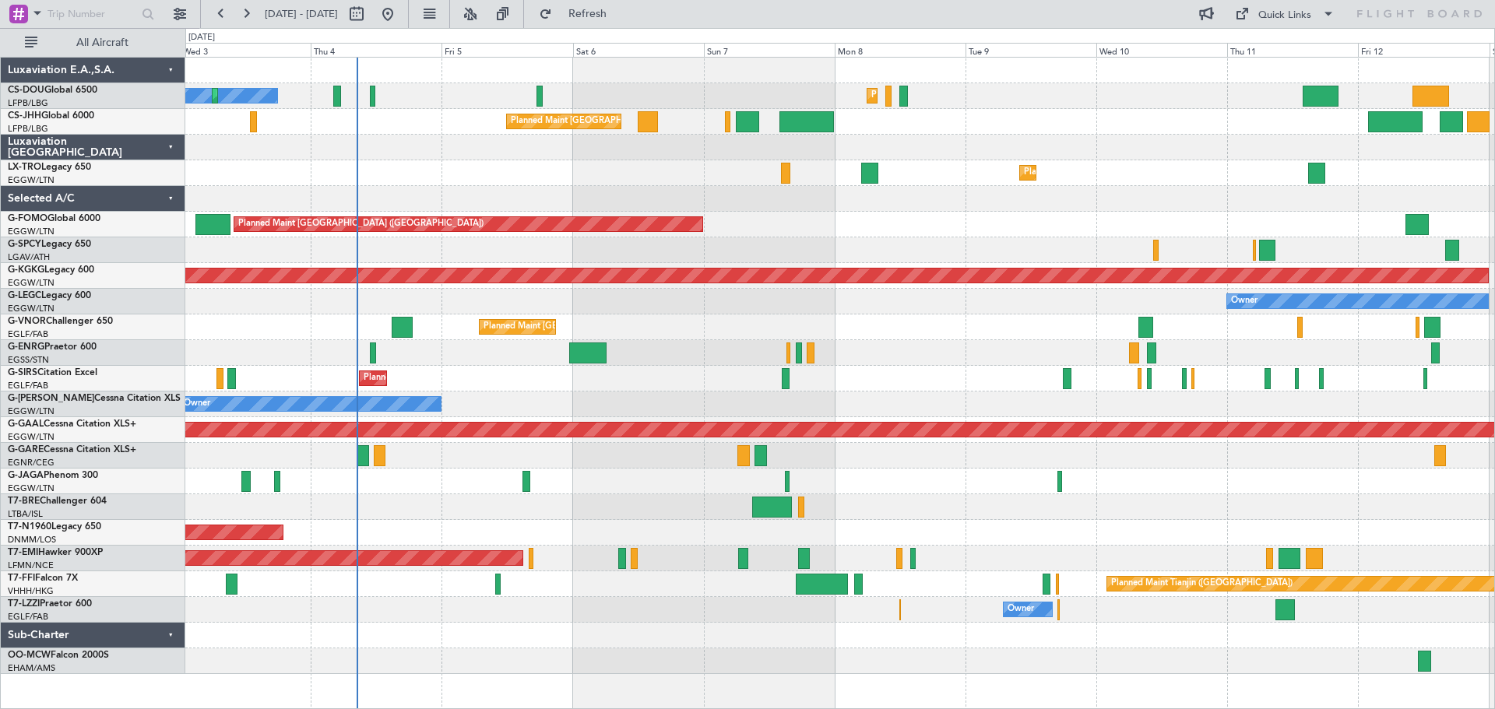
click at [706, 160] on div at bounding box center [839, 148] width 1309 height 26
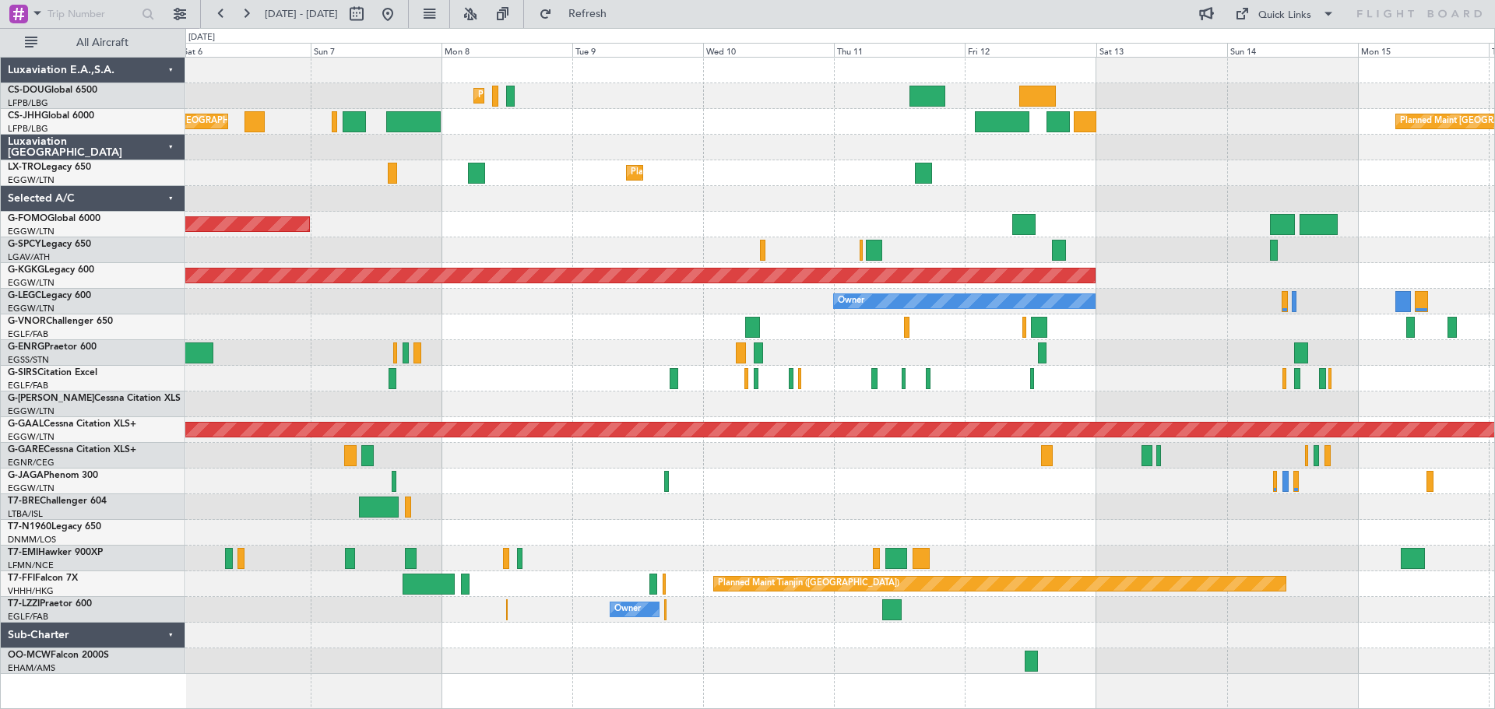
click at [780, 185] on div "Planned Maint Dusseldorf" at bounding box center [839, 173] width 1309 height 26
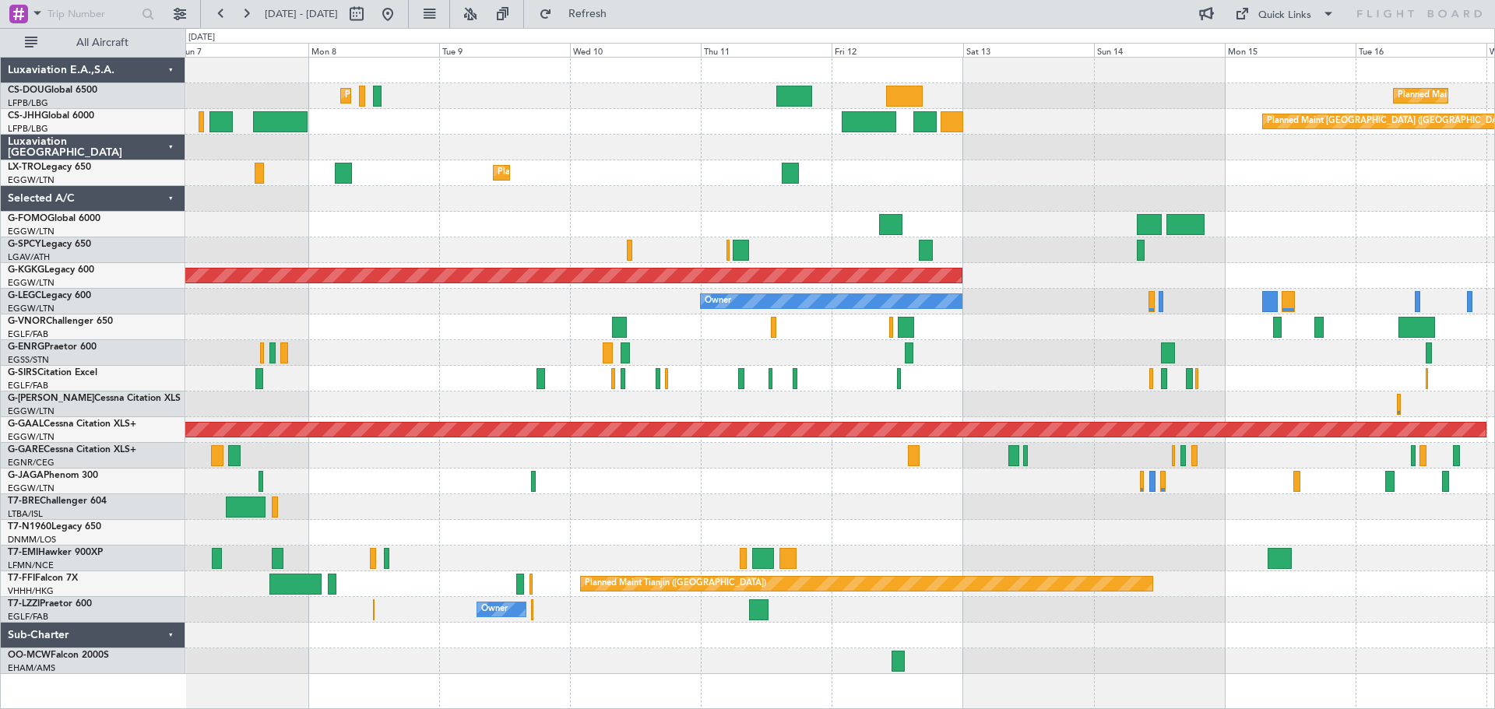
click at [1033, 111] on div "Planned Maint [GEOGRAPHIC_DATA] ([GEOGRAPHIC_DATA]) Planned Maint [GEOGRAPHIC_D…" at bounding box center [839, 122] width 1309 height 26
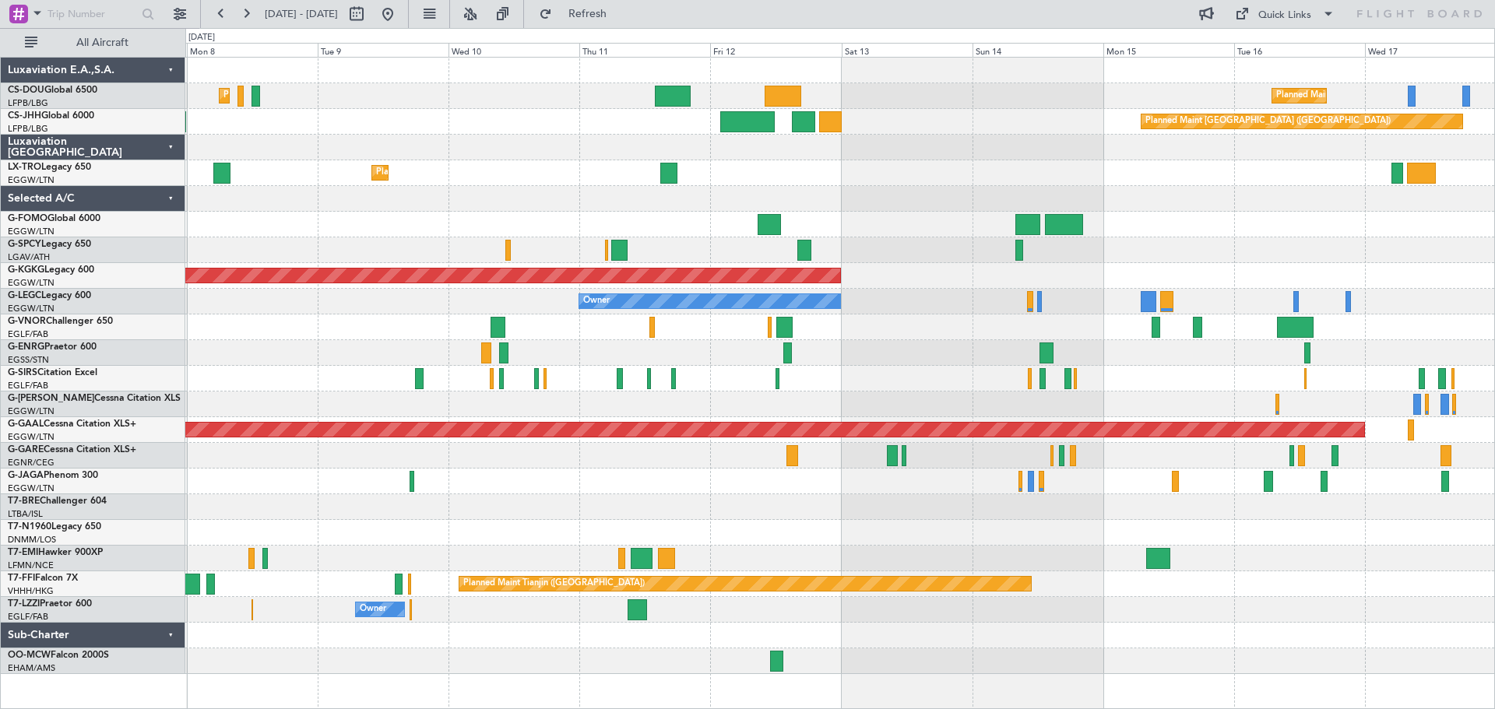
click at [1160, 167] on div "Planned Maint [GEOGRAPHIC_DATA] ([GEOGRAPHIC_DATA]) Planned Maint [GEOGRAPHIC_D…" at bounding box center [839, 366] width 1309 height 617
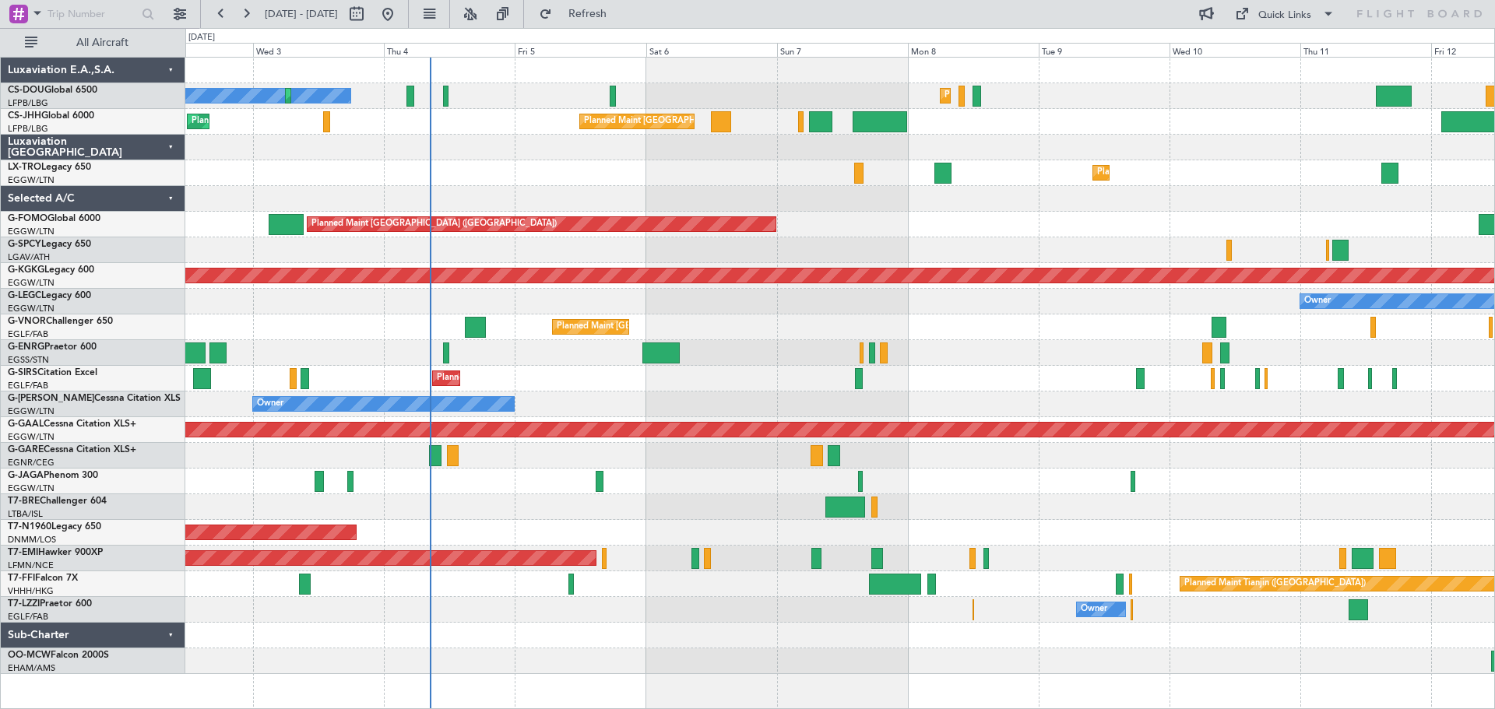
click at [1223, 209] on div at bounding box center [839, 199] width 1309 height 26
